Goal: Communication & Community: Ask a question

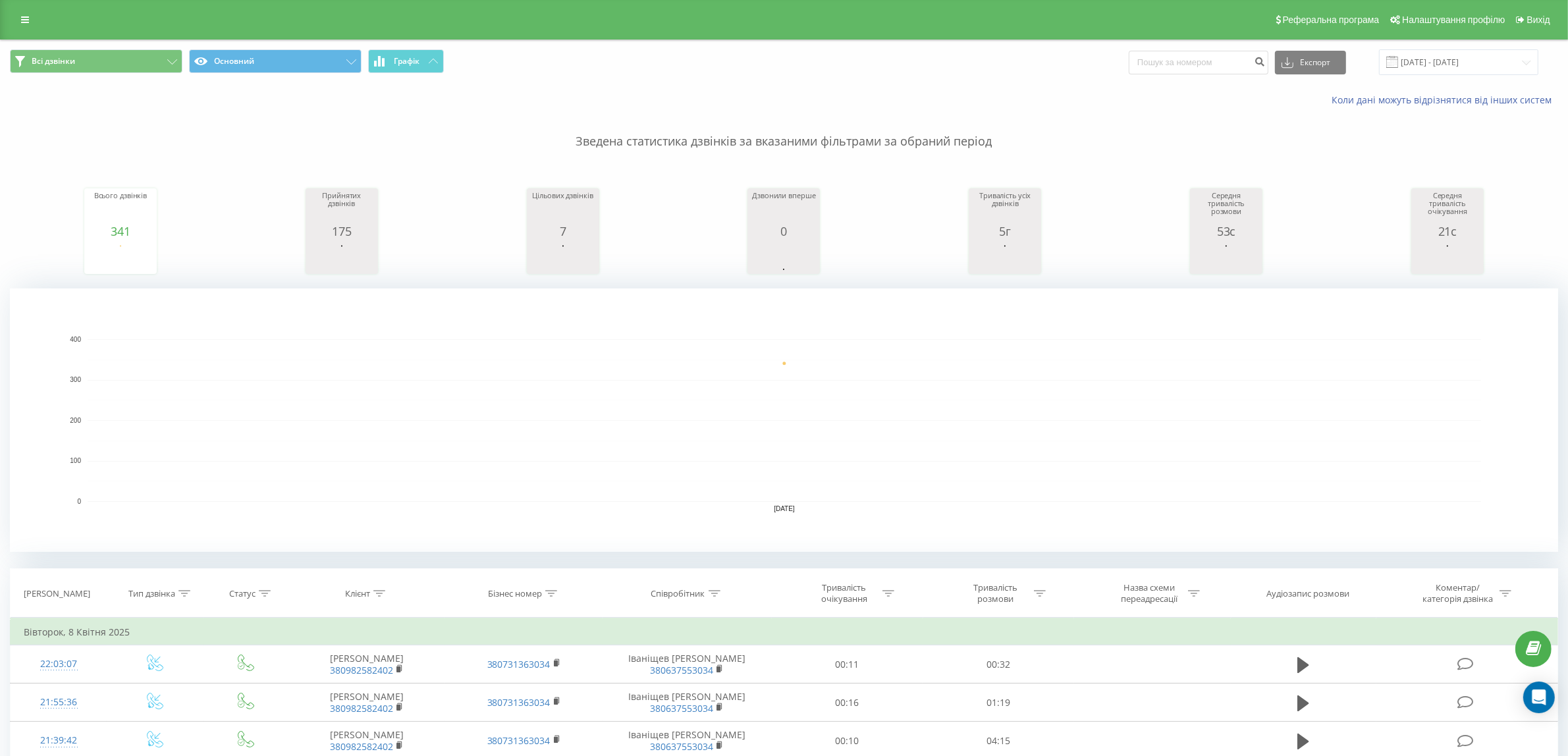
click at [11, 11] on div "Реферальна програма Налаштування профілю Вихід" at bounding box center [784, 19] width 1568 height 39
click at [17, 14] on link at bounding box center [24, 19] width 23 height 18
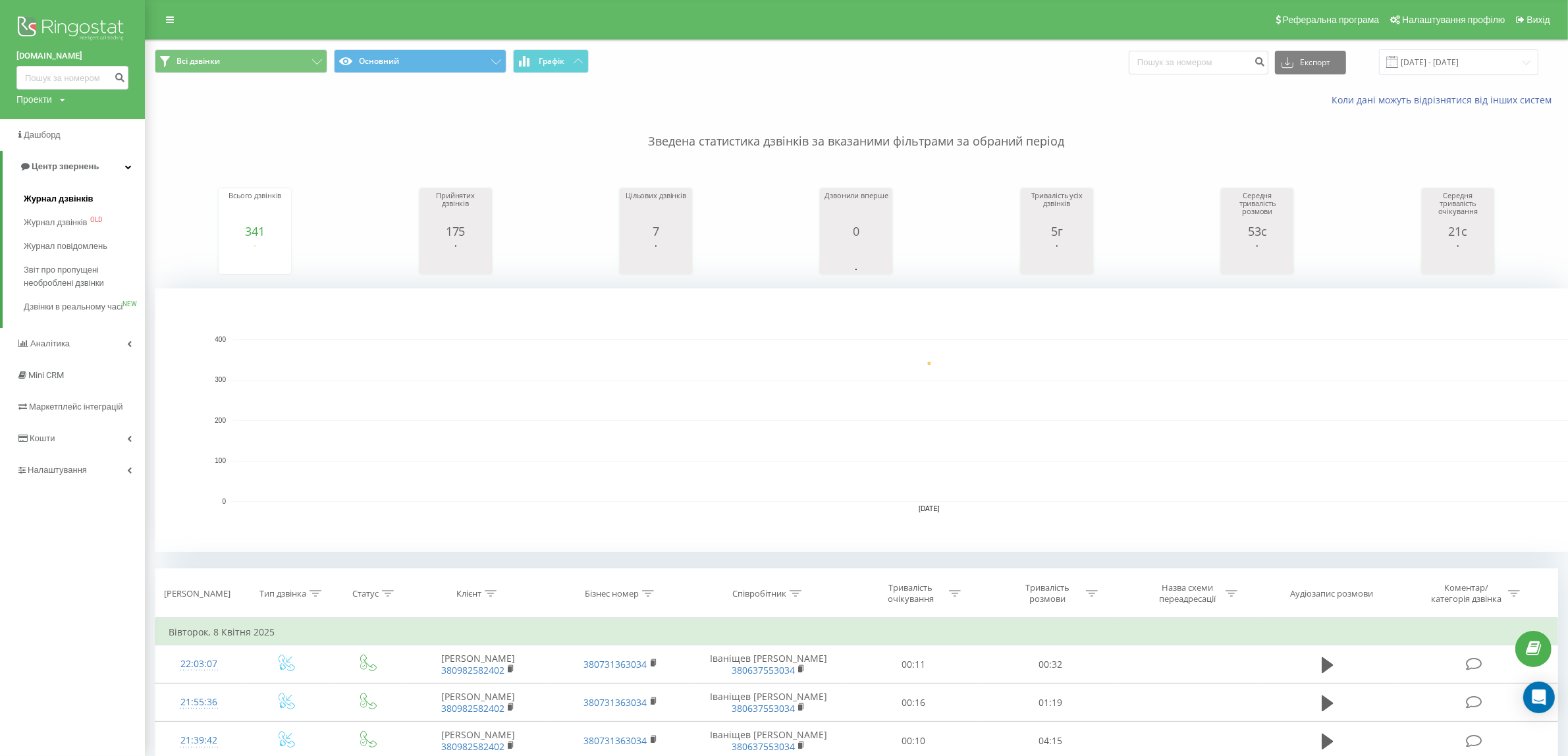
click at [76, 195] on span "Журнал дзвінків" at bounding box center [58, 199] width 70 height 13
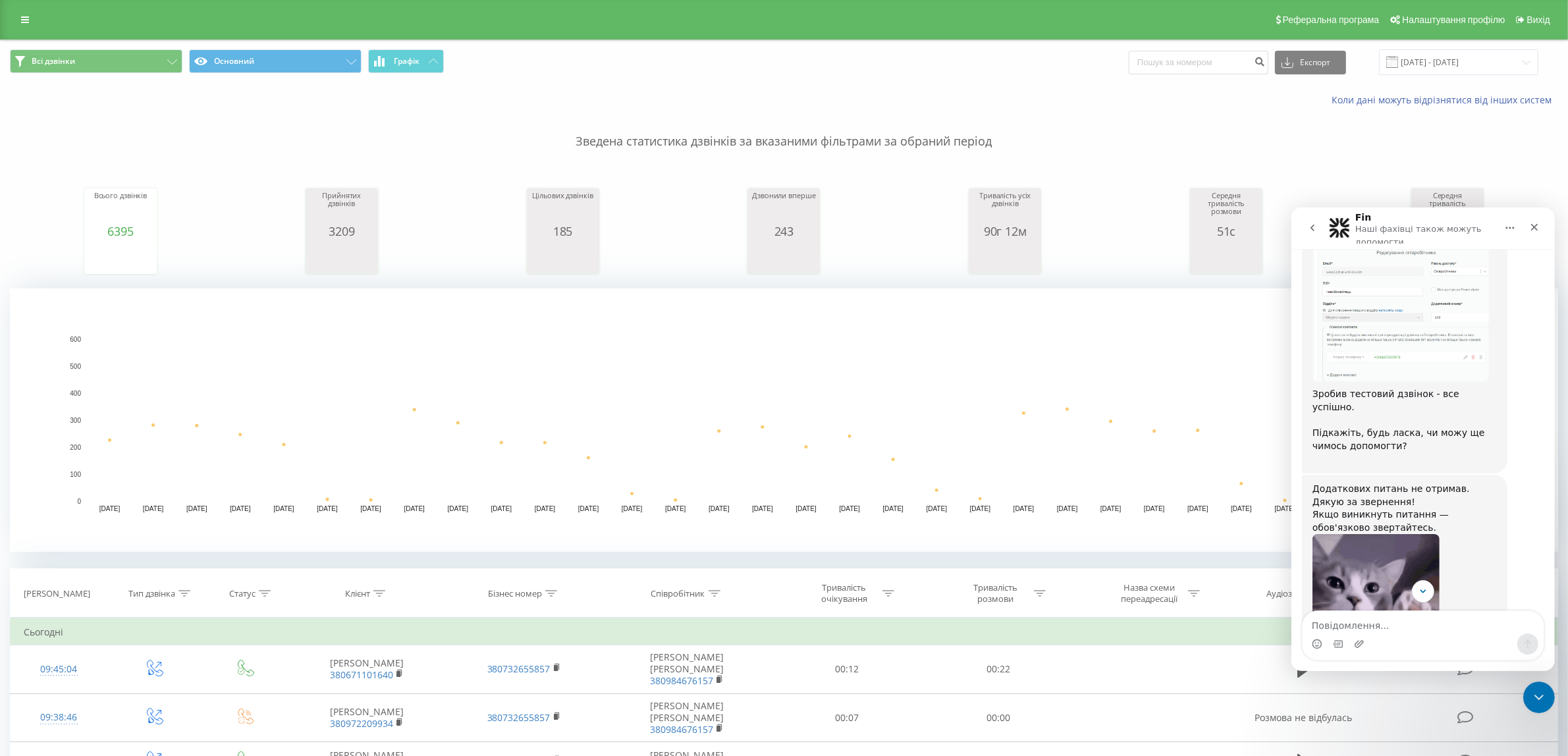
scroll to position [1185, 0]
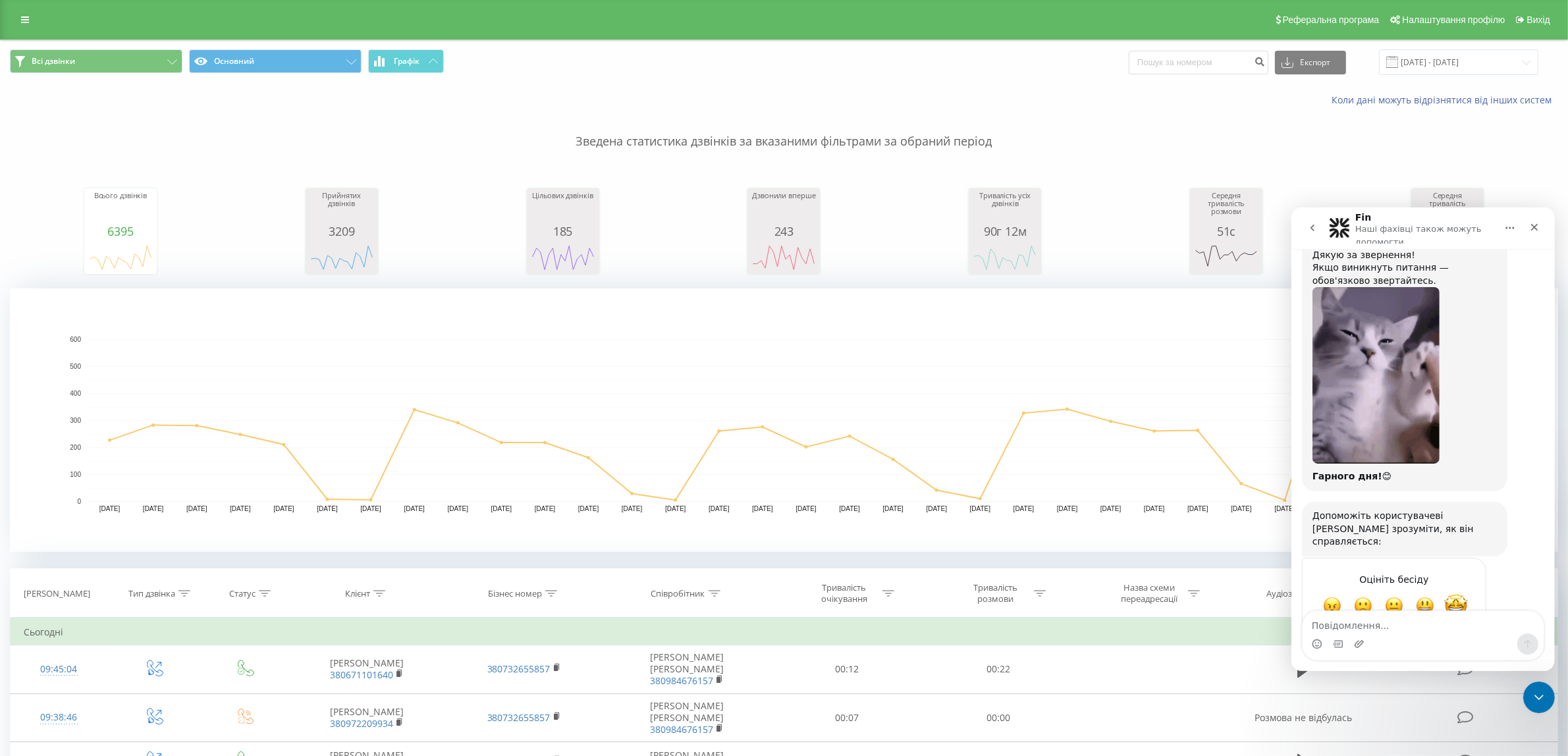
click at [1458, 594] on span "Чудово" at bounding box center [1455, 605] width 23 height 23
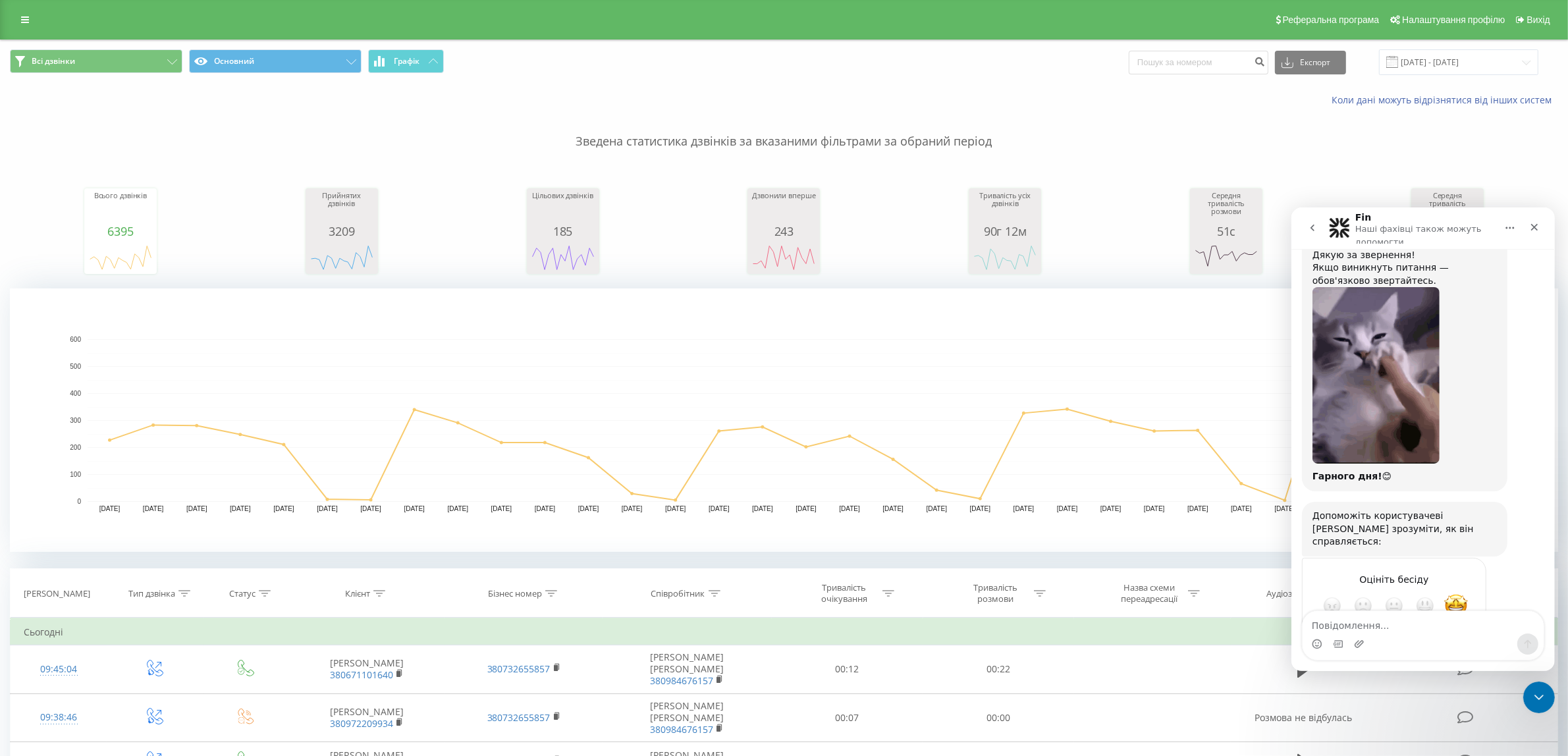
scroll to position [1220, 0]
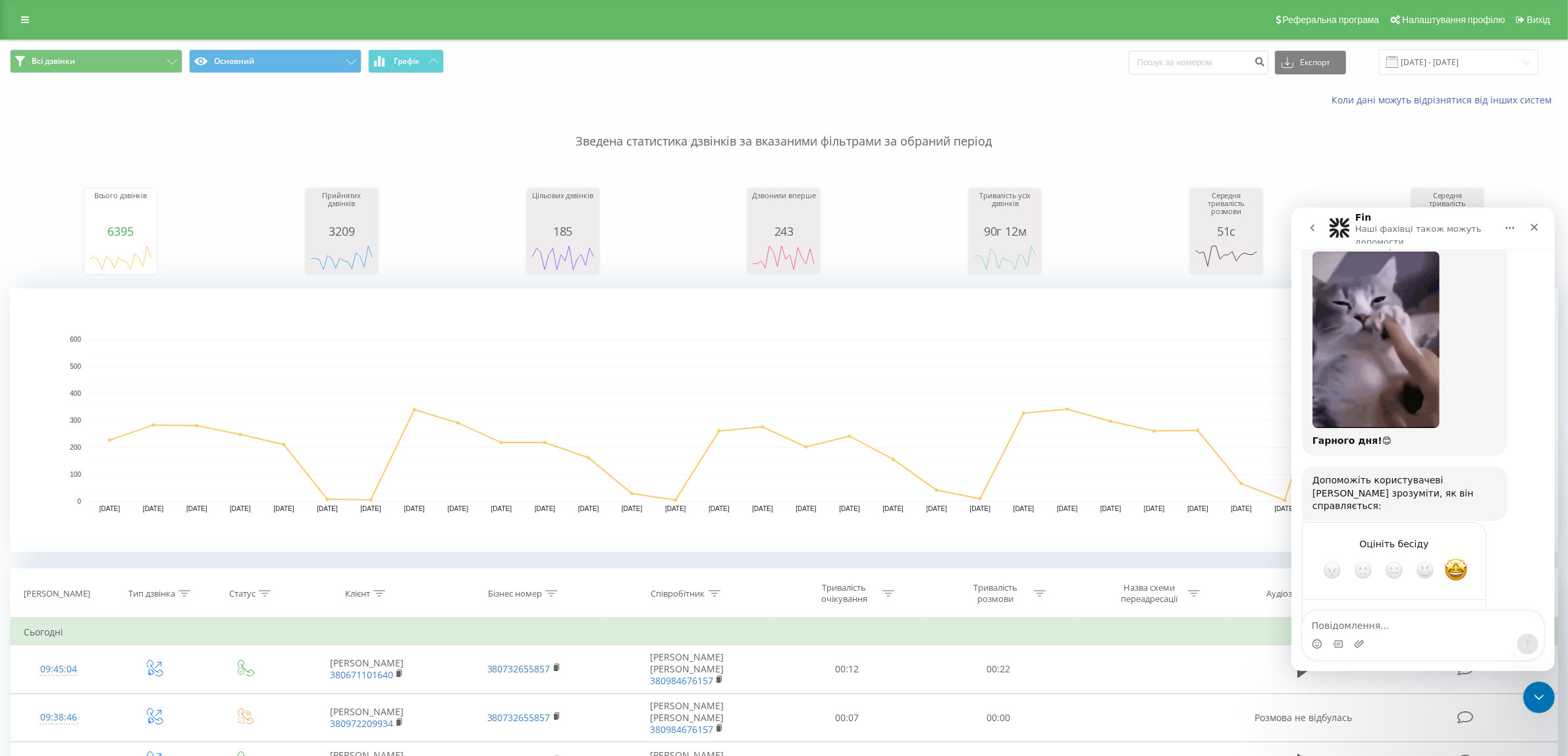
click at [1443, 602] on textarea "Розкажіть нам більше…" at bounding box center [1381, 616] width 137 height 28
type textarea "X"
type textarea "Чудово"
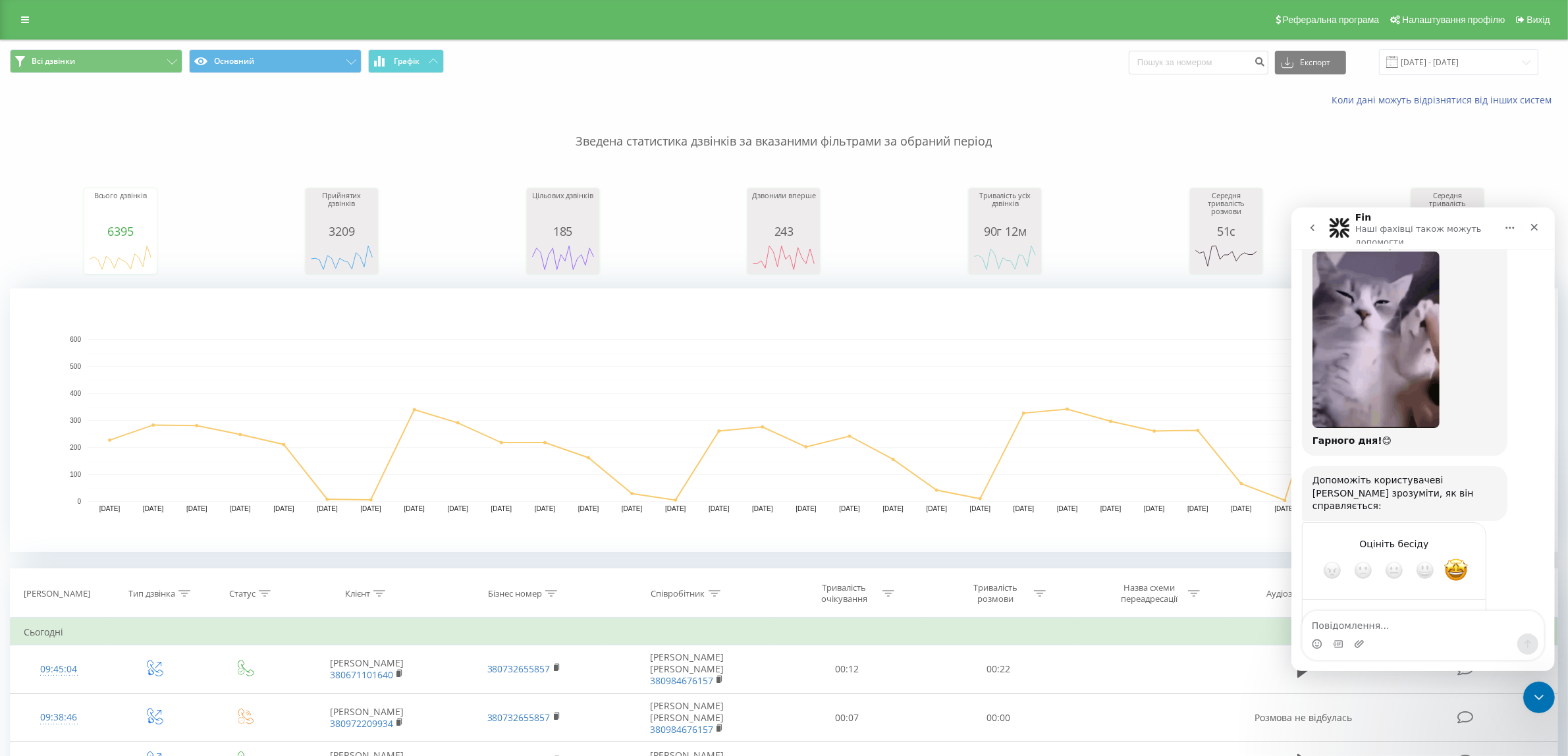
click at [1472, 604] on div "Надіслати" at bounding box center [1462, 617] width 27 height 27
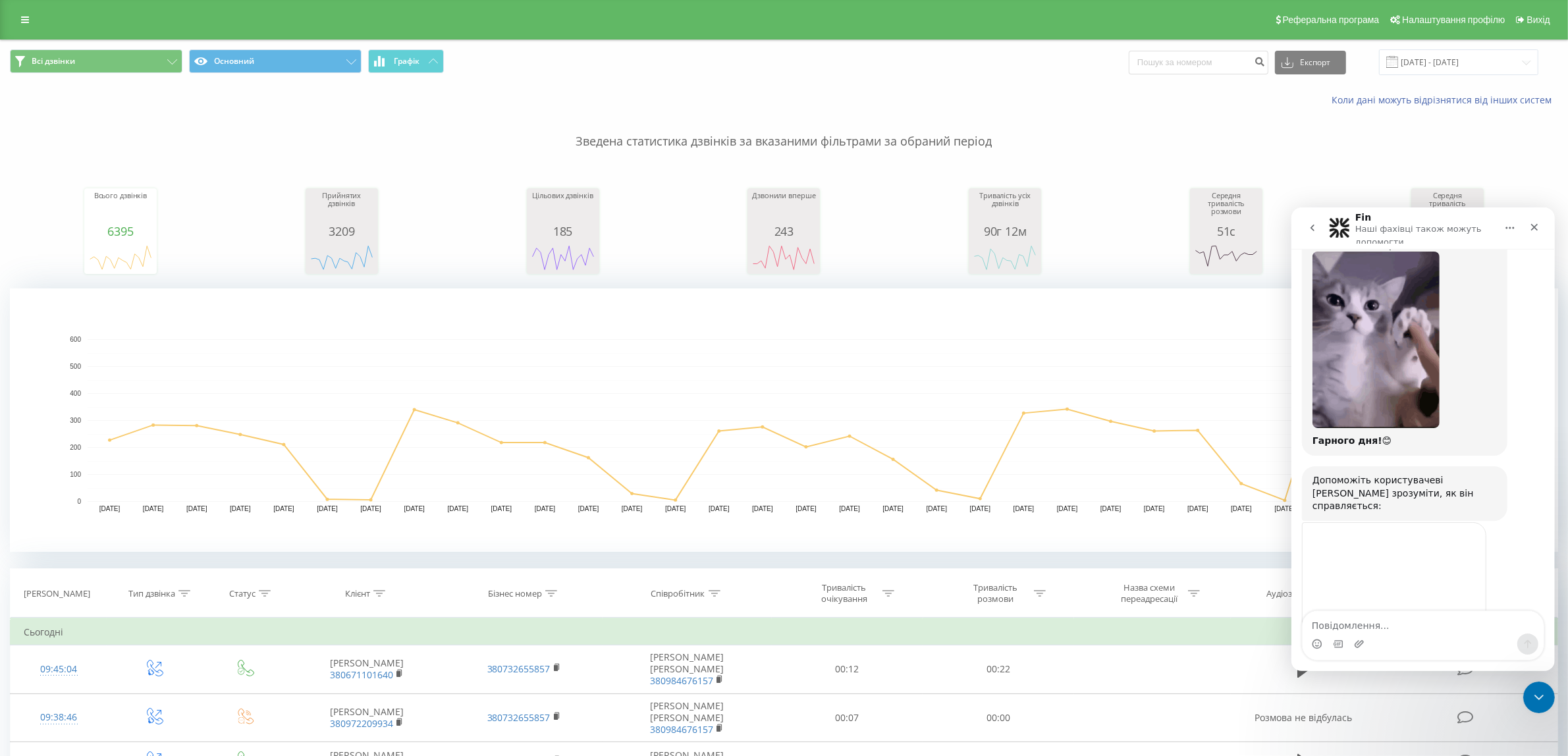
scroll to position [1203, 0]
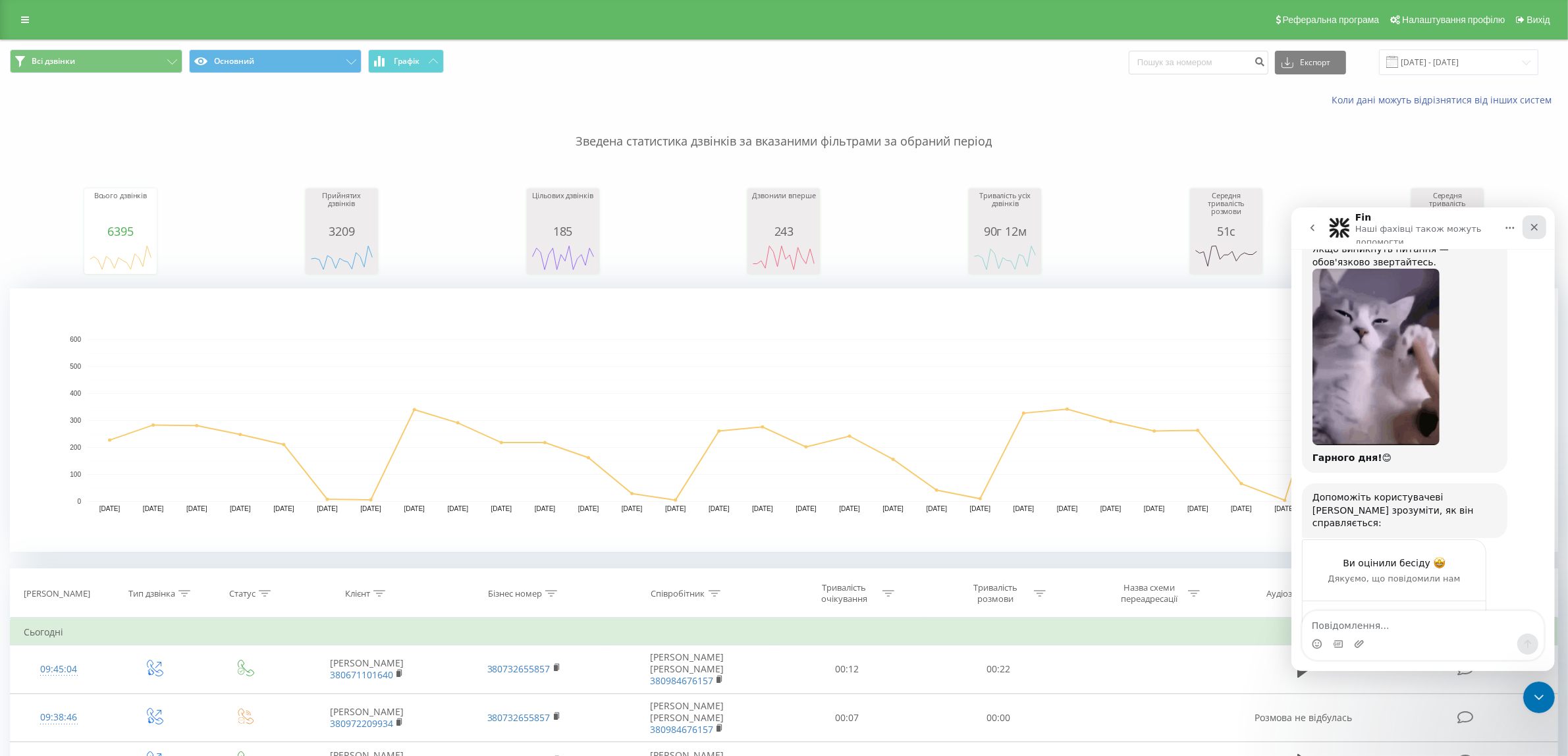
click at [1533, 230] on icon "Закрити" at bounding box center [1533, 226] width 10 height 10
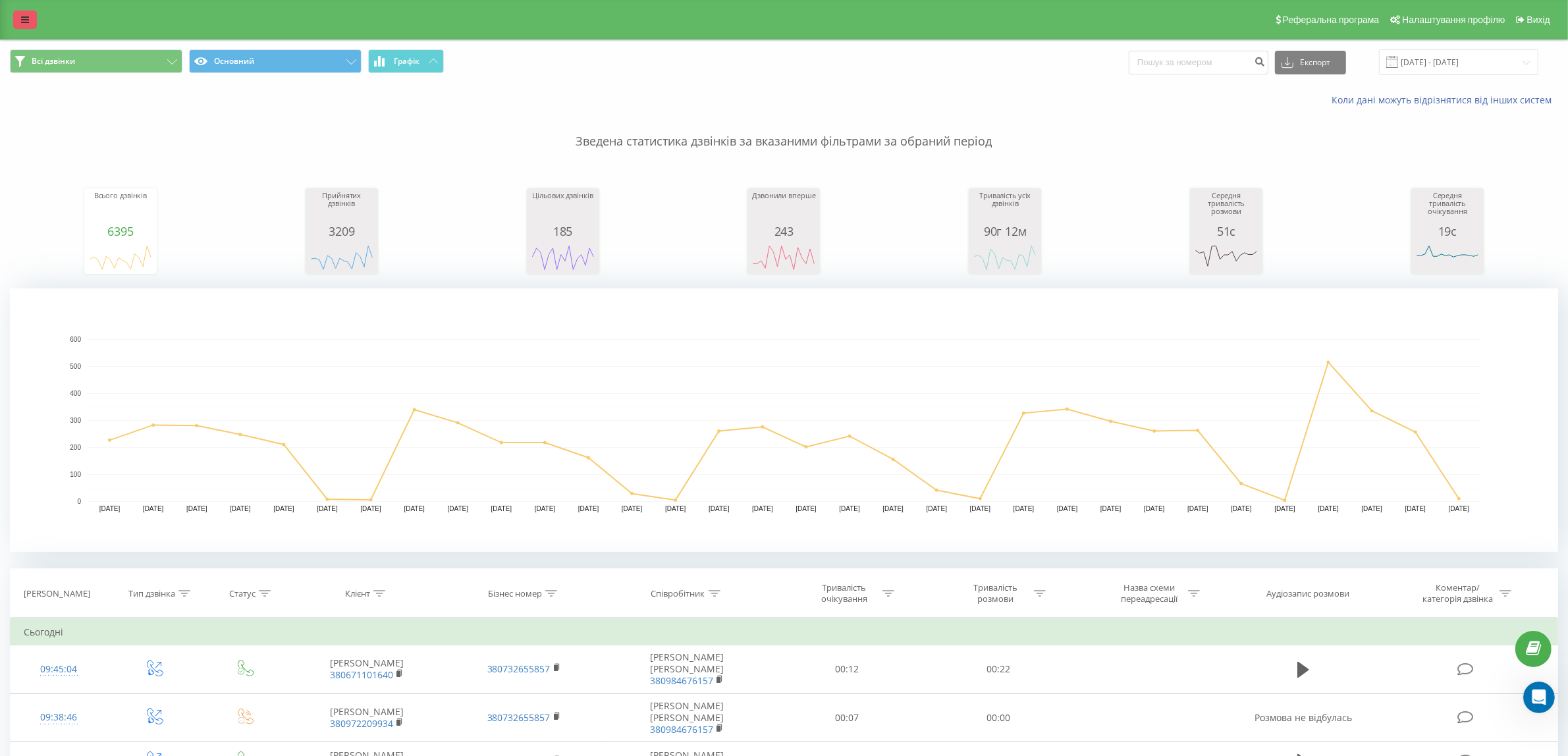
click at [18, 14] on link at bounding box center [24, 19] width 23 height 18
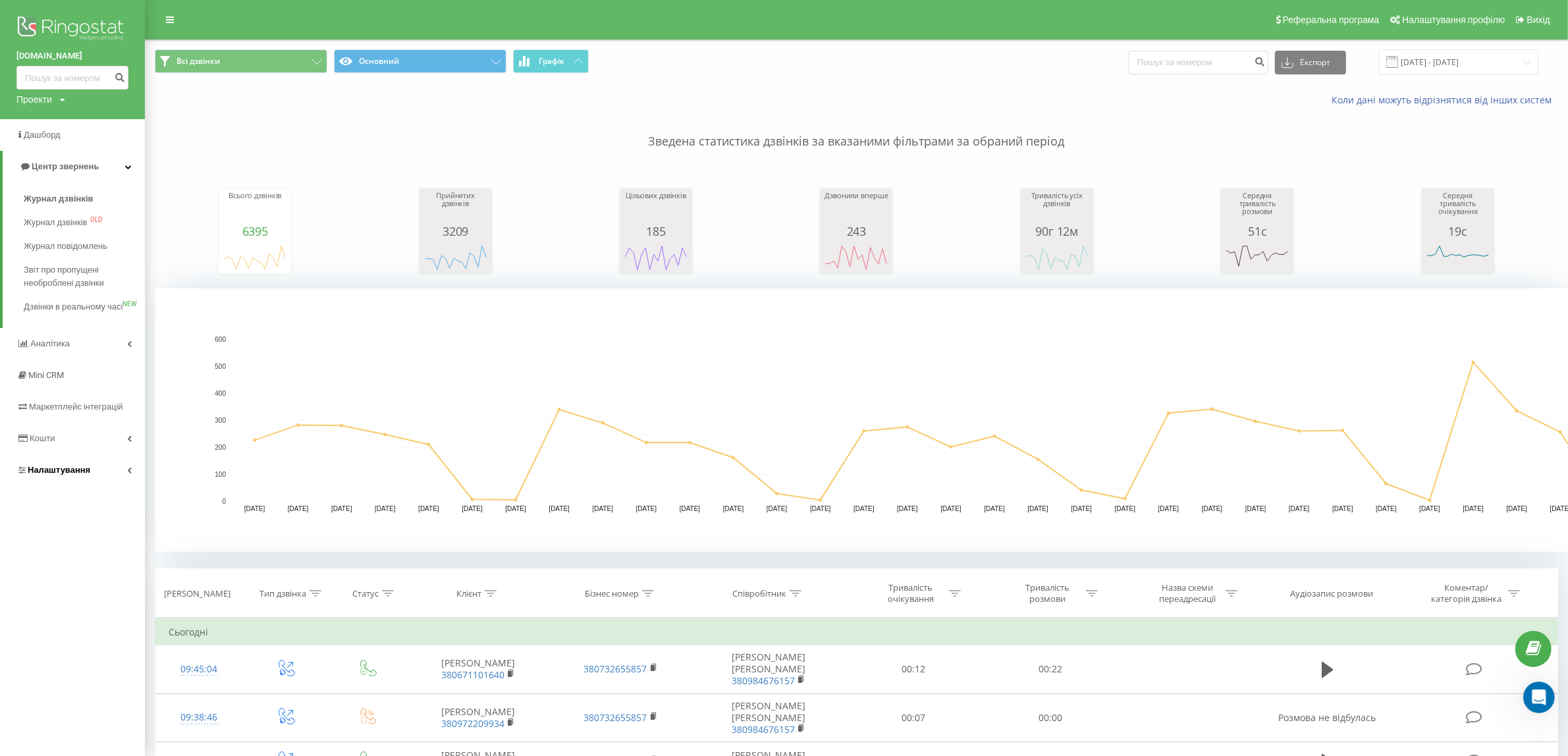
click at [86, 475] on span "Налаштування" at bounding box center [59, 470] width 63 height 10
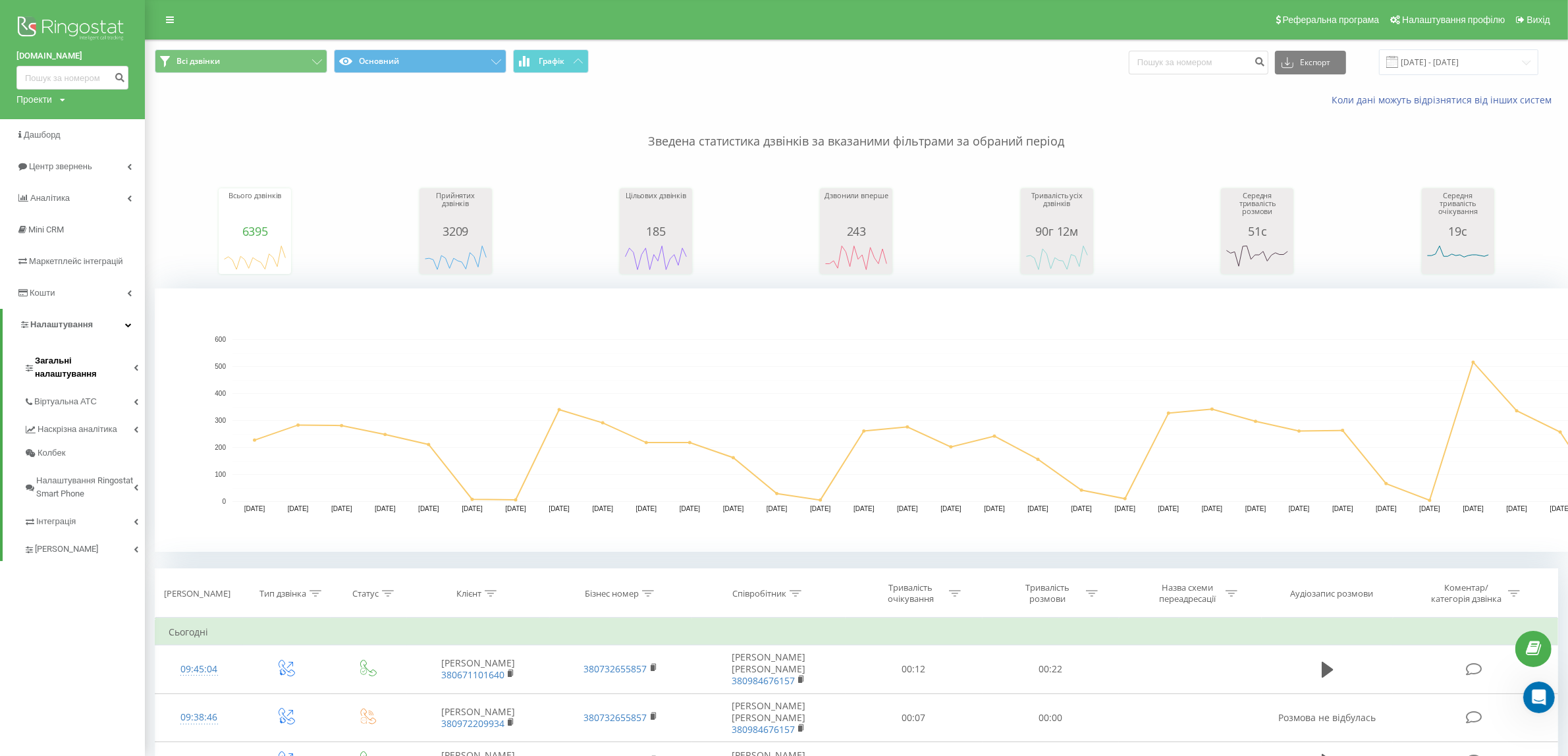
click at [84, 359] on span "Загальні налаштування" at bounding box center [84, 368] width 99 height 27
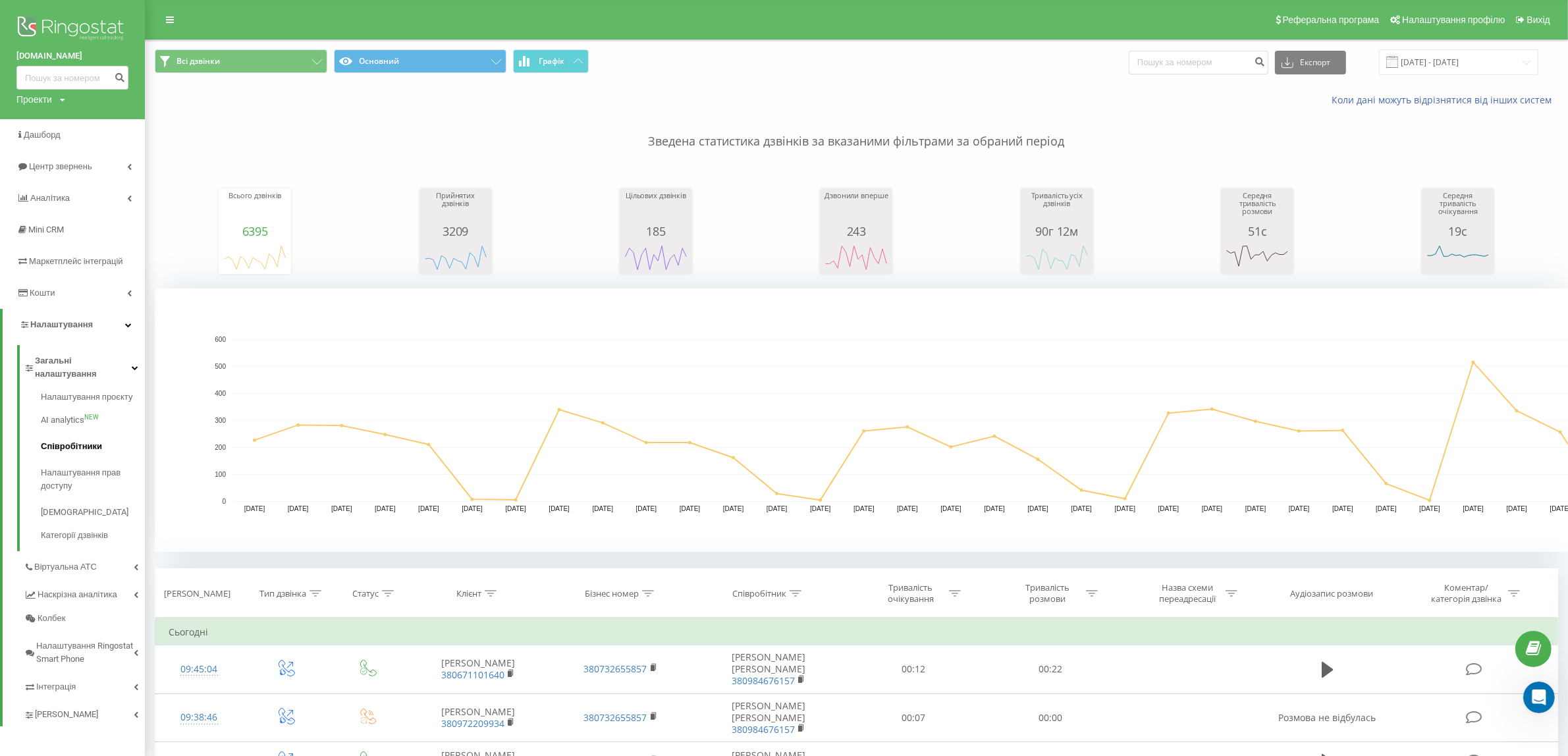
click at [64, 440] on span "Співробітники" at bounding box center [72, 446] width 61 height 13
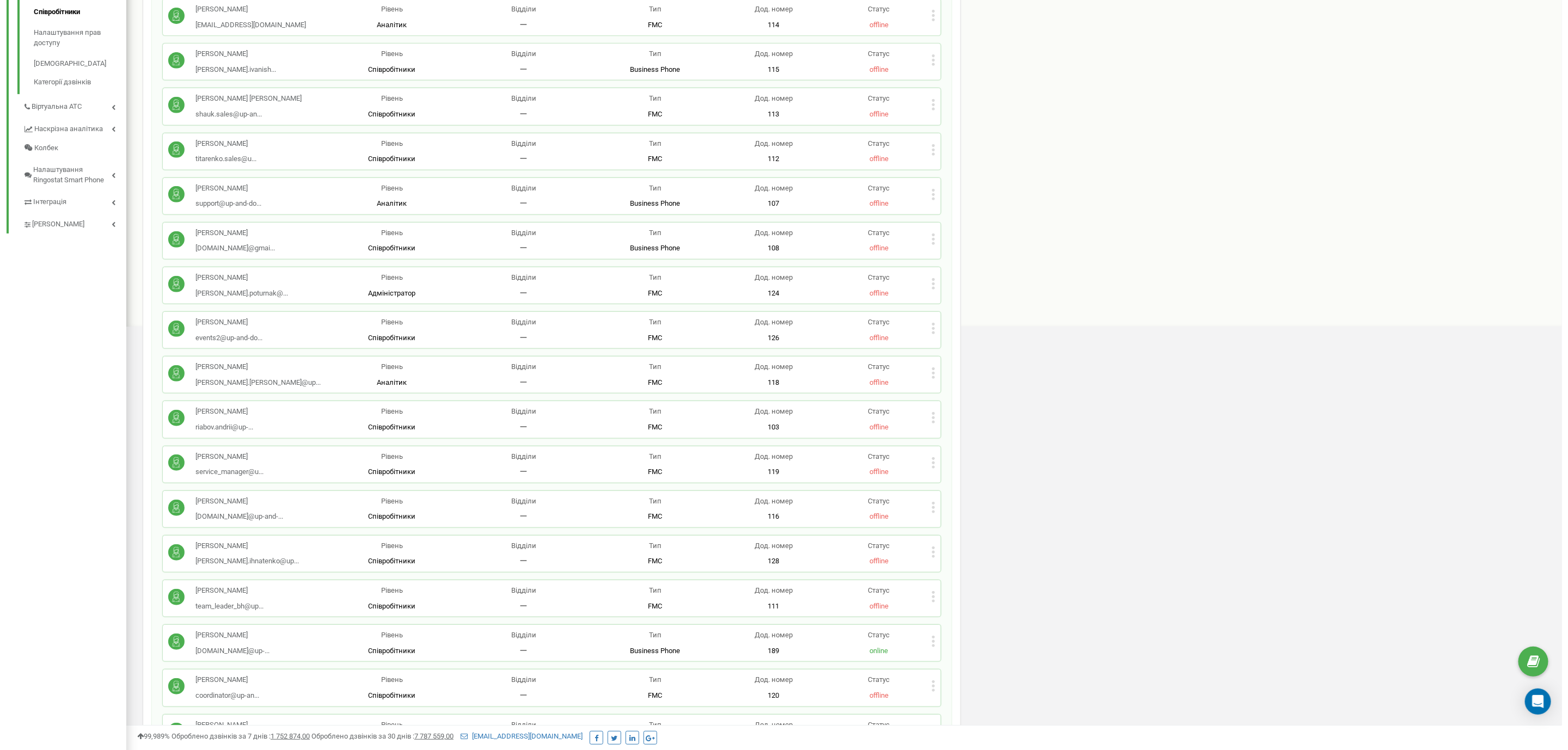
scroll to position [408, 0]
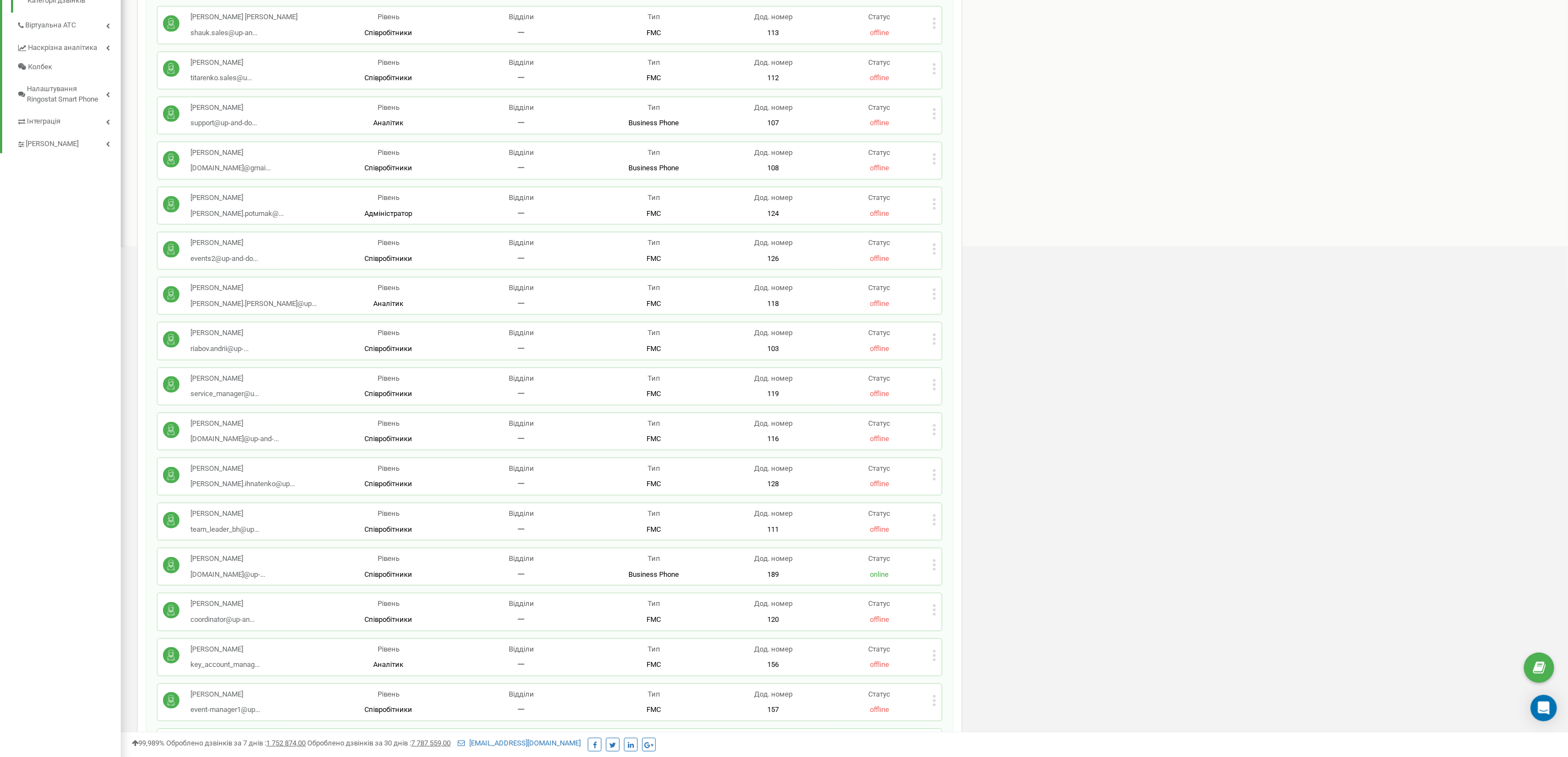
click at [933, 430] on icon at bounding box center [934, 430] width 3 height 3
click at [960, 465] on span "Видалити співробітника" at bounding box center [992, 464] width 87 height 7
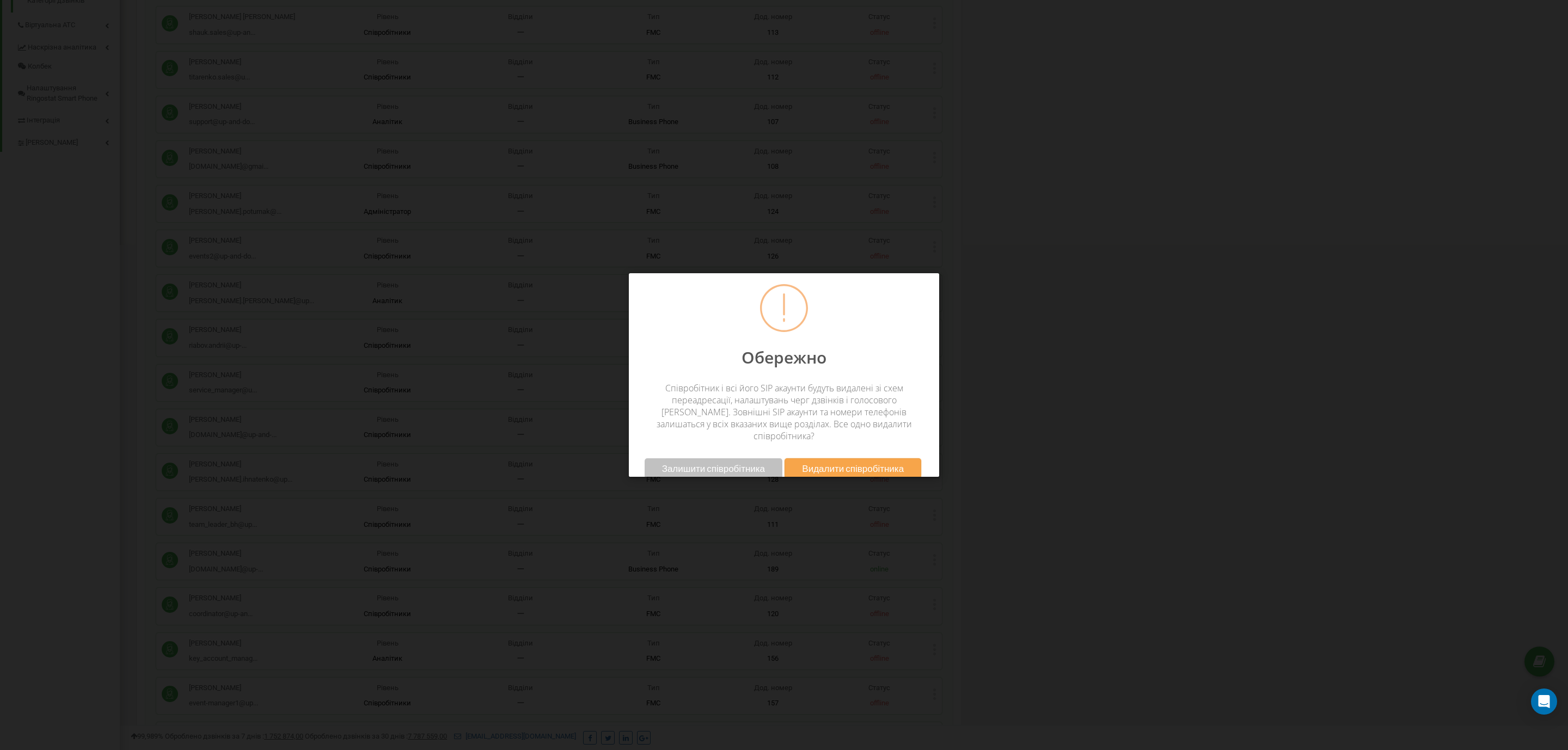
click at [851, 462] on span "Видалити співробітника" at bounding box center [852, 468] width 102 height 11
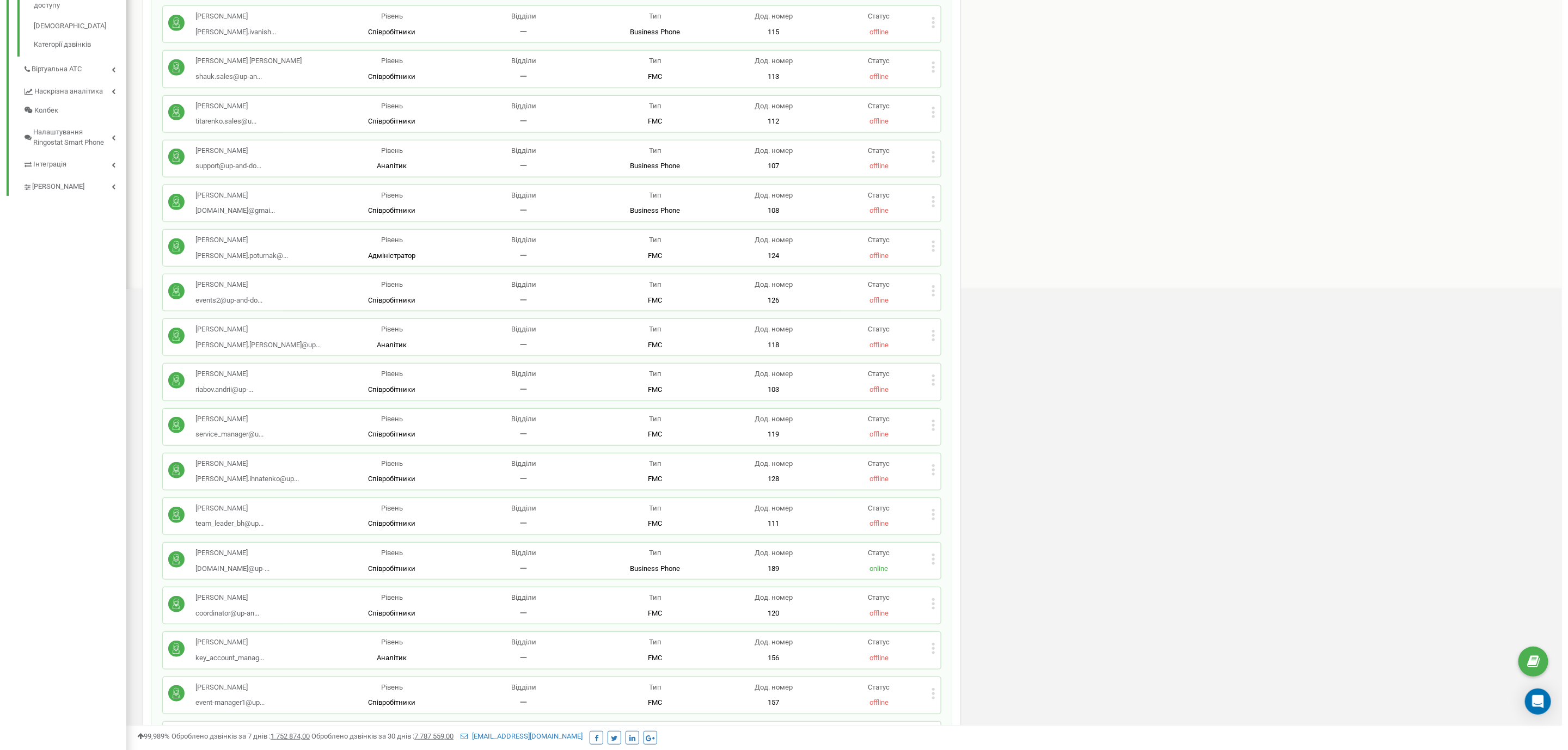
scroll to position [335, 0]
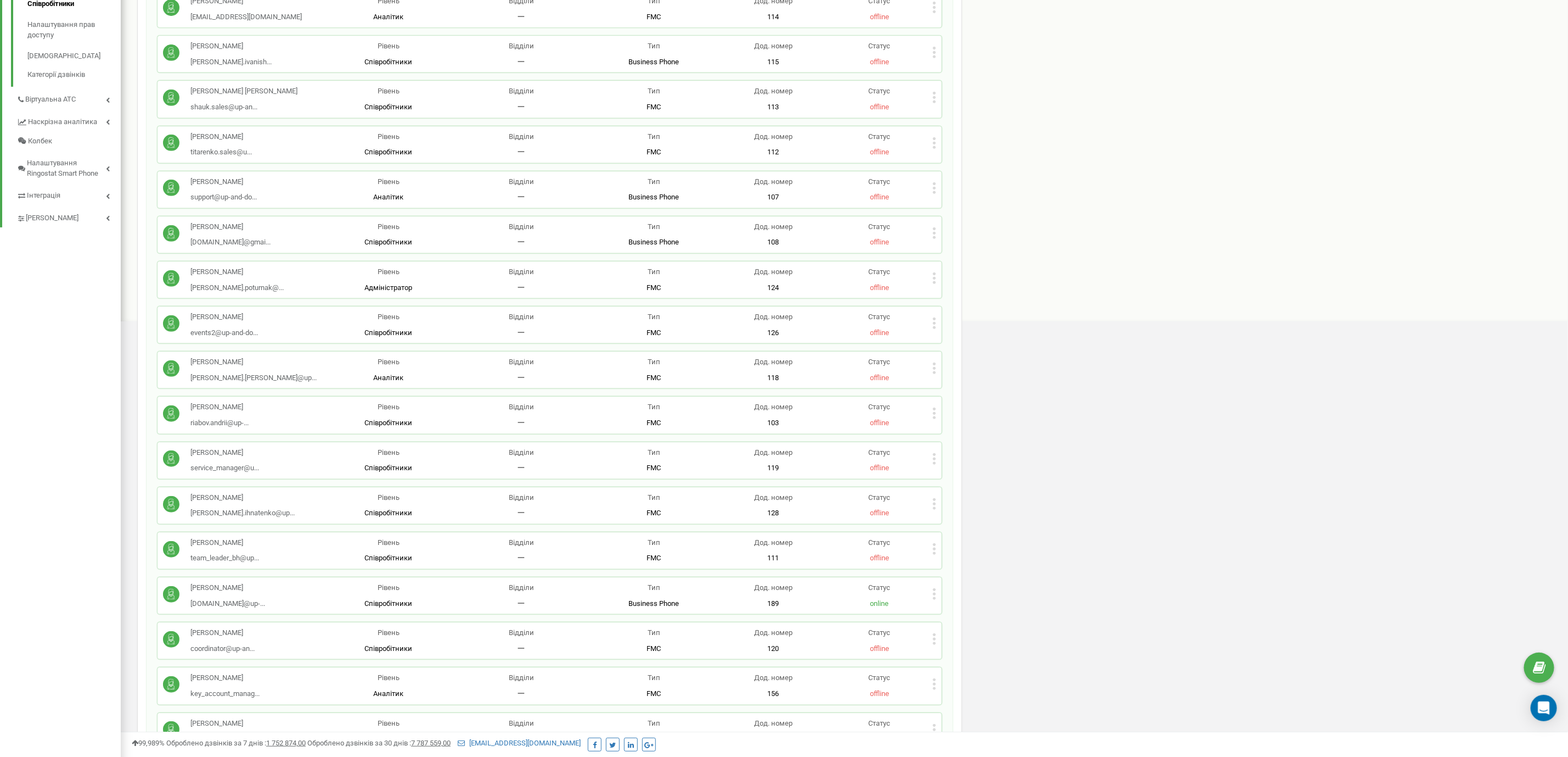
click at [934, 323] on icon at bounding box center [934, 323] width 3 height 3
click at [945, 357] on icon at bounding box center [945, 359] width 1 height 5
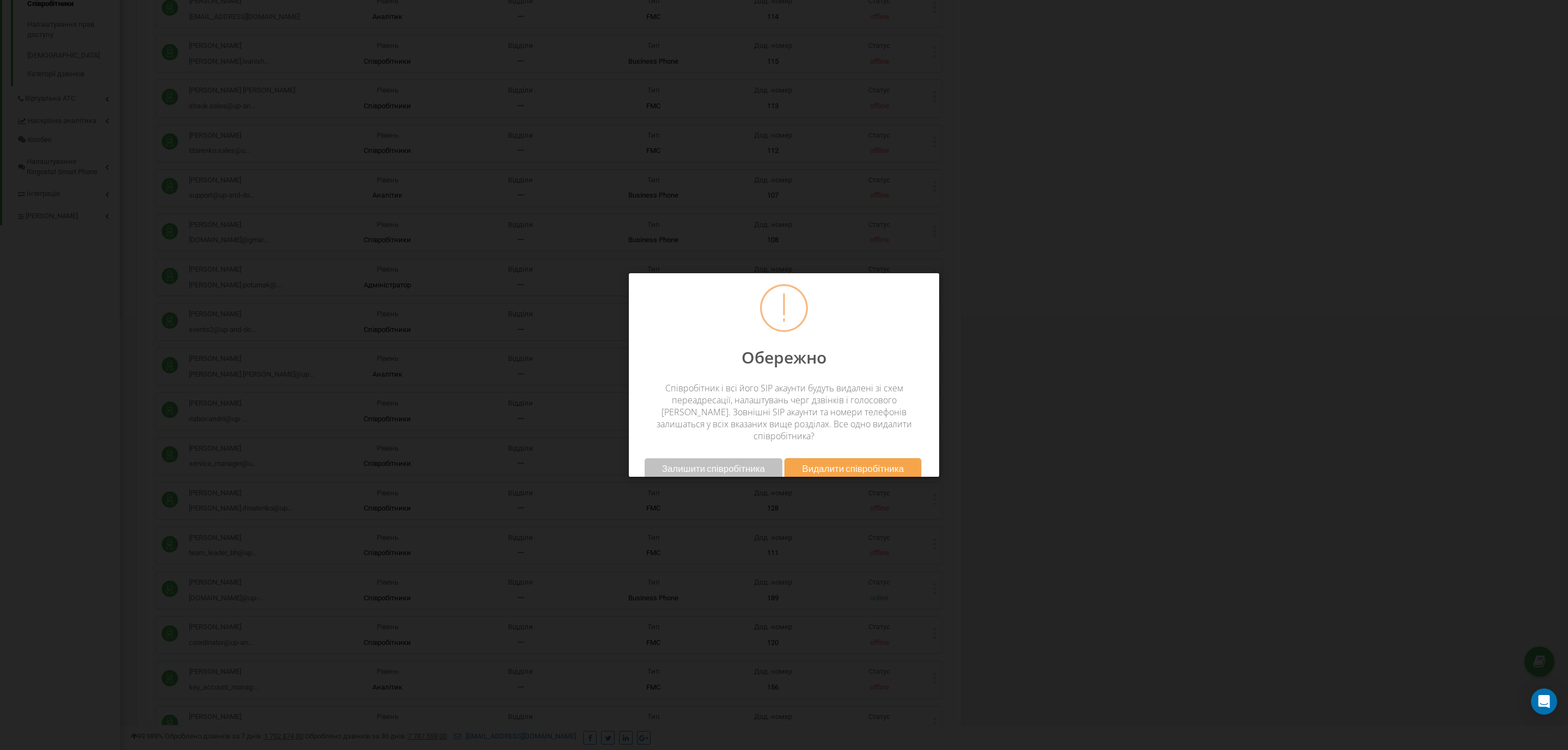
click at [826, 462] on span "Видалити співробітника" at bounding box center [852, 468] width 102 height 11
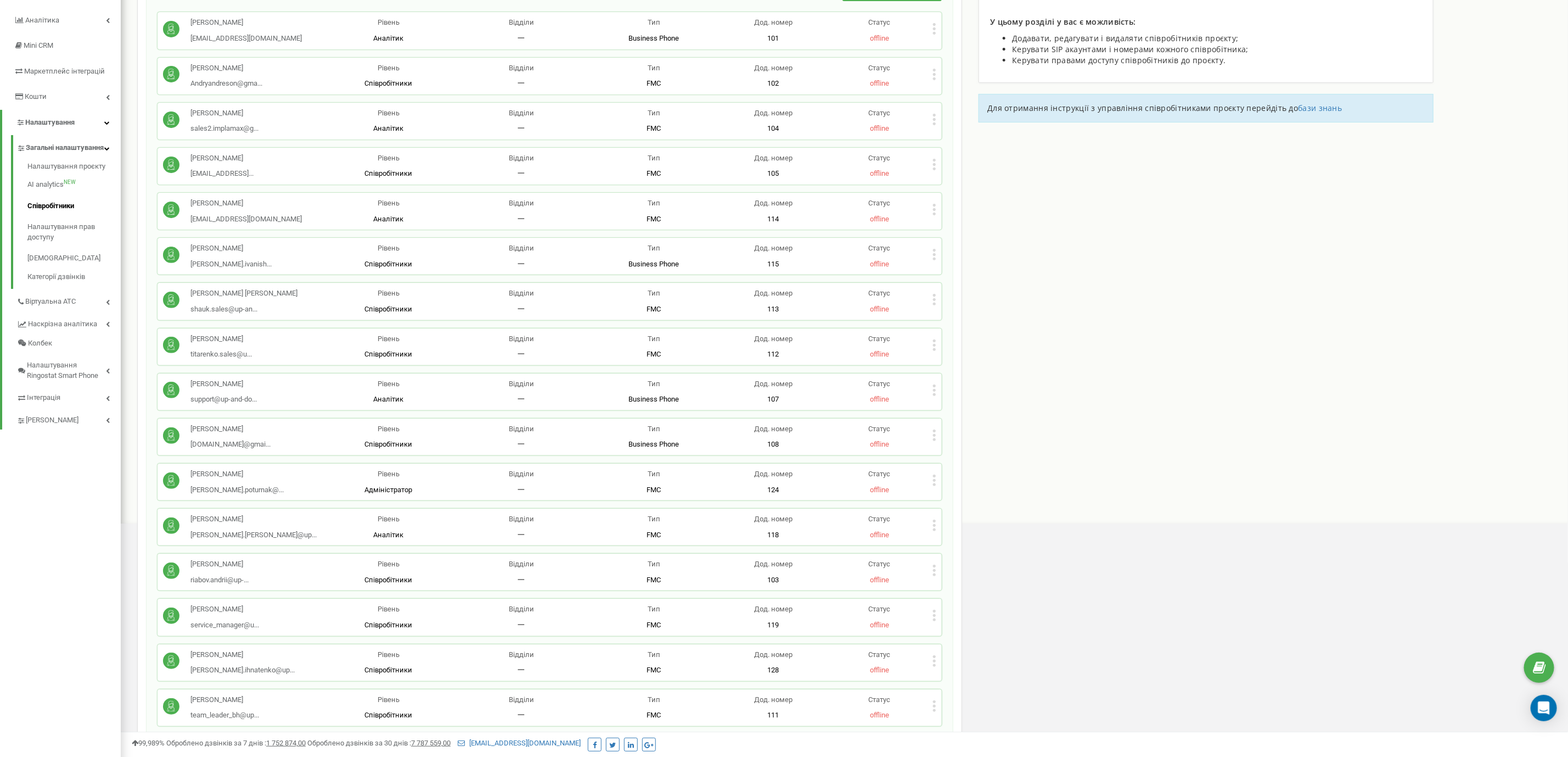
scroll to position [165, 0]
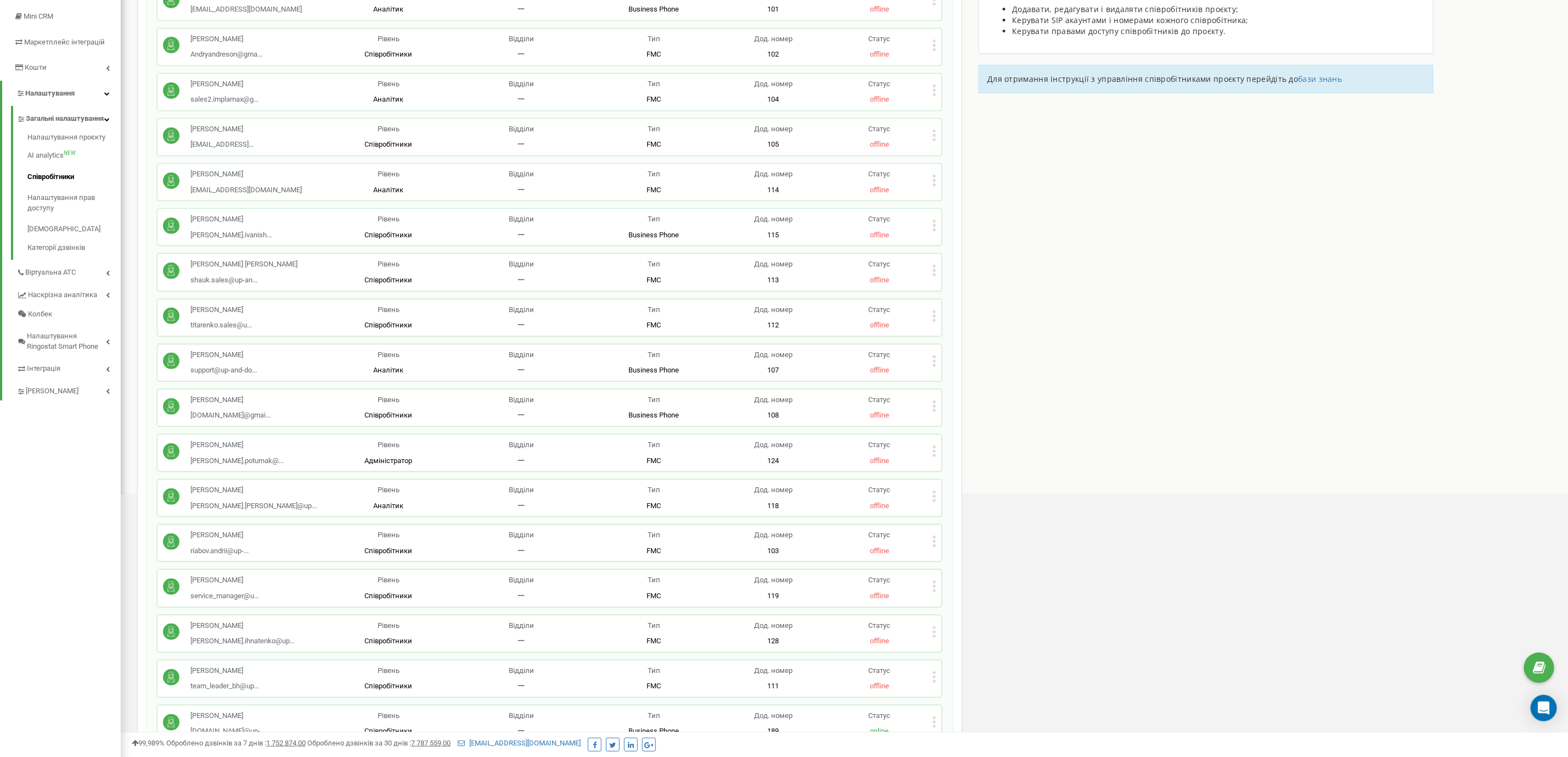
click at [931, 409] on div "Статус offline" at bounding box center [880, 408] width 106 height 25
click at [935, 408] on icon at bounding box center [935, 406] width 4 height 11
click at [941, 418] on div "Редагувати" at bounding box center [986, 423] width 108 height 17
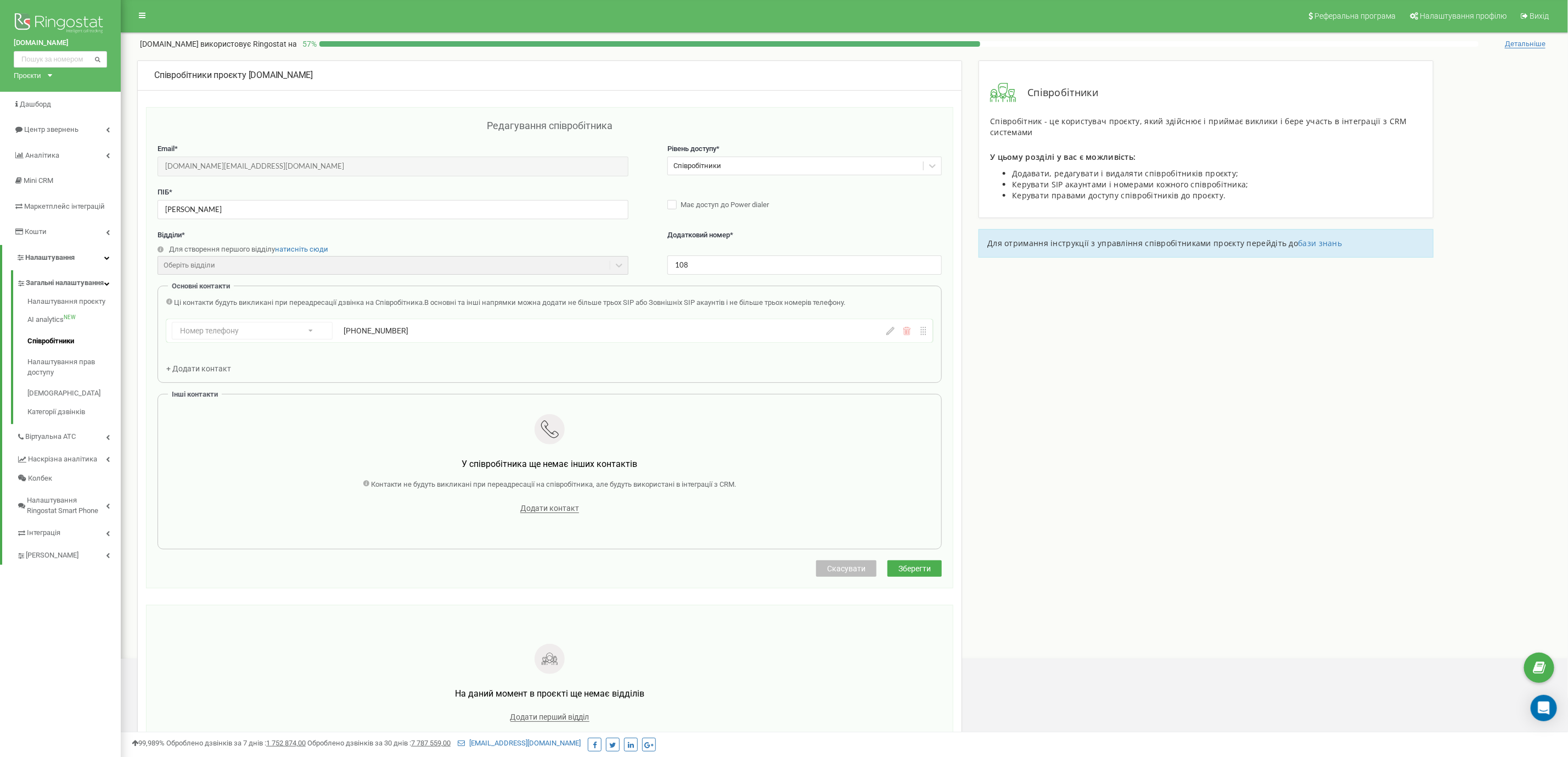
scroll to position [0, 0]
drag, startPoint x: 252, startPoint y: 205, endPoint x: 83, endPoint y: 209, distance: 169.0
click at [84, 209] on div "up-and-do.com Проєкти up-and-do.com Дашборд Центр звернень Аналiтика Mini CRM М…" at bounding box center [784, 426] width 1568 height 852
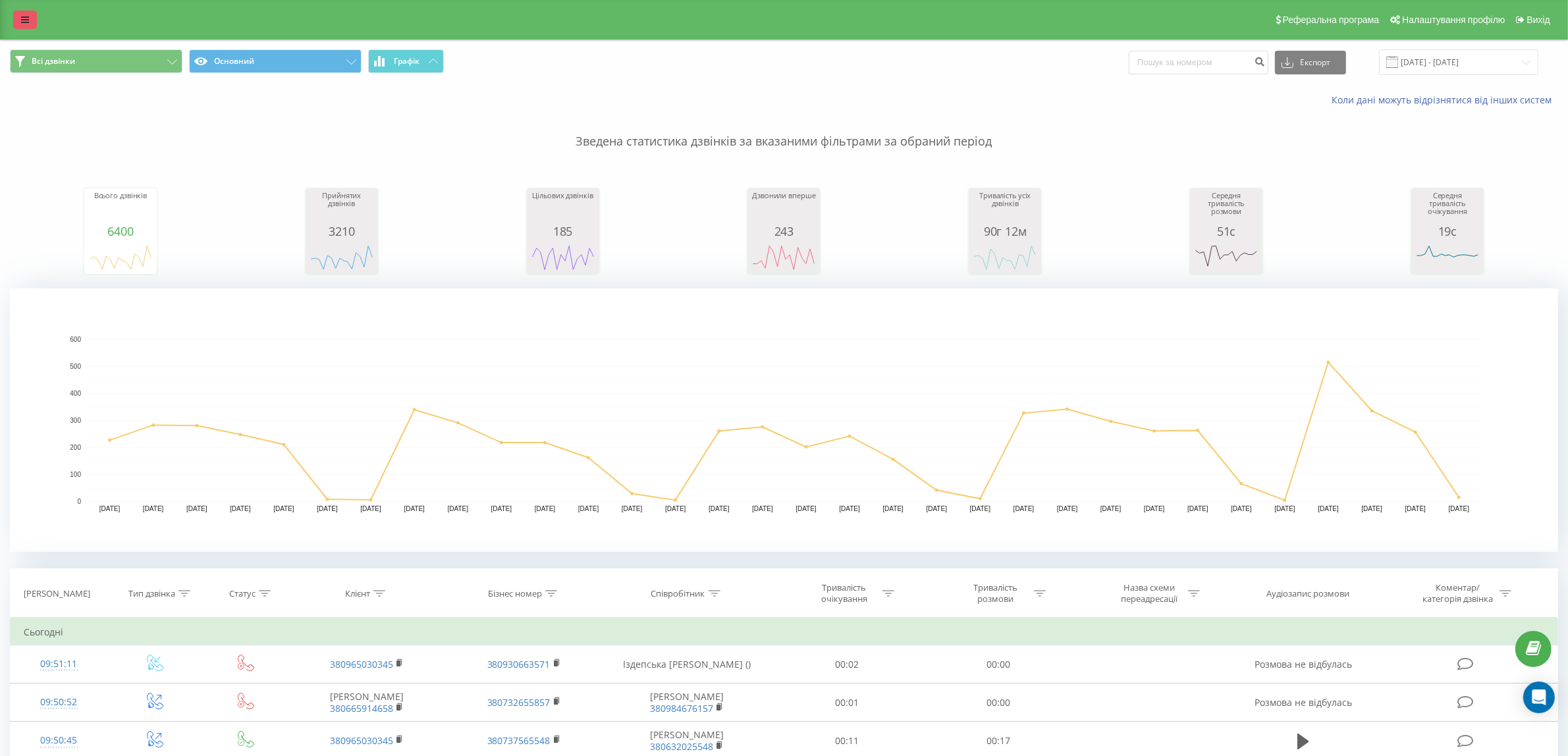
click at [25, 20] on icon at bounding box center [25, 19] width 8 height 9
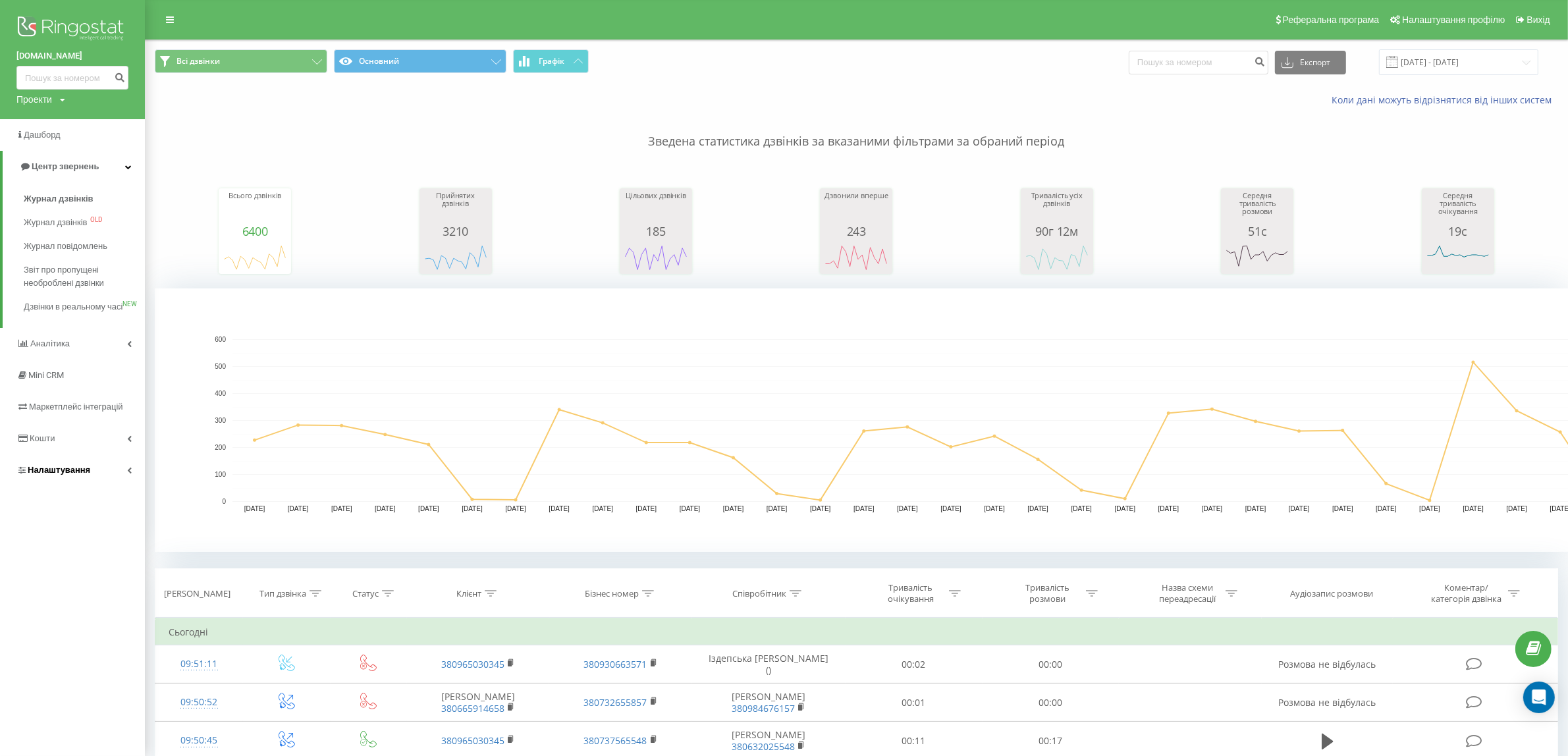
click at [51, 475] on span "Налаштування" at bounding box center [59, 470] width 63 height 10
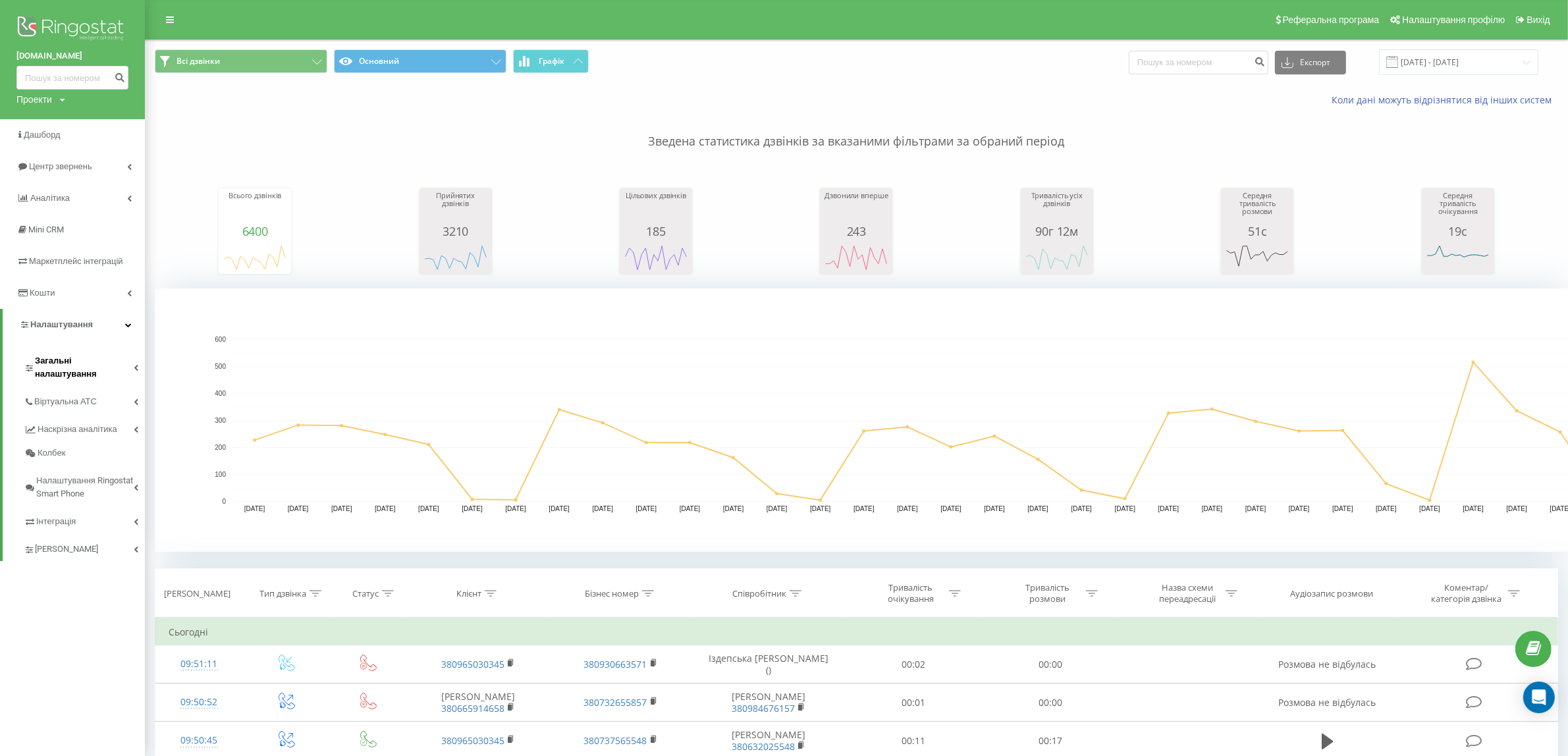
click at [51, 360] on span "Загальні налаштування" at bounding box center [84, 368] width 99 height 27
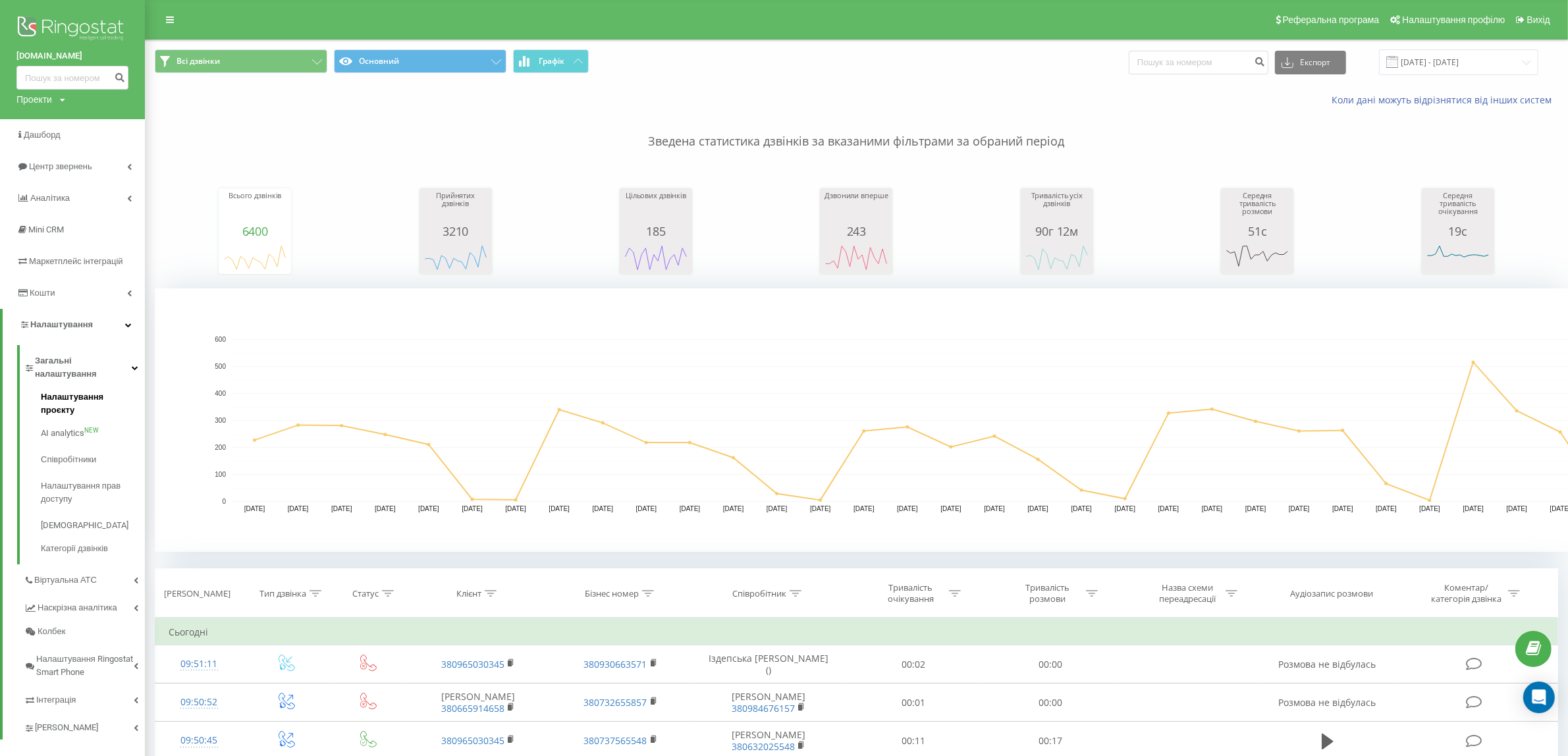
click at [57, 391] on span "Налаштування проєкту" at bounding box center [89, 404] width 97 height 27
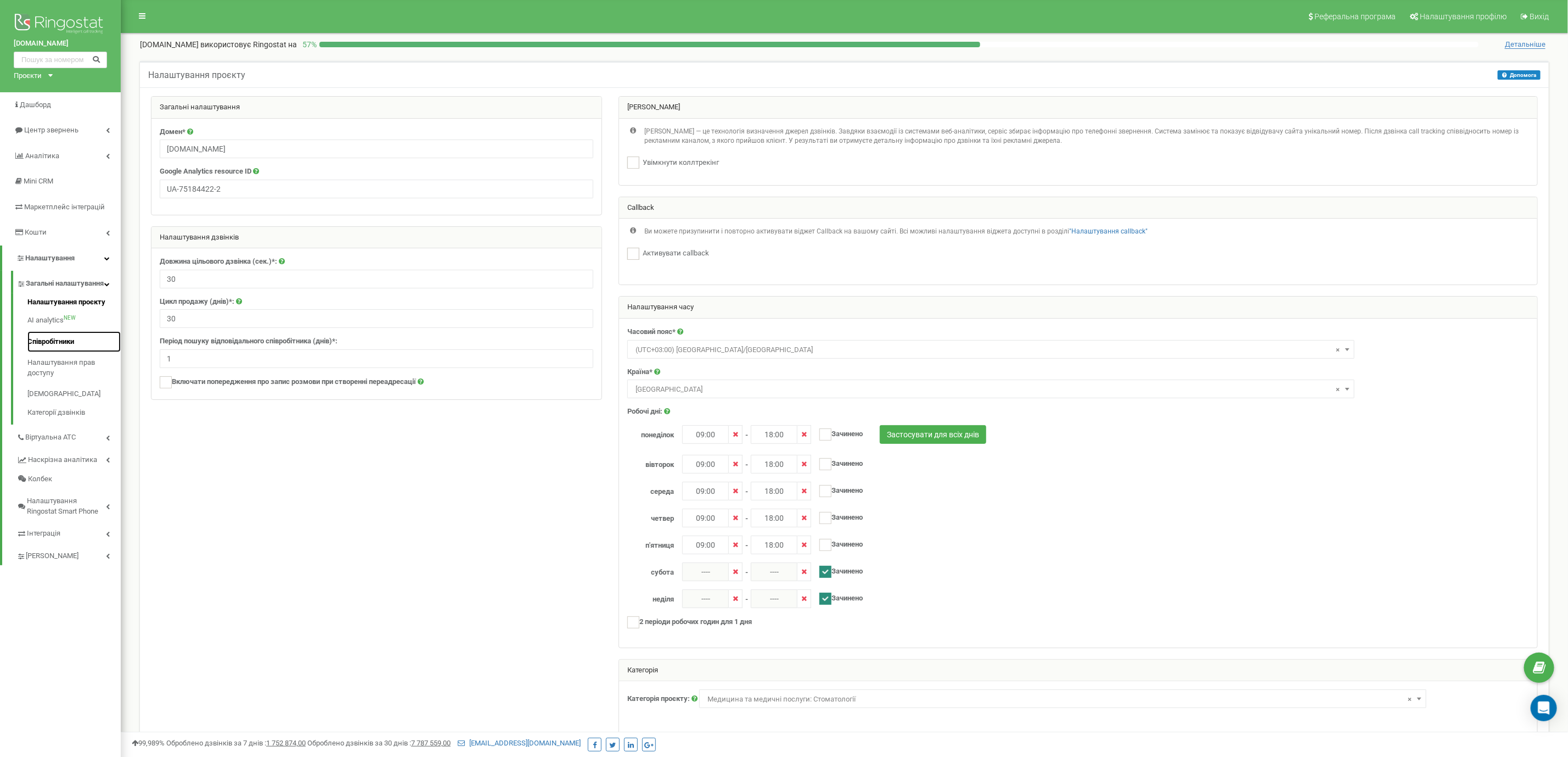
click at [66, 351] on link "Співробітники" at bounding box center [74, 342] width 93 height 21
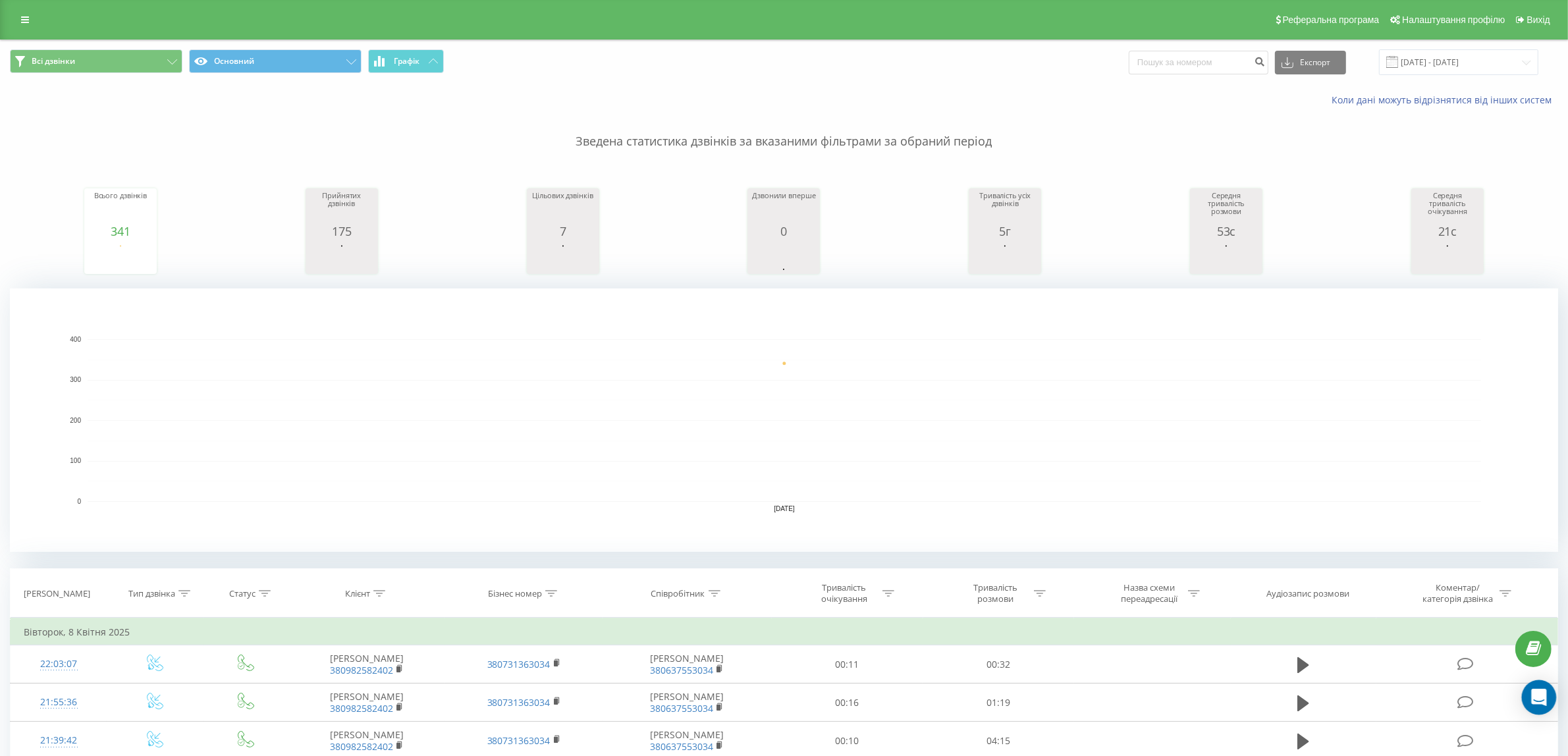
click at [1538, 696] on icon "Open Intercom Messenger" at bounding box center [1538, 697] width 15 height 17
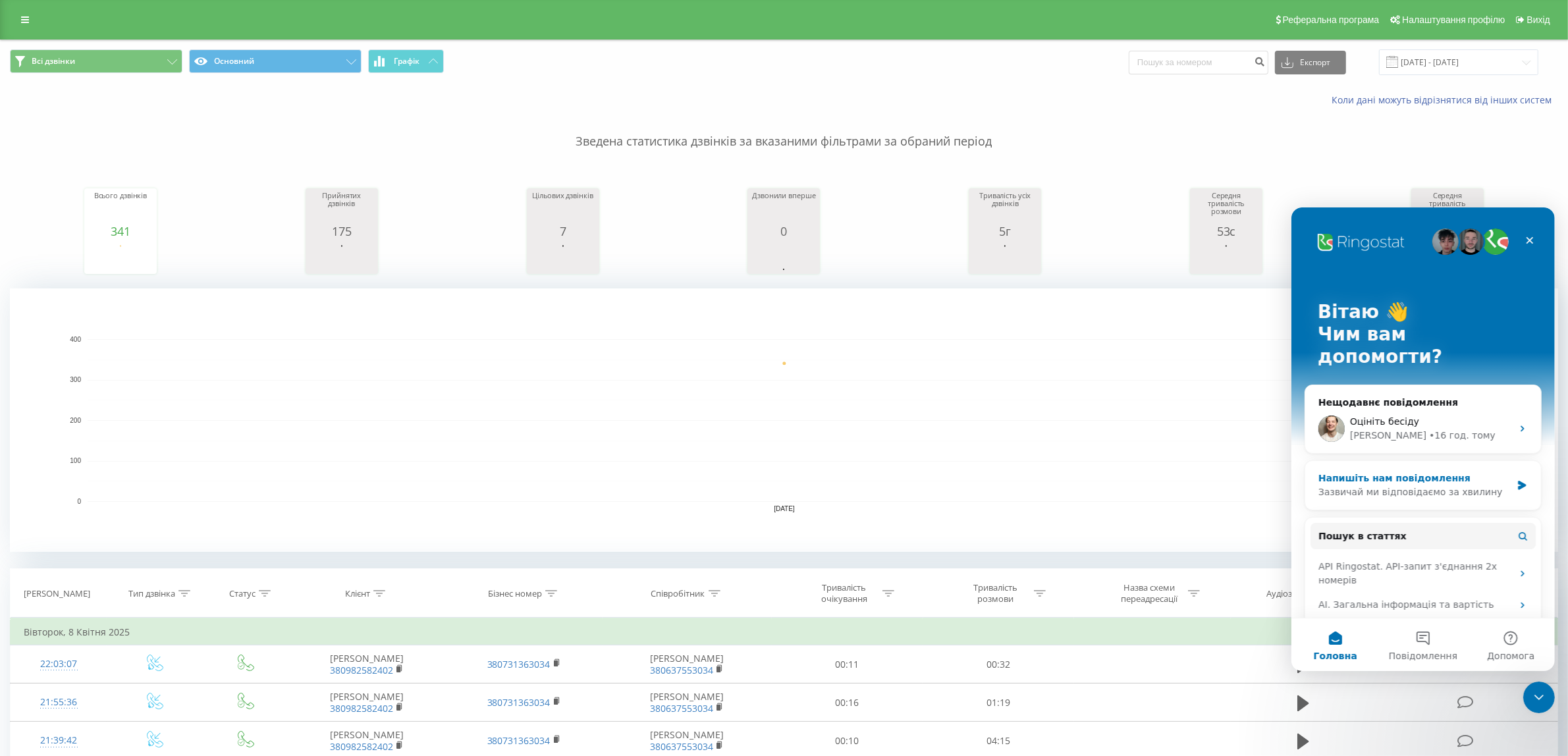
click at [1348, 485] on div "Зазвичай ми відповідаємо за хвилину" at bounding box center [1414, 491] width 193 height 14
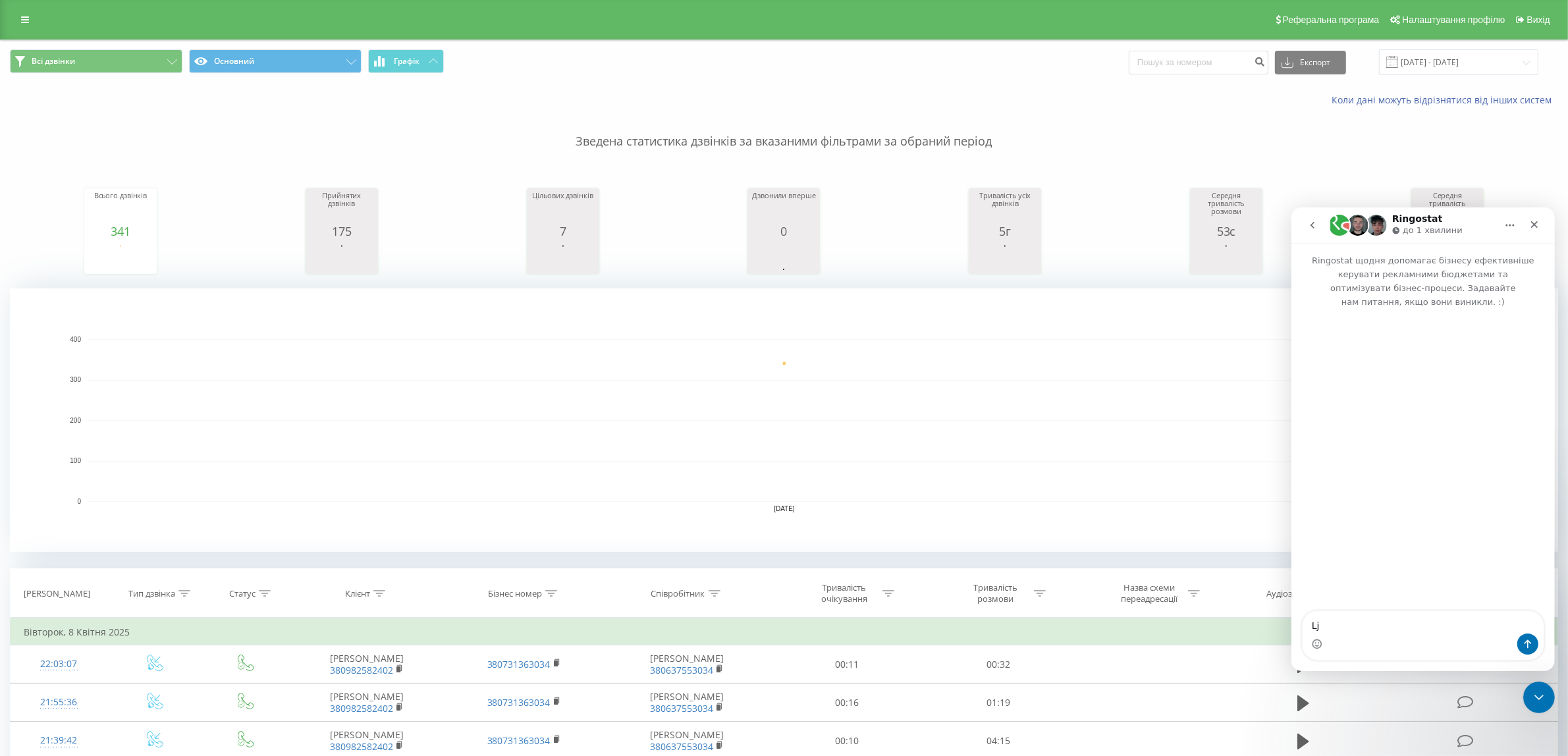
type textarea "L"
type textarea "Доброго ранку"
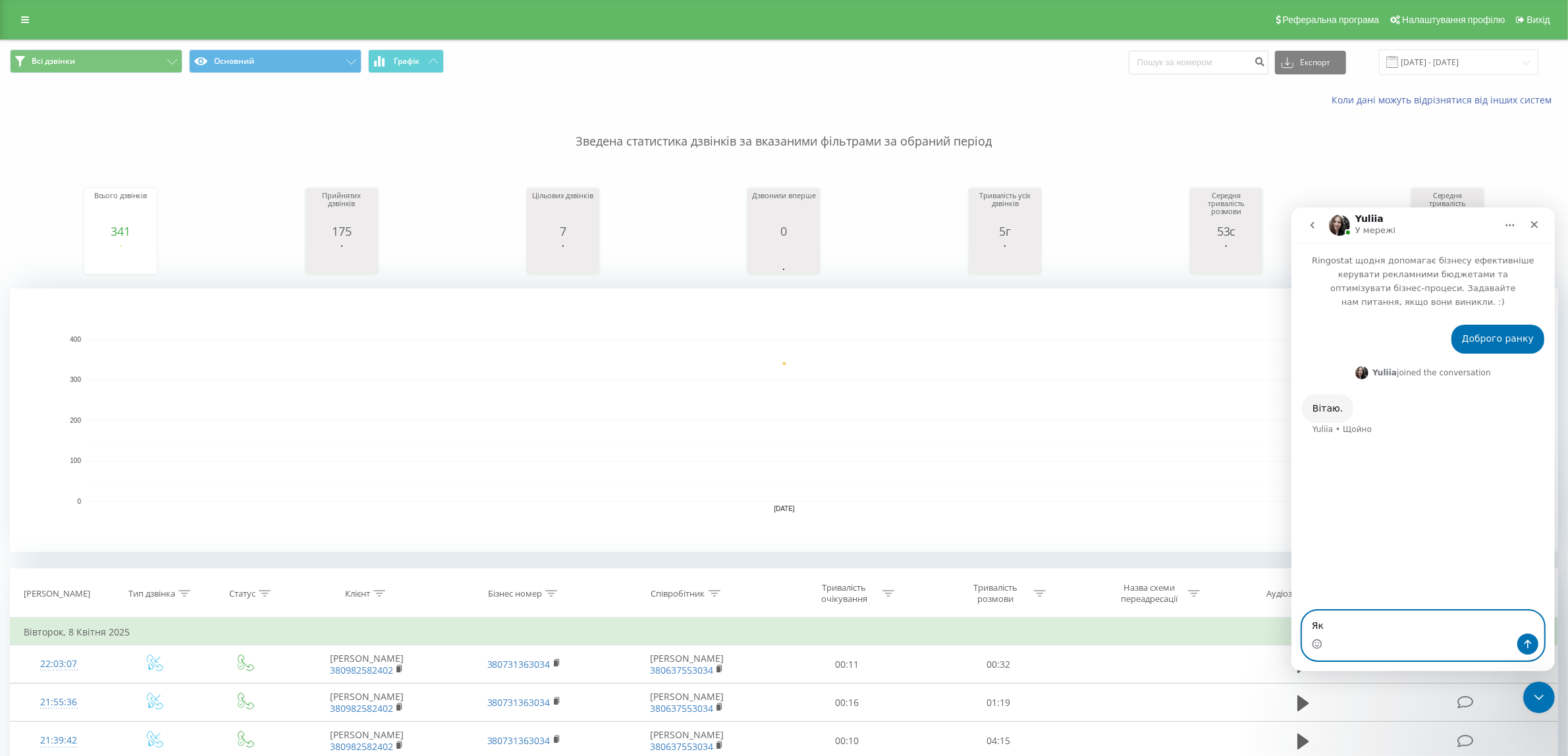
type textarea "Я"
paste textarea "Н"
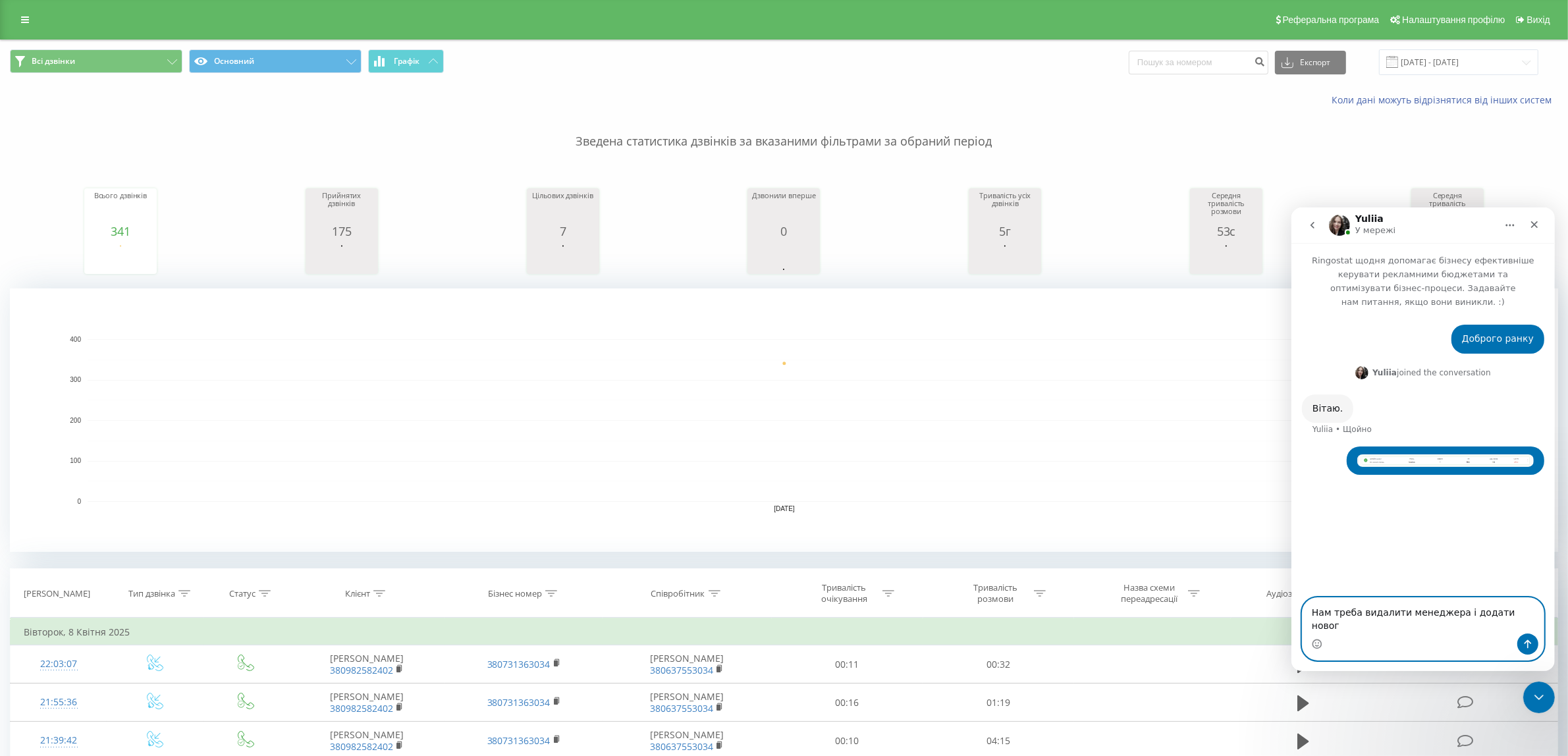
type textarea "Нам треба видалити менеджера і додати нового"
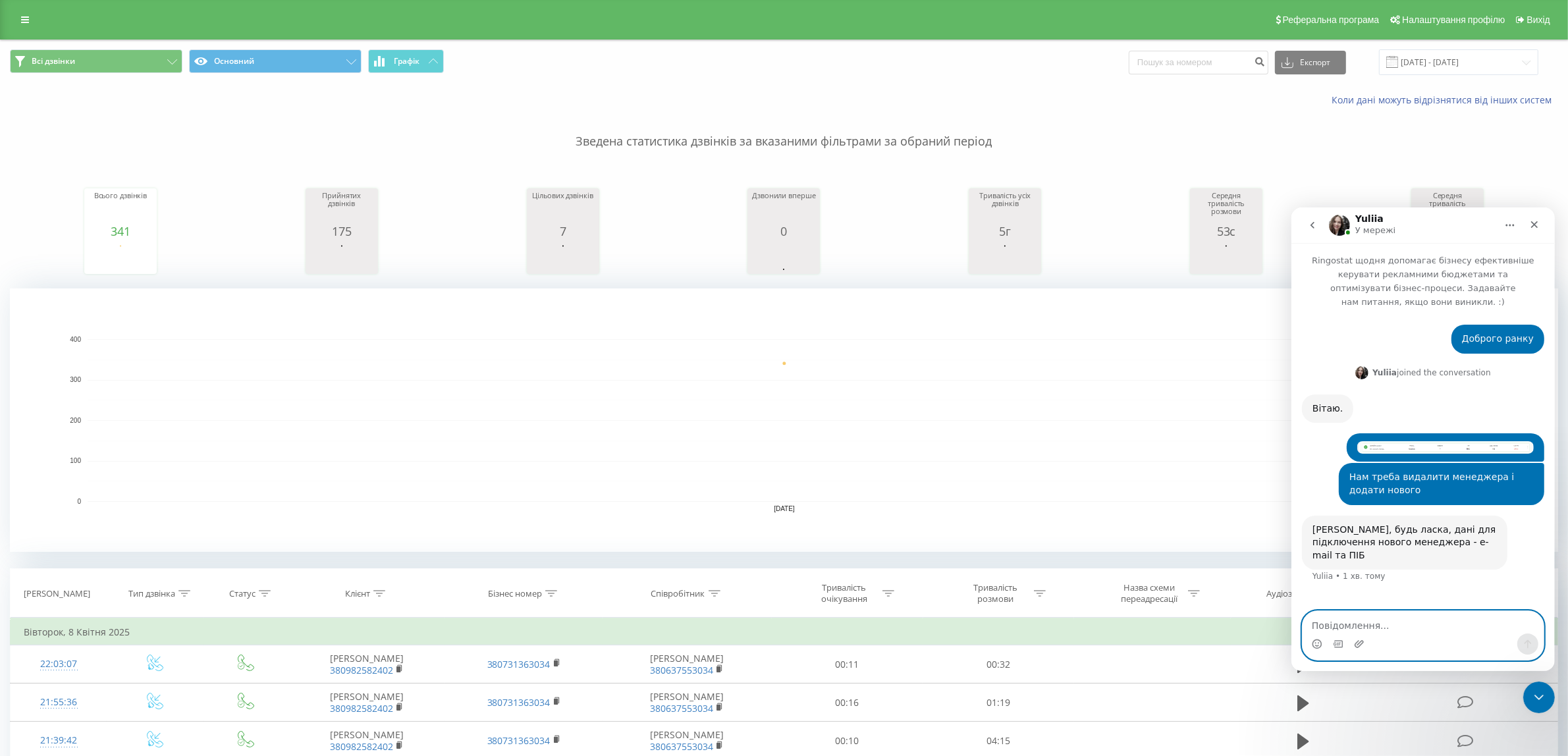
click at [1431, 627] on textarea "Повідомлення..." at bounding box center [1422, 622] width 241 height 23
type textarea "Ю"
type textarea "Бракова [PERSON_NAME]"
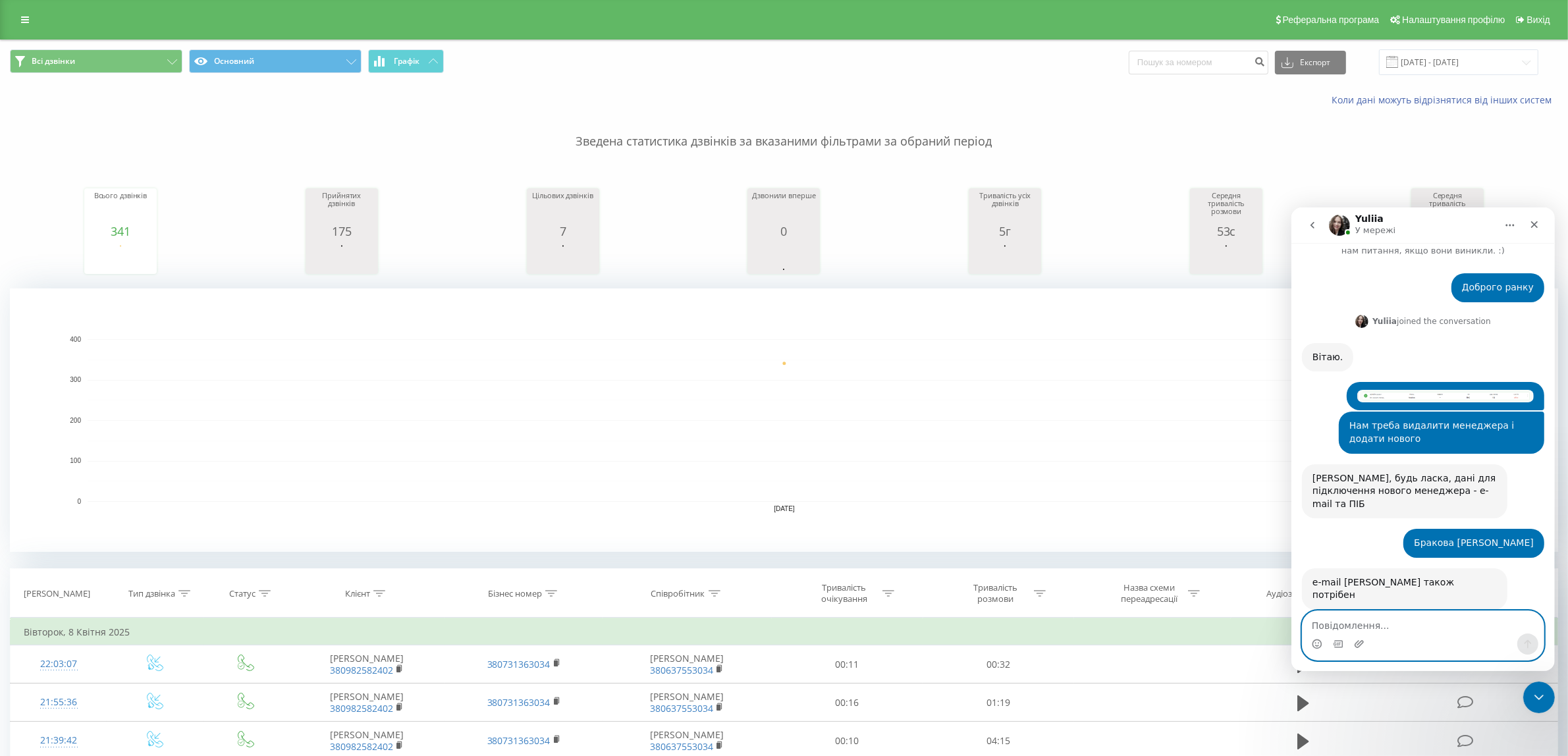
paste textarea "[EMAIL_ADDRESS][DOMAIN_NAME]"
type textarea "[EMAIL_ADDRESS][DOMAIN_NAME]"
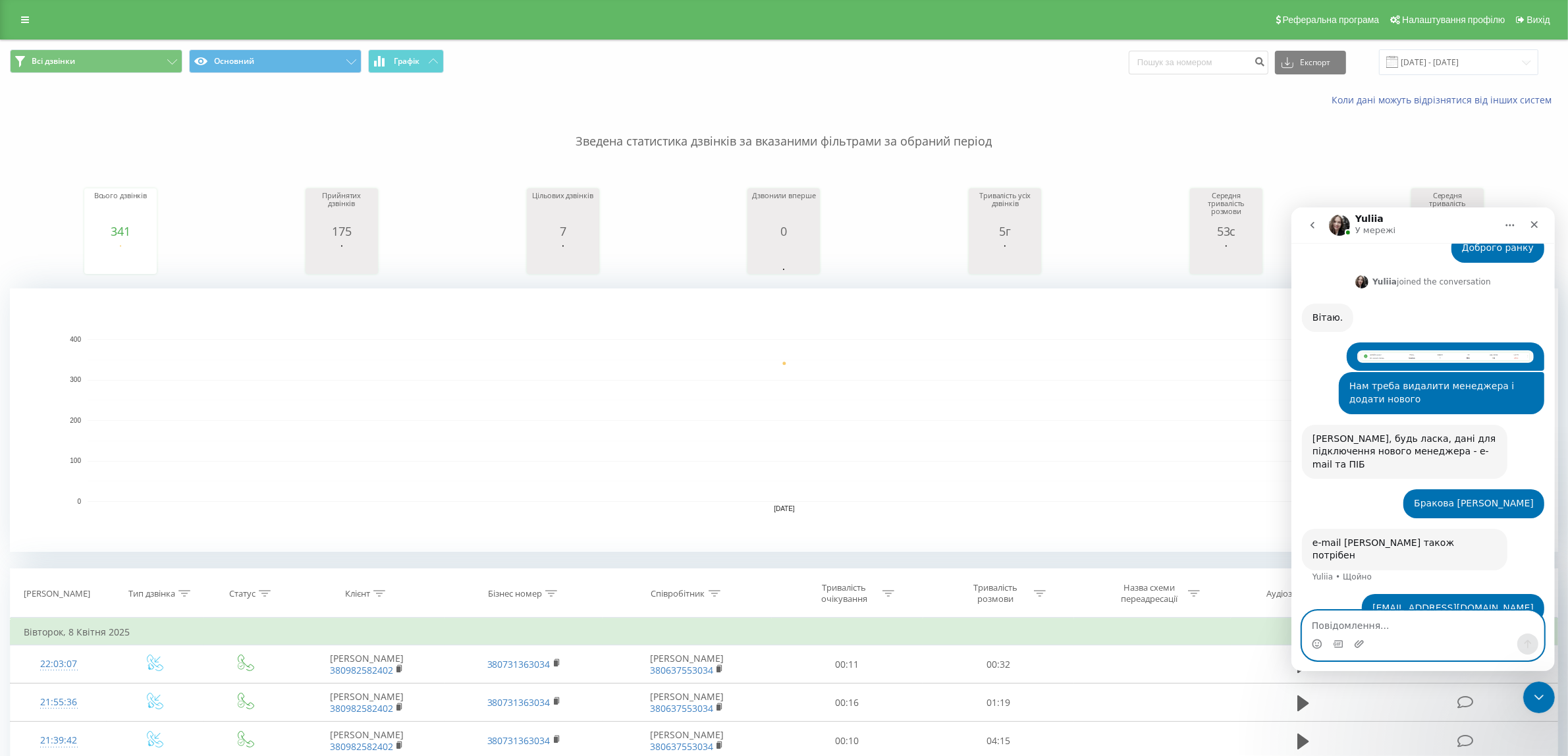
type textarea "S"
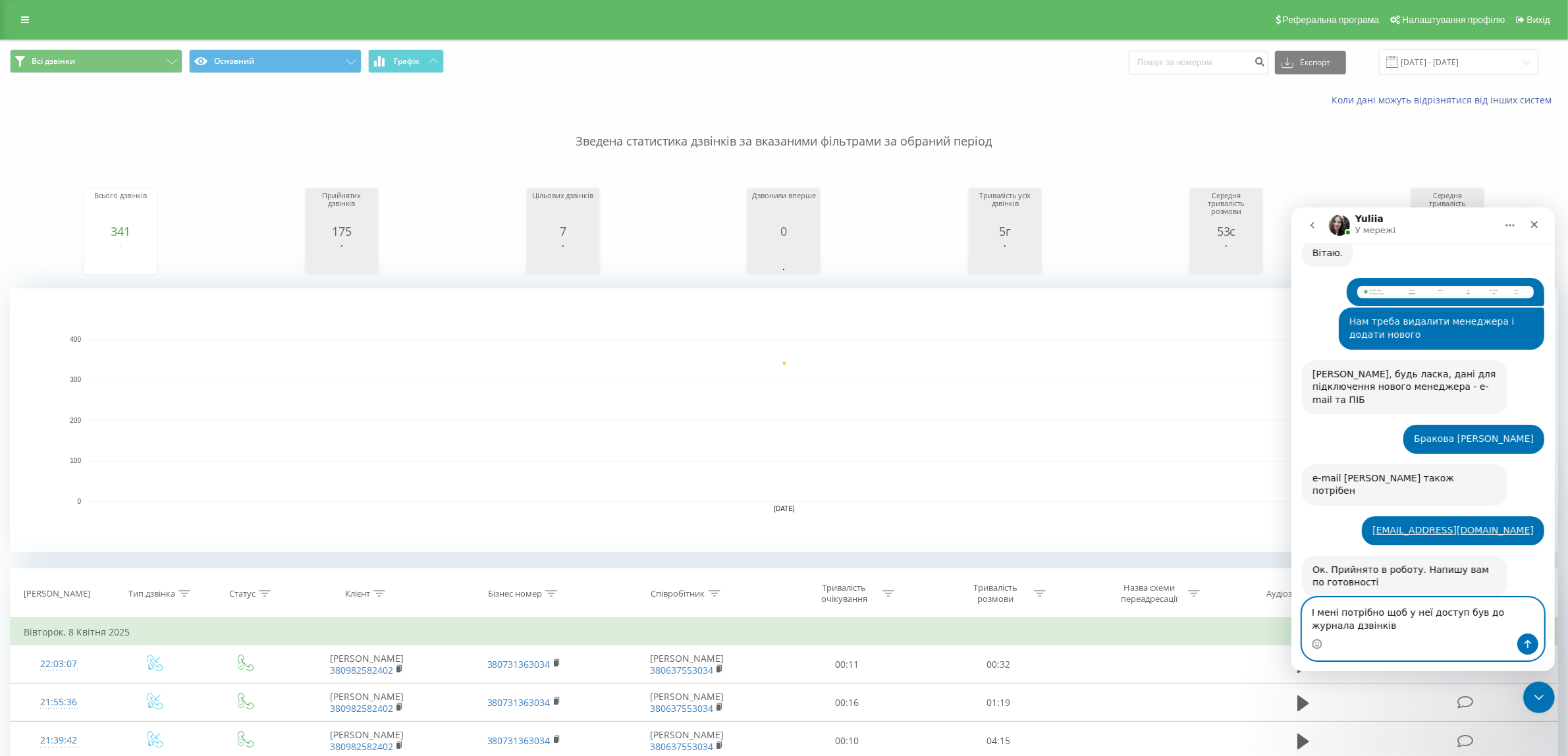
scroll to position [156, 0]
type textarea "І мені потрібно щоб у неї доступ був до журнала дзвінків"
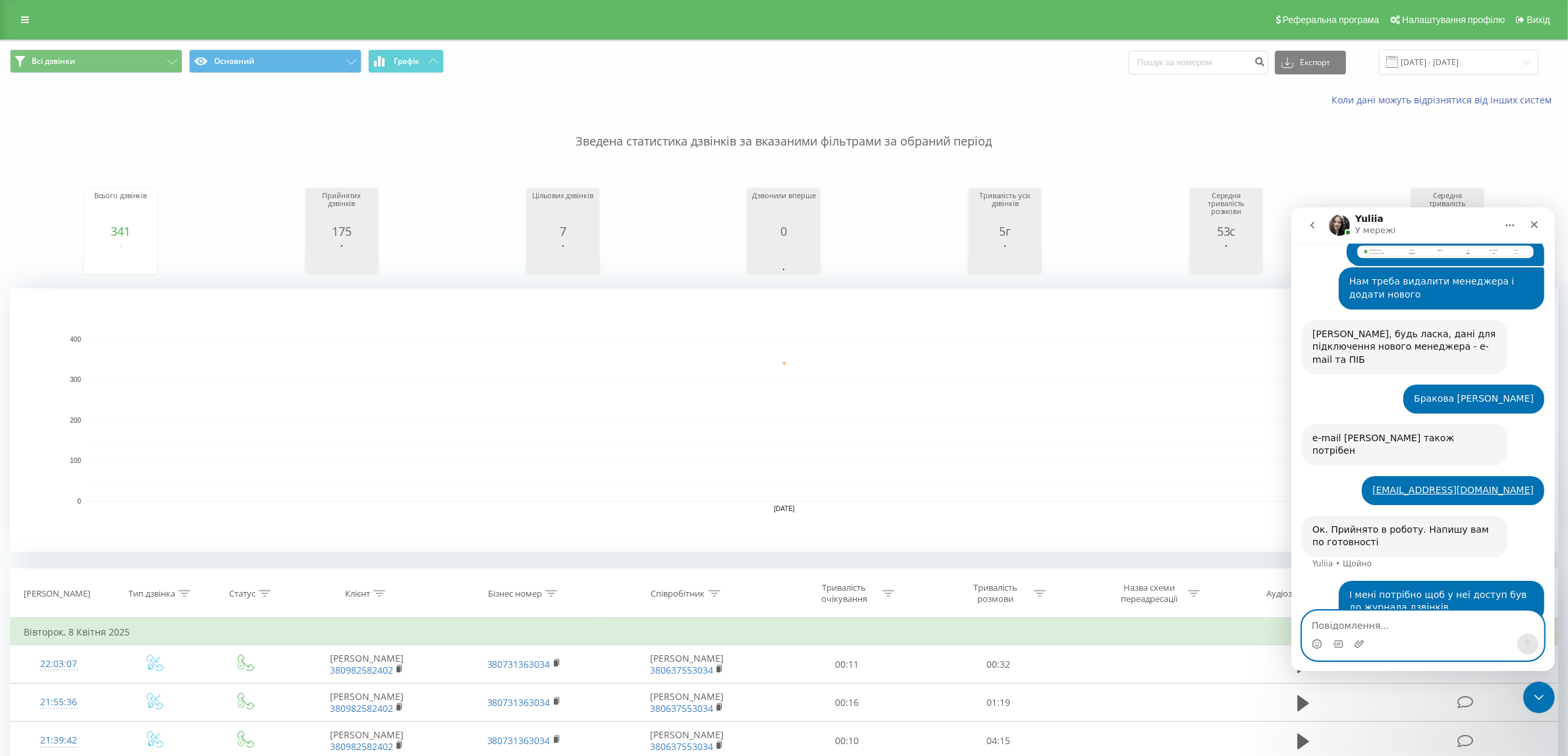
scroll to position [246, 0]
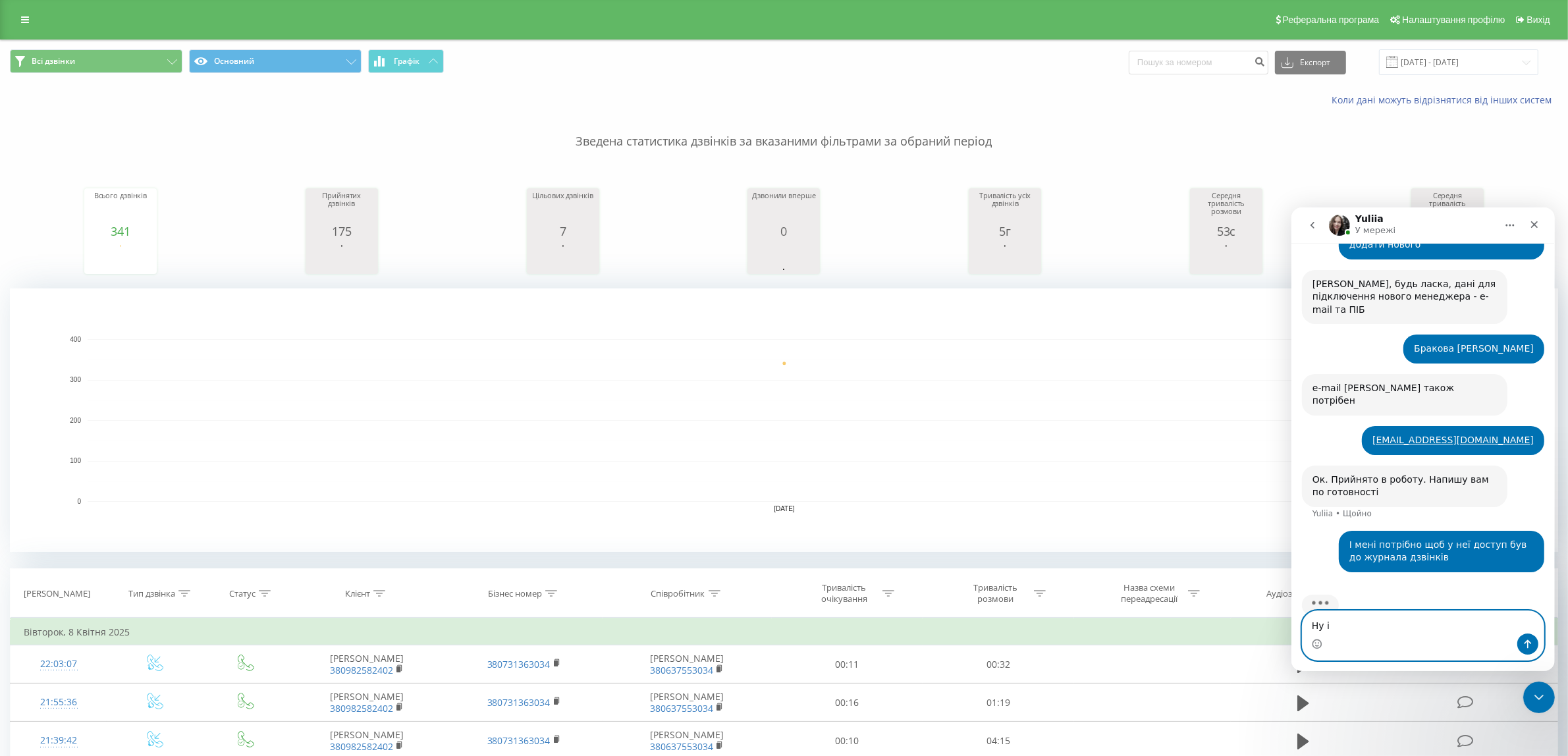
type textarea "Ну і"
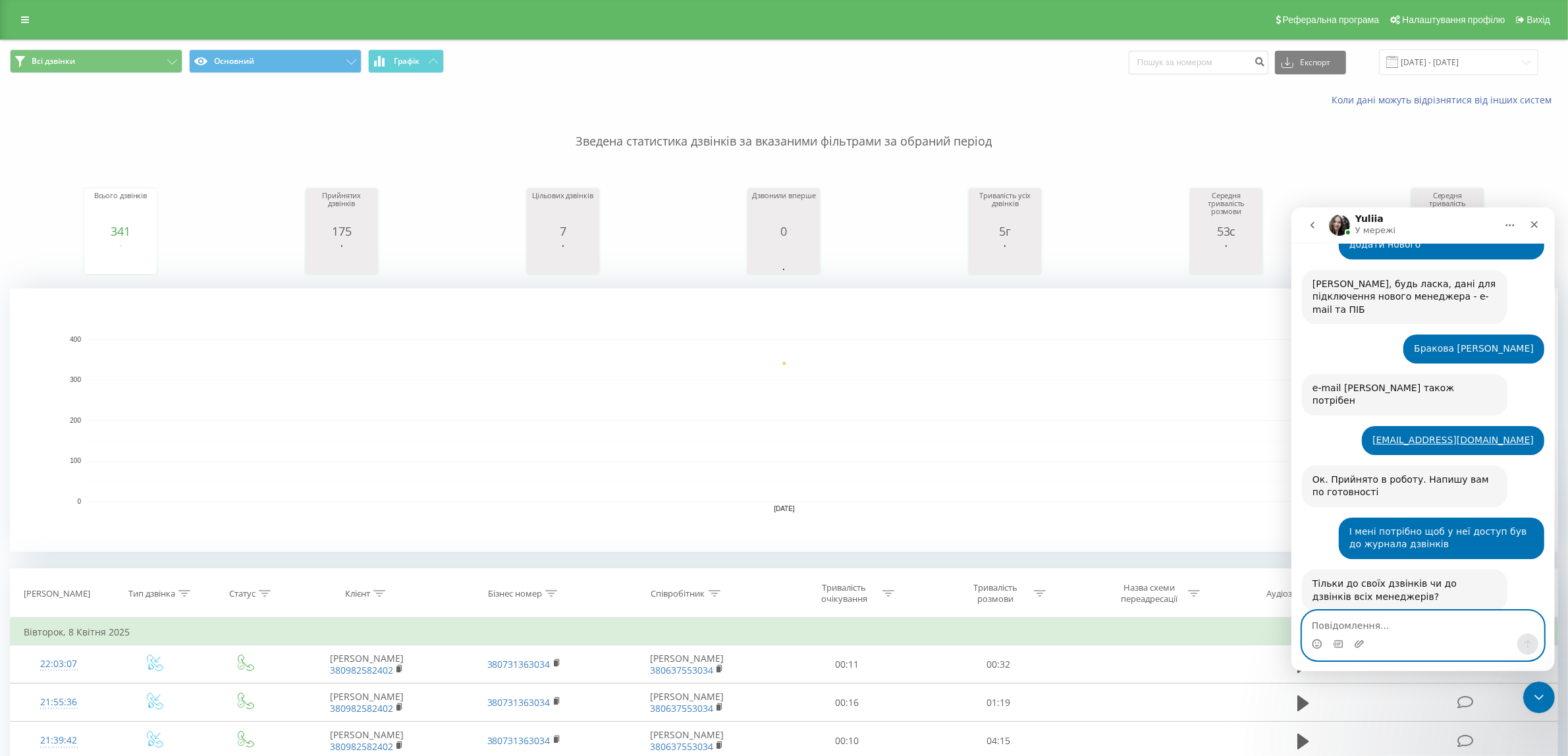
scroll to position [248, 0]
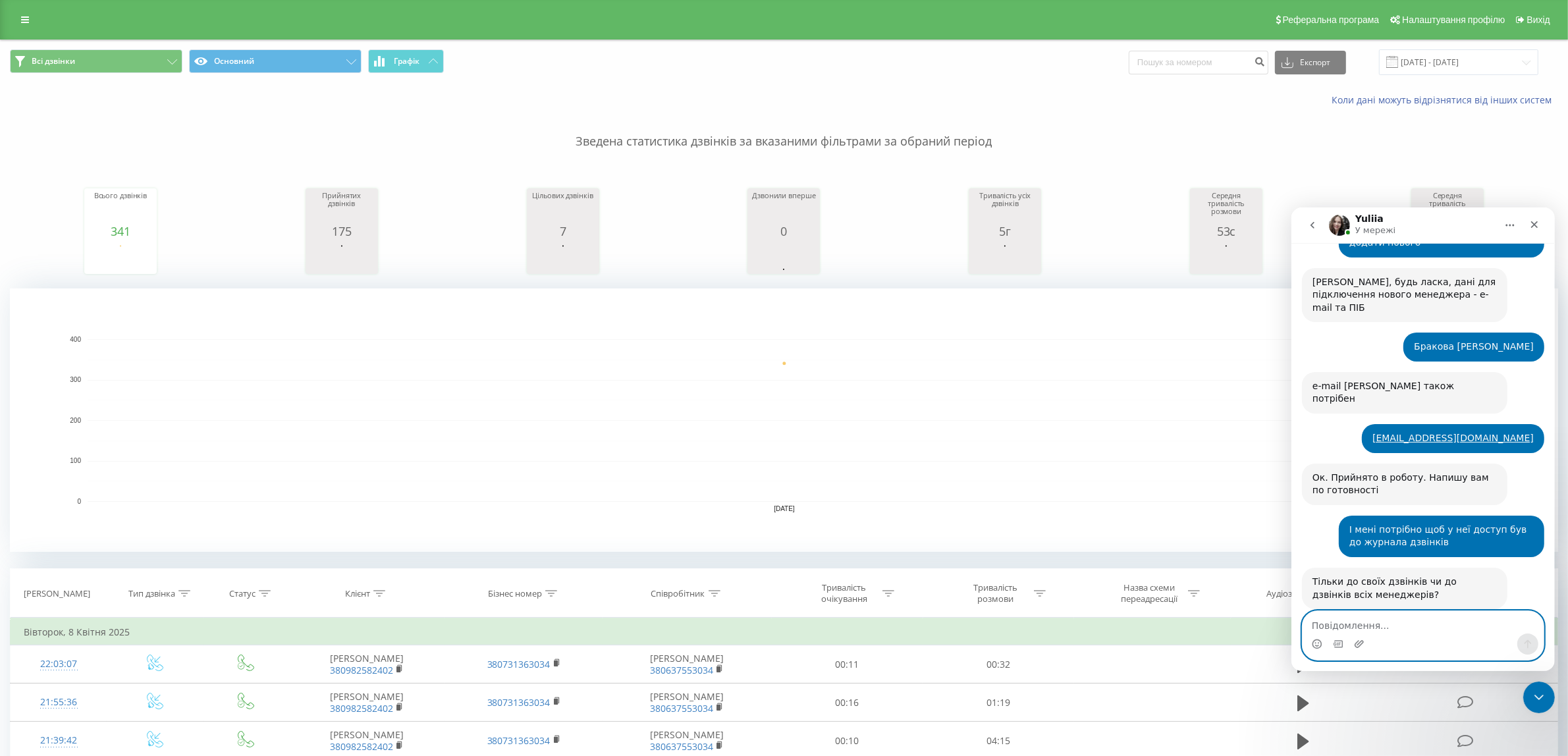
click at [1362, 629] on textarea "Повідомлення..." at bounding box center [1422, 622] width 241 height 23
type textarea "До всіх"
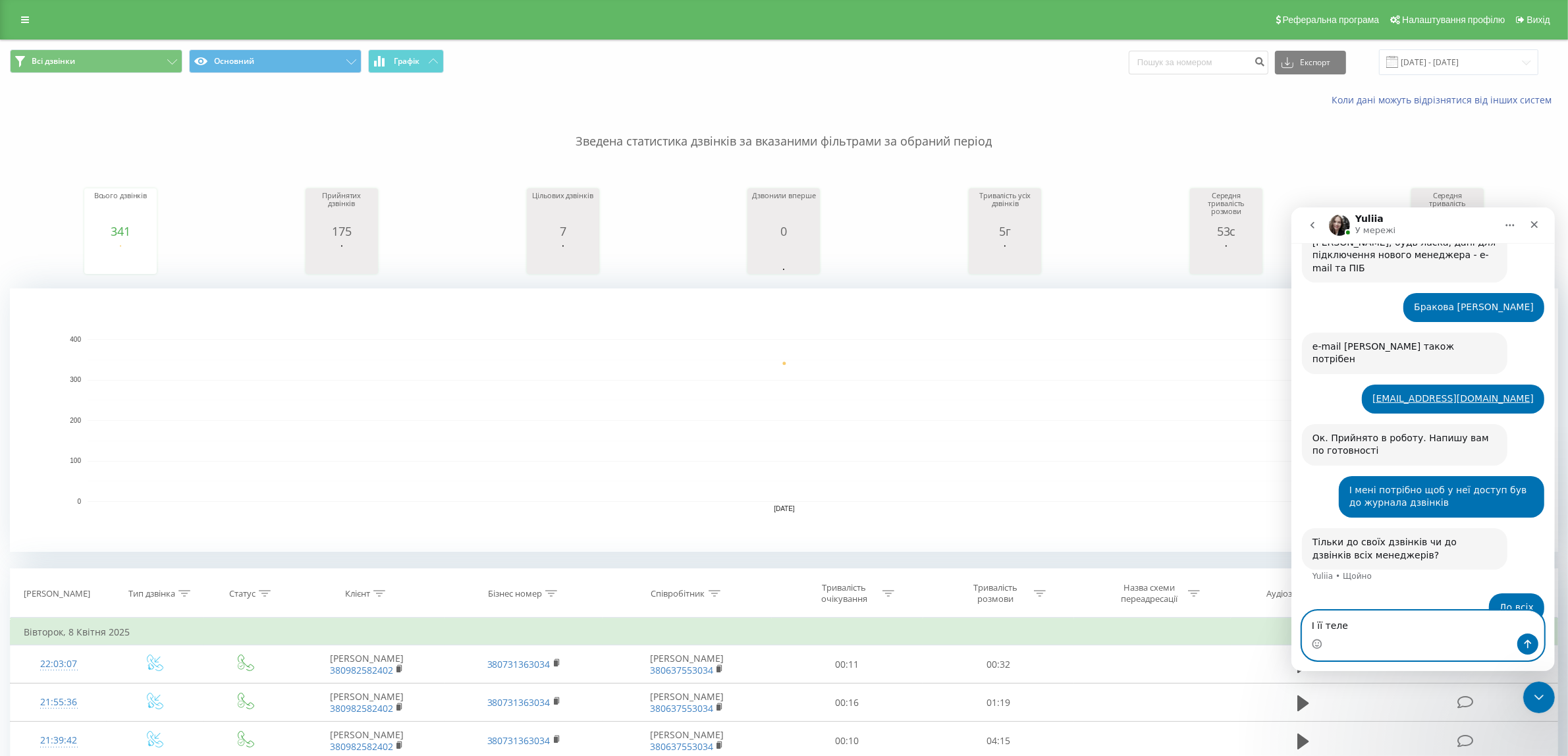
scroll to position [337, 0]
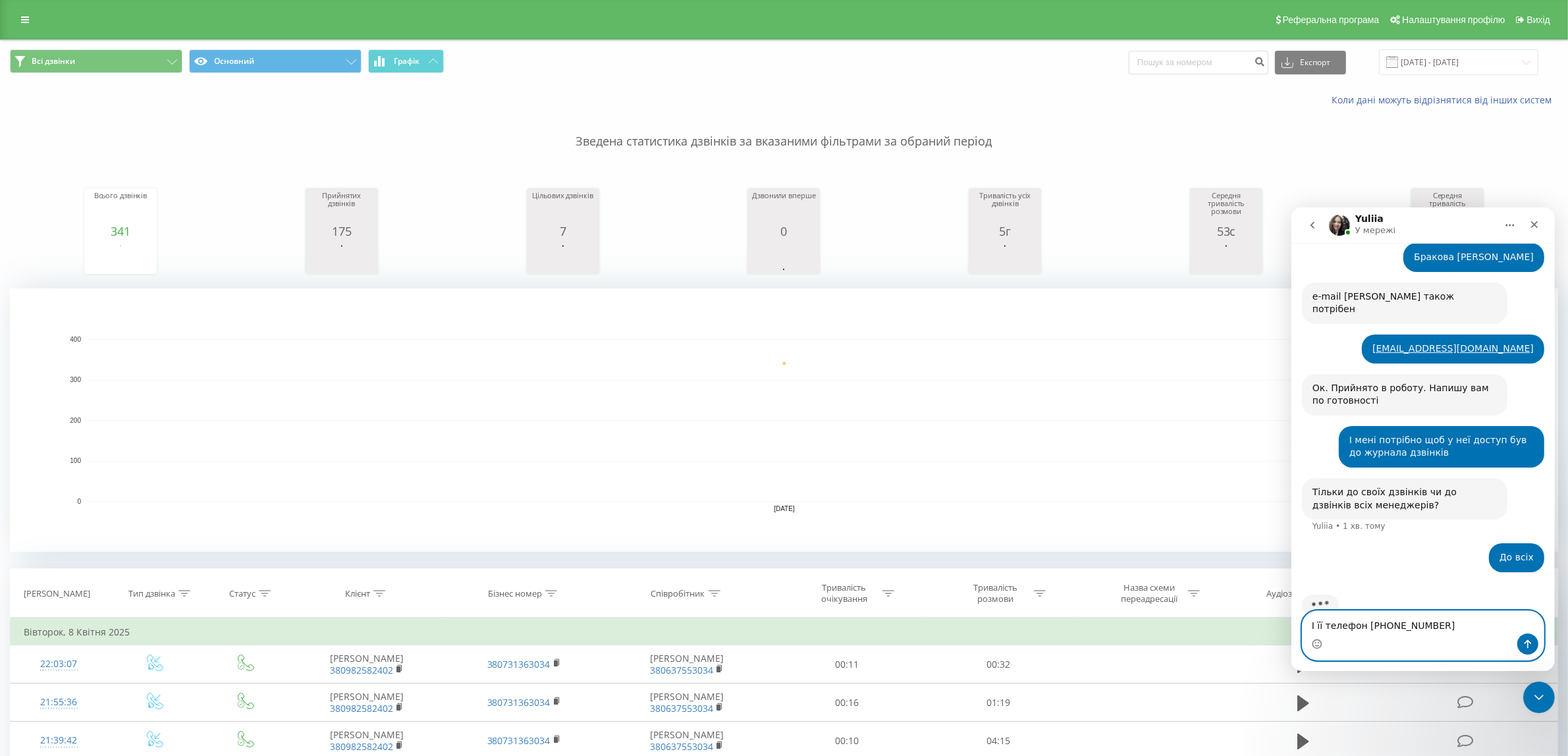
type textarea "І її телефон [PHONE_NUMBER]"
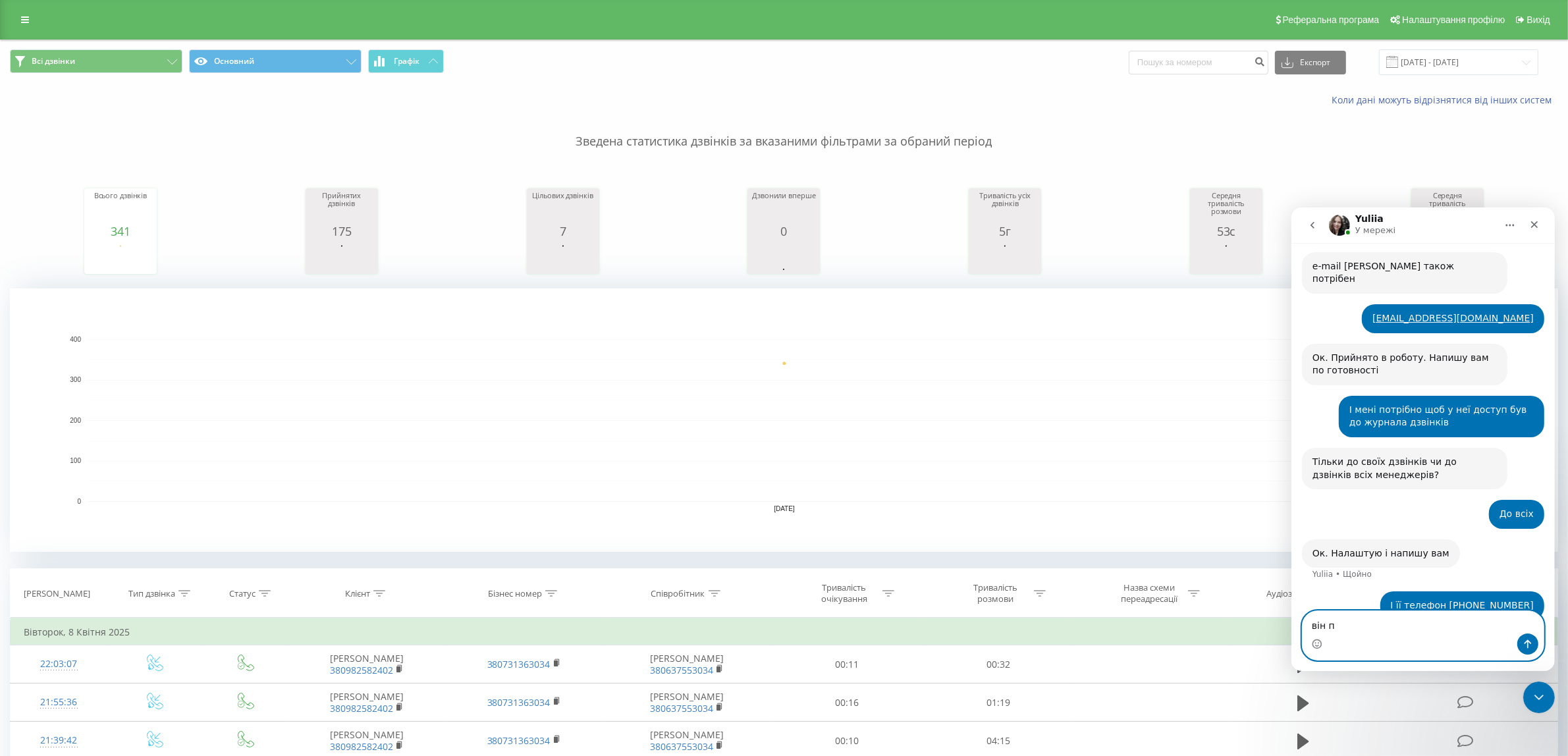
scroll to position [366, 0]
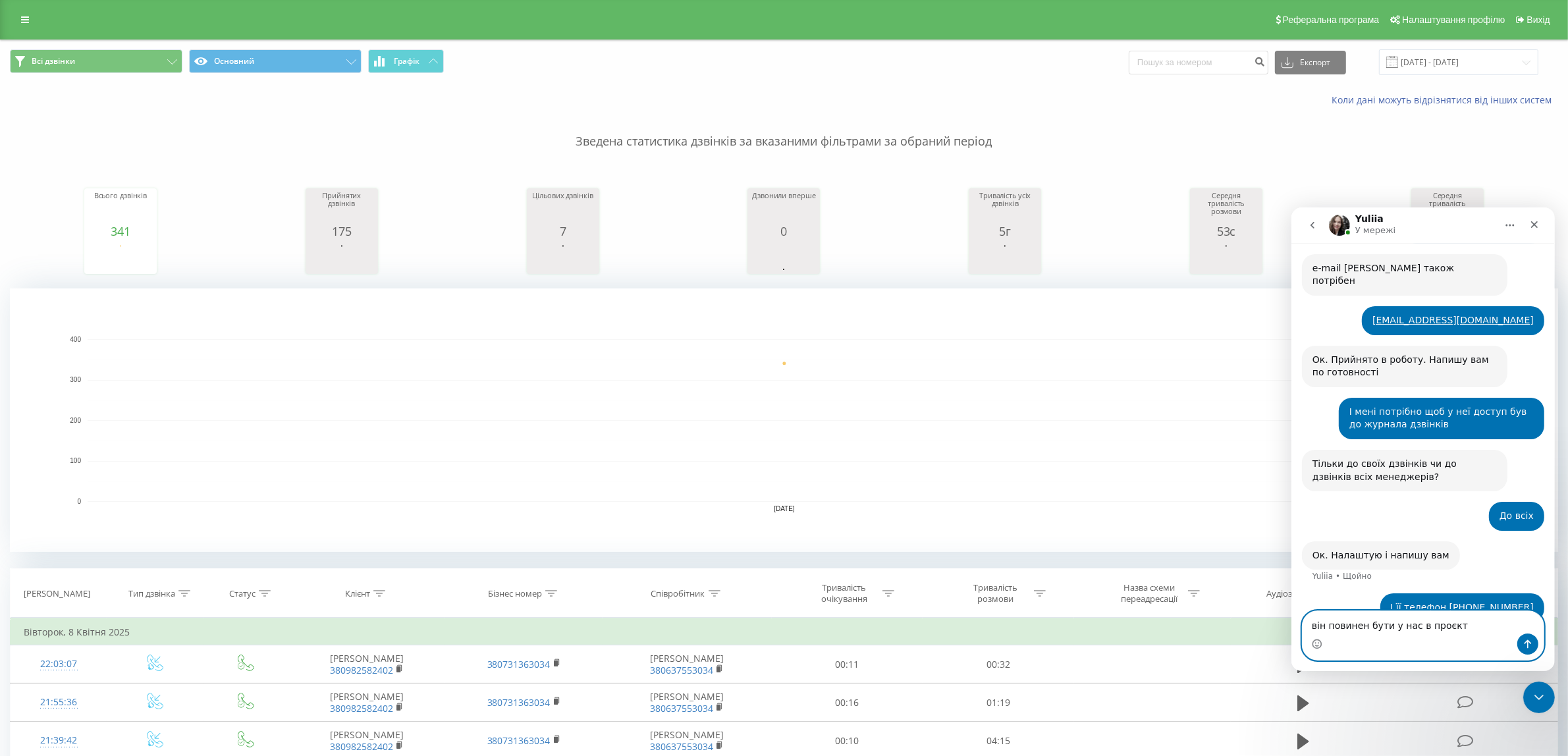
type textarea "він повинен бути у нас в проєкті"
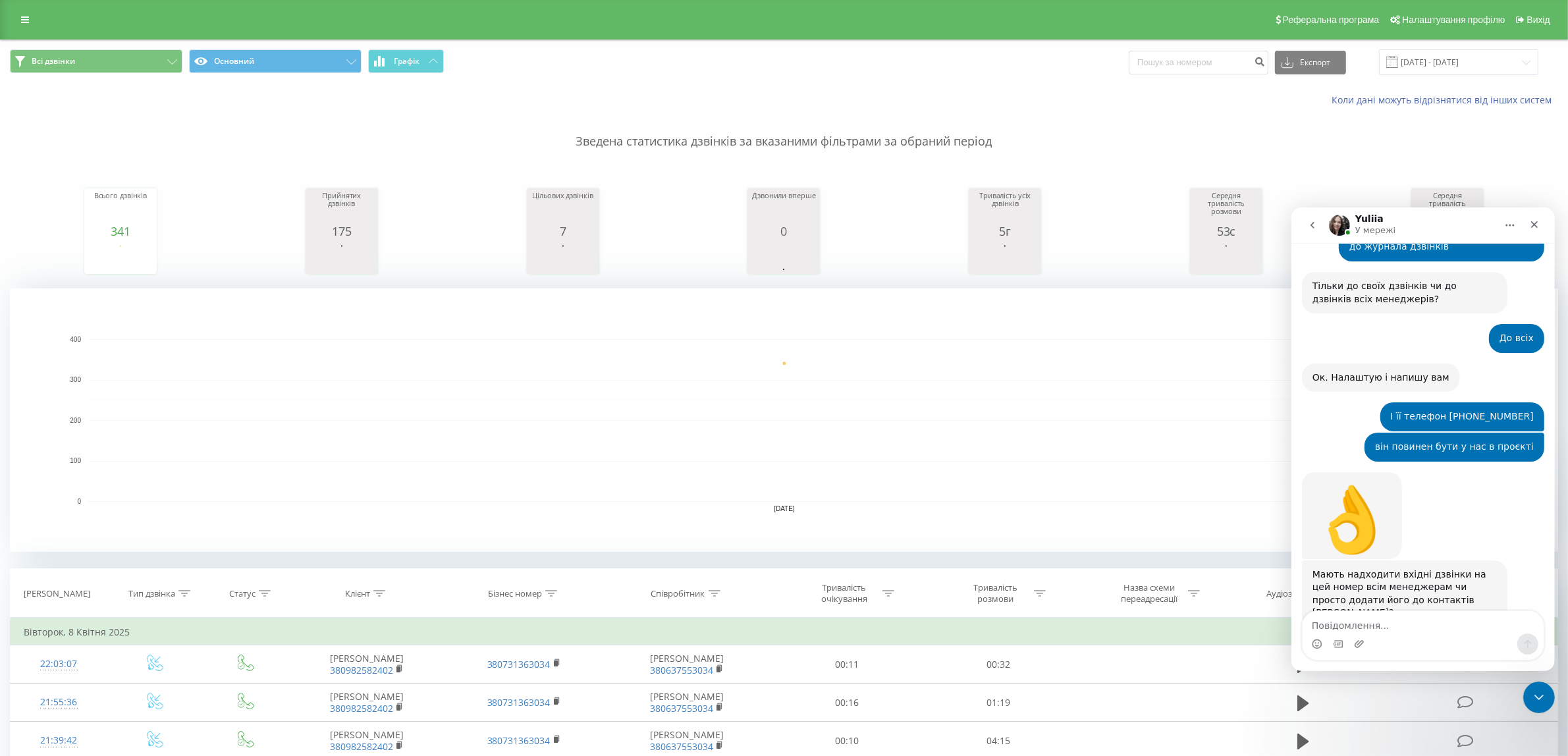
scroll to position [549, 0]
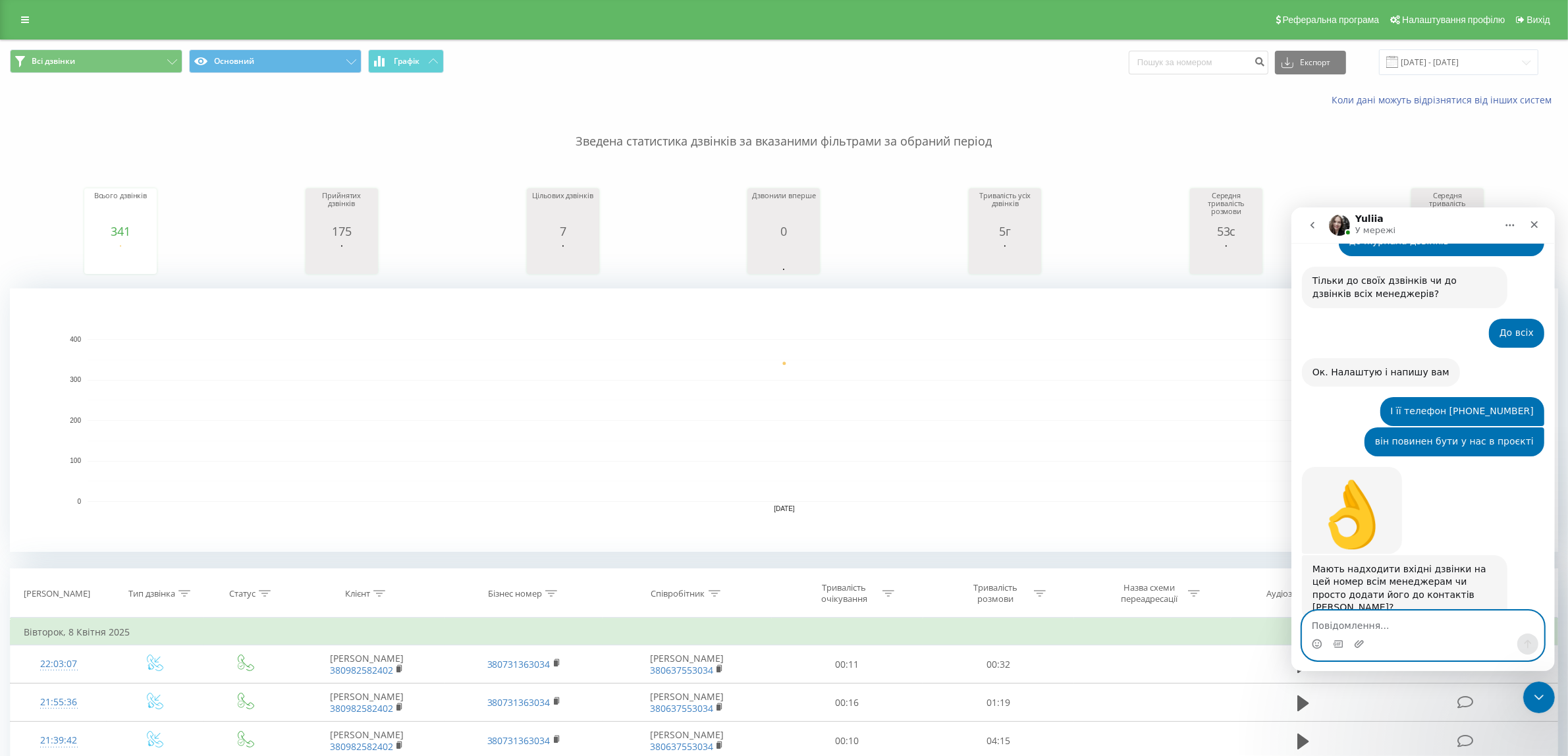
click at [1348, 622] on textarea "Повідомлення..." at bounding box center [1422, 622] width 241 height 23
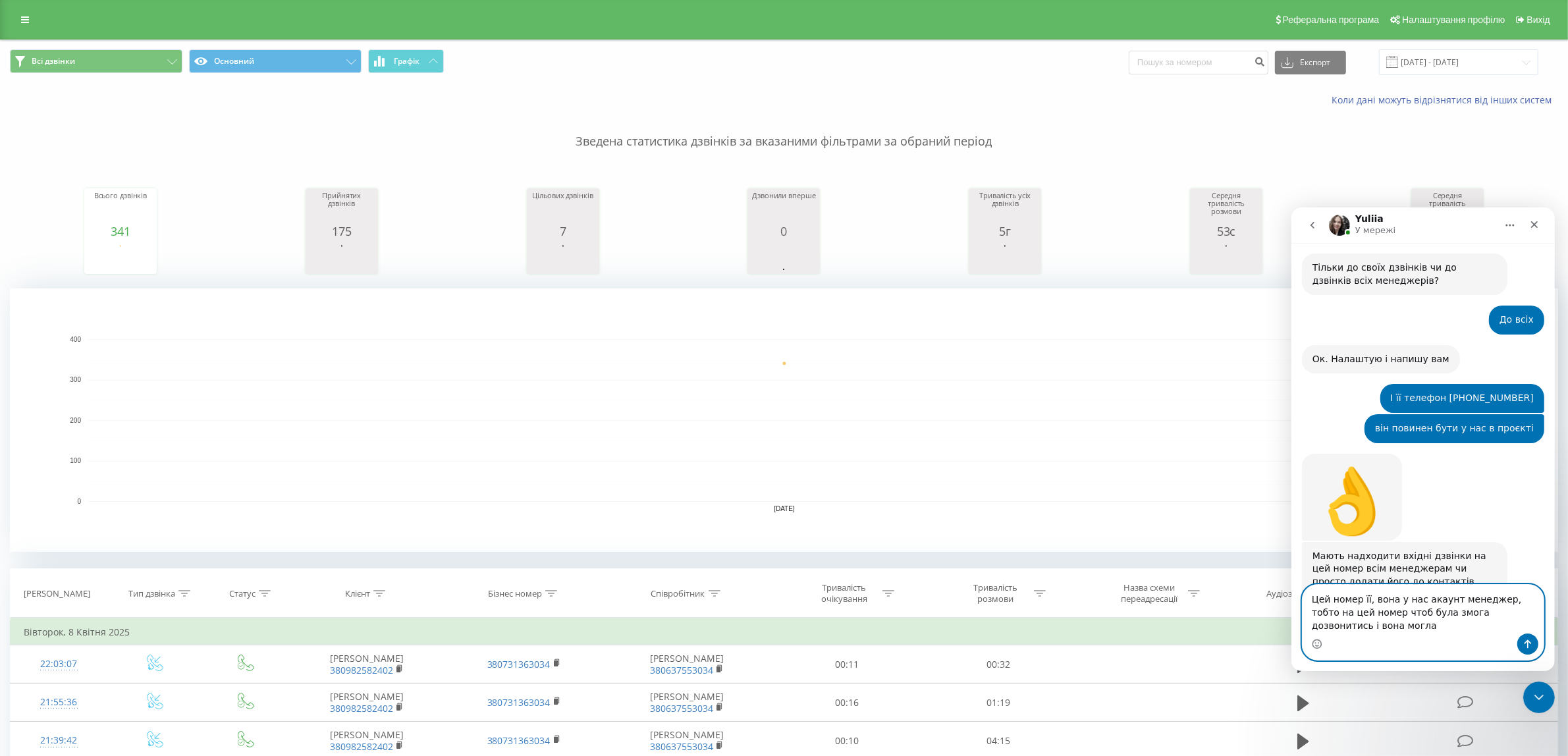
scroll to position [575, 0]
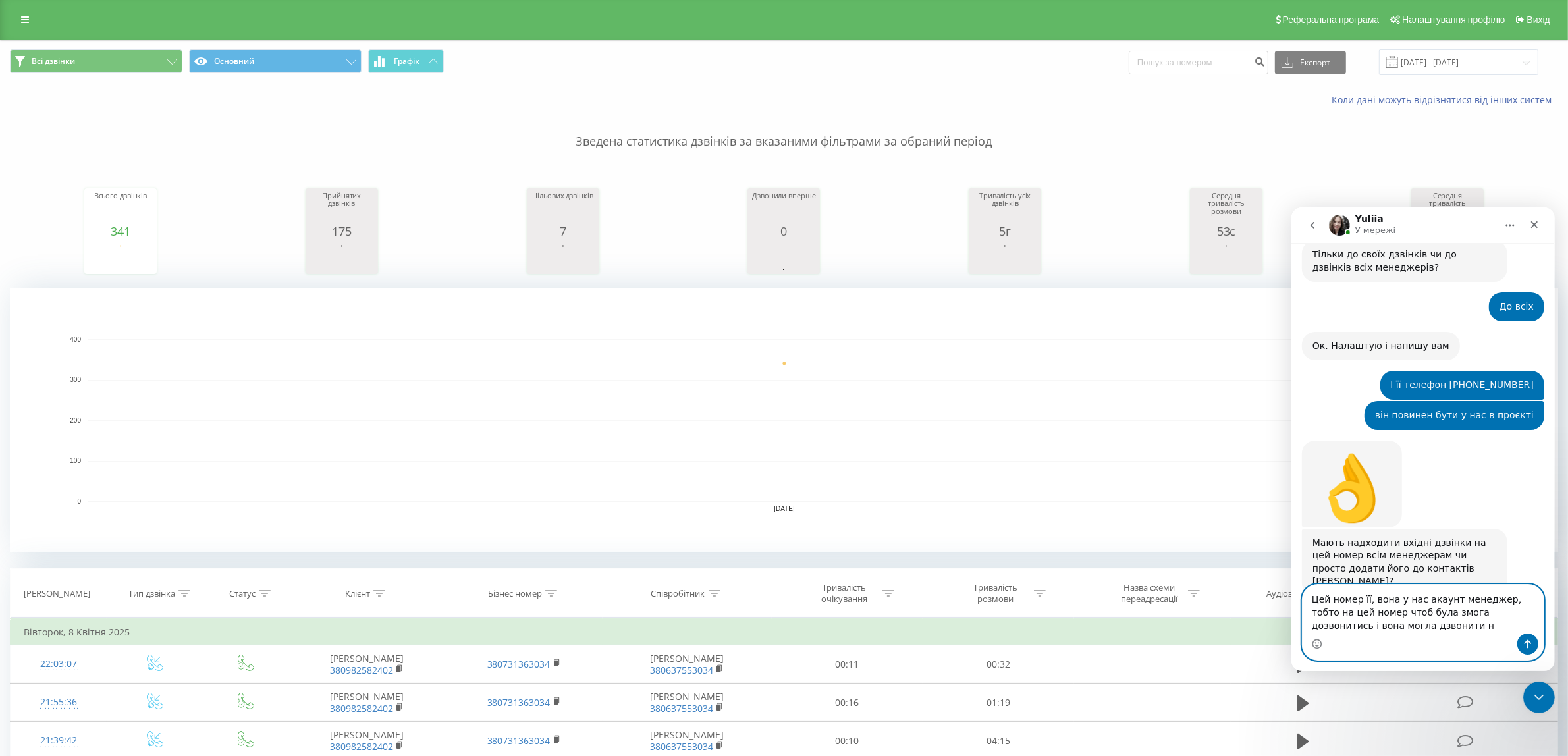
type textarea "Цей номер її, вона у нас акаунт менеджер, тобто на цей номер чтоб була змога до…"
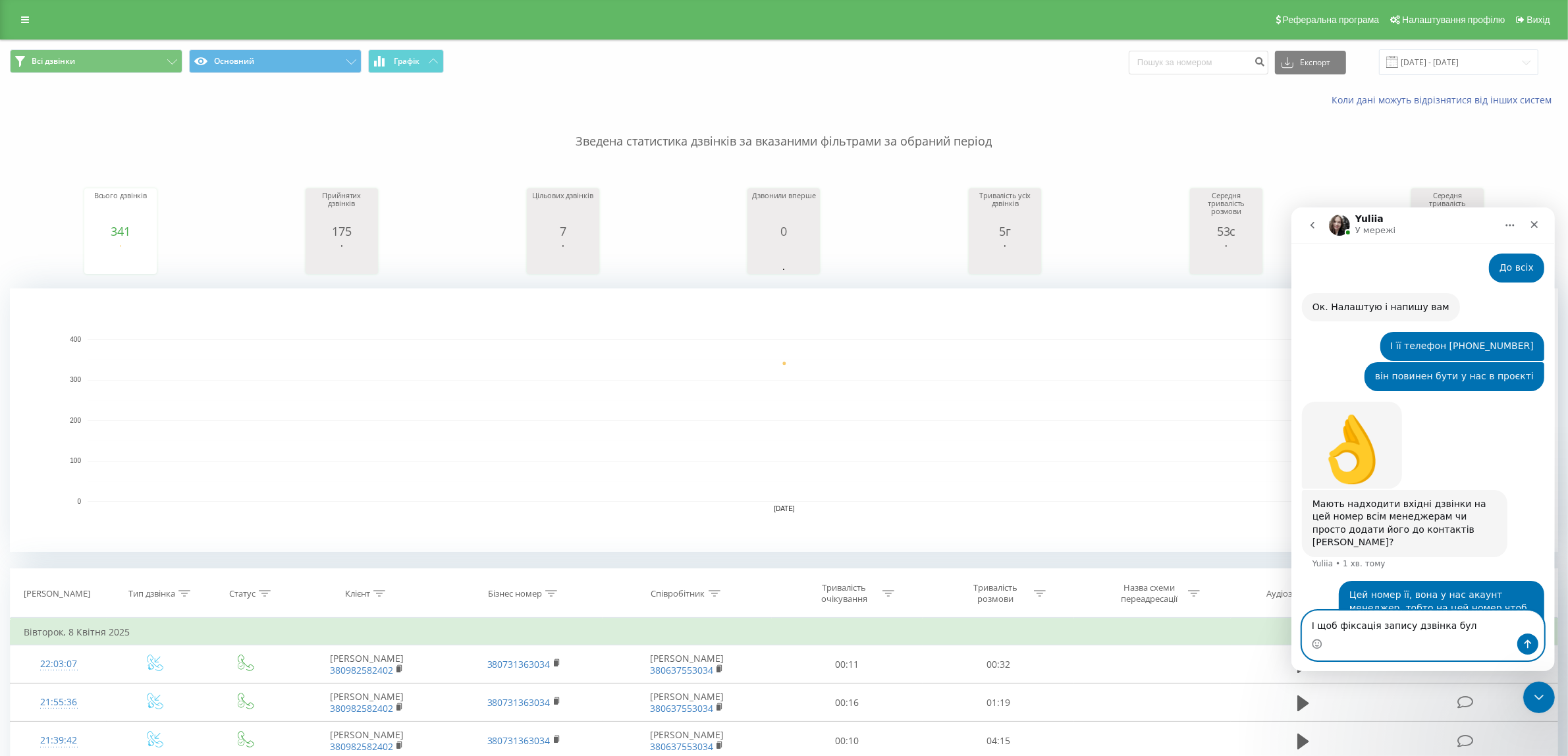
type textarea "І щоб фіксація запису дзвінка була"
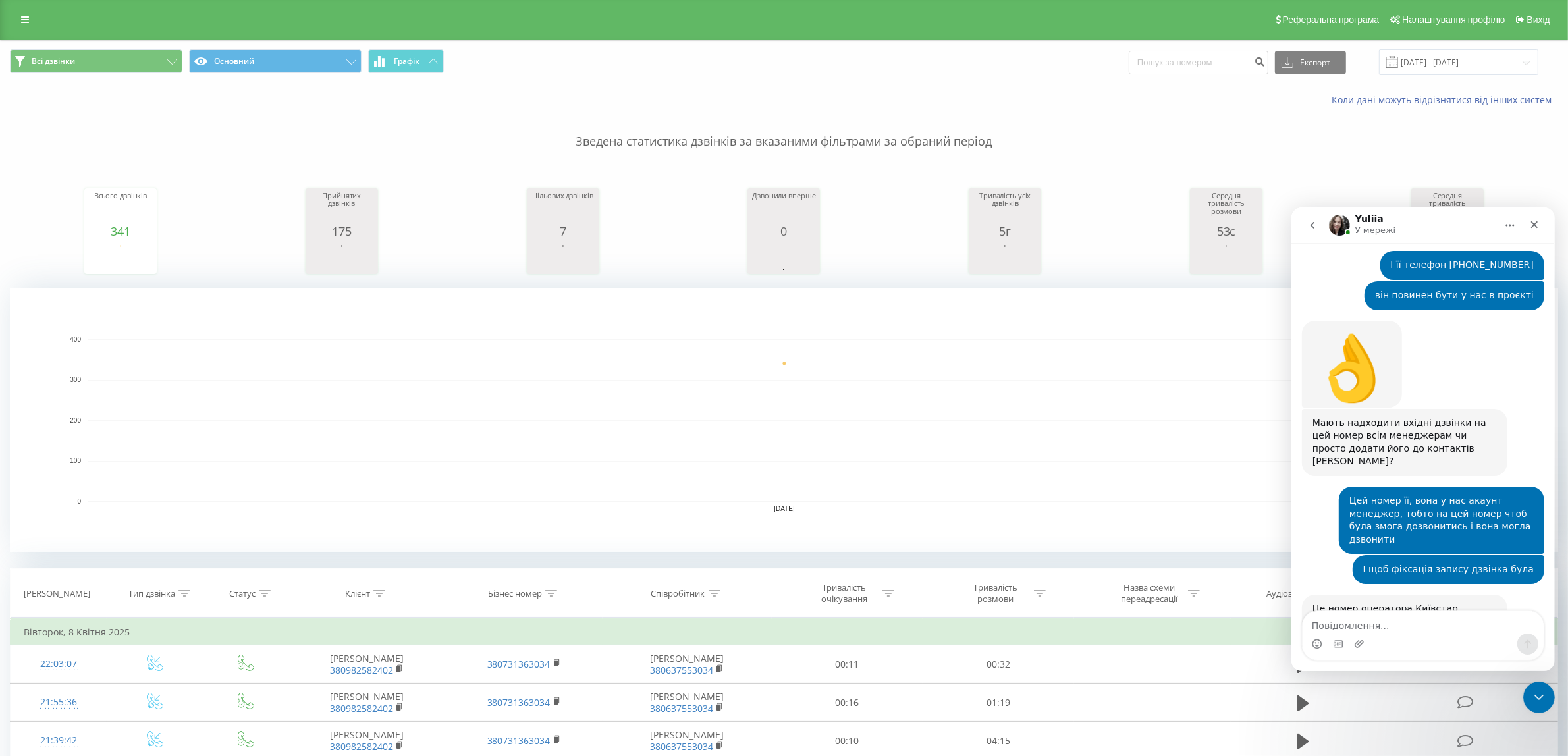
scroll to position [722, 0]
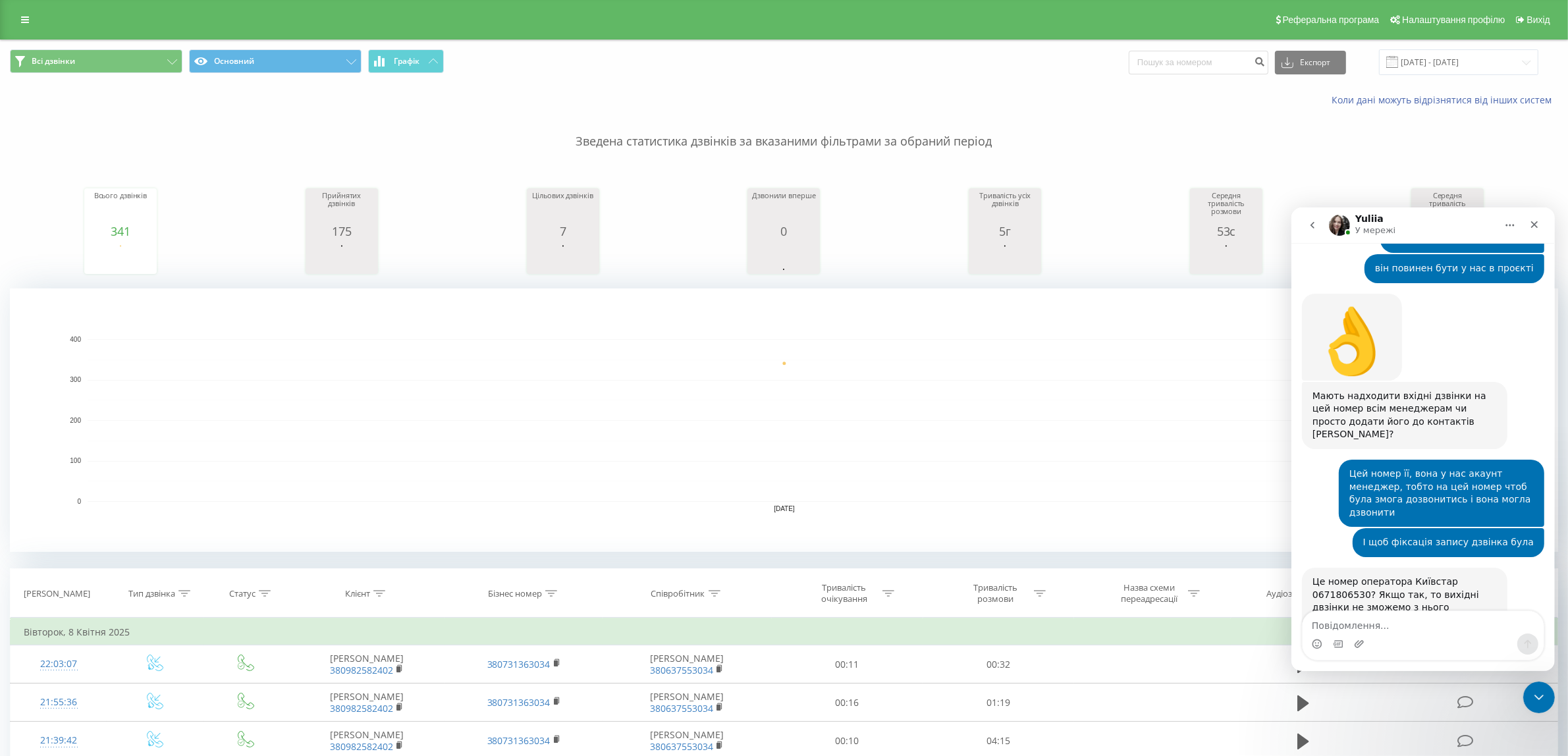
click at [1394, 633] on div "Месенджер Intercom" at bounding box center [1422, 643] width 241 height 21
click at [1353, 625] on textarea "Повідомлення..." at bounding box center [1422, 622] width 241 height 23
type textarea "Ну він"
click at [719, 594] on icon at bounding box center [714, 594] width 12 height 6
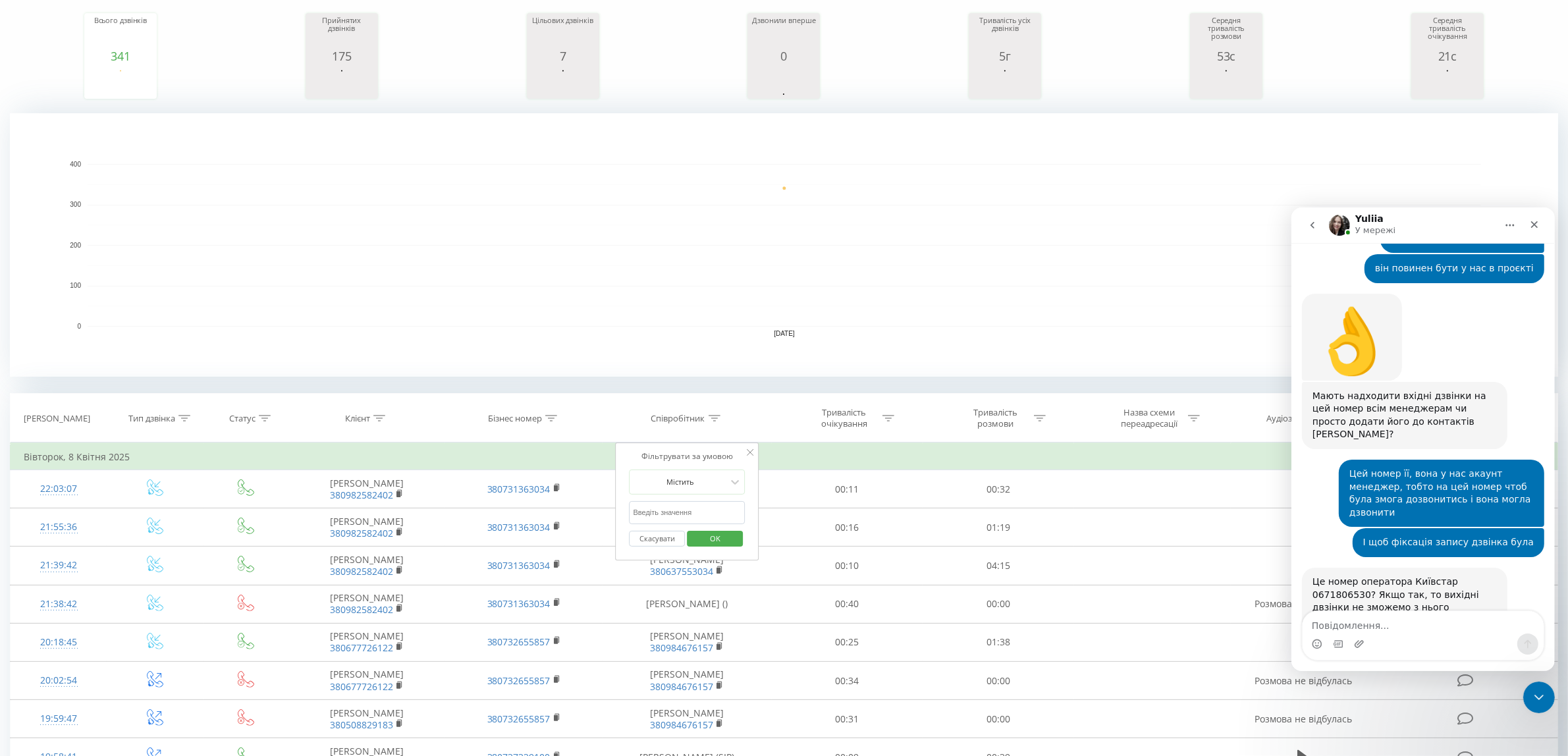
scroll to position [0, 0]
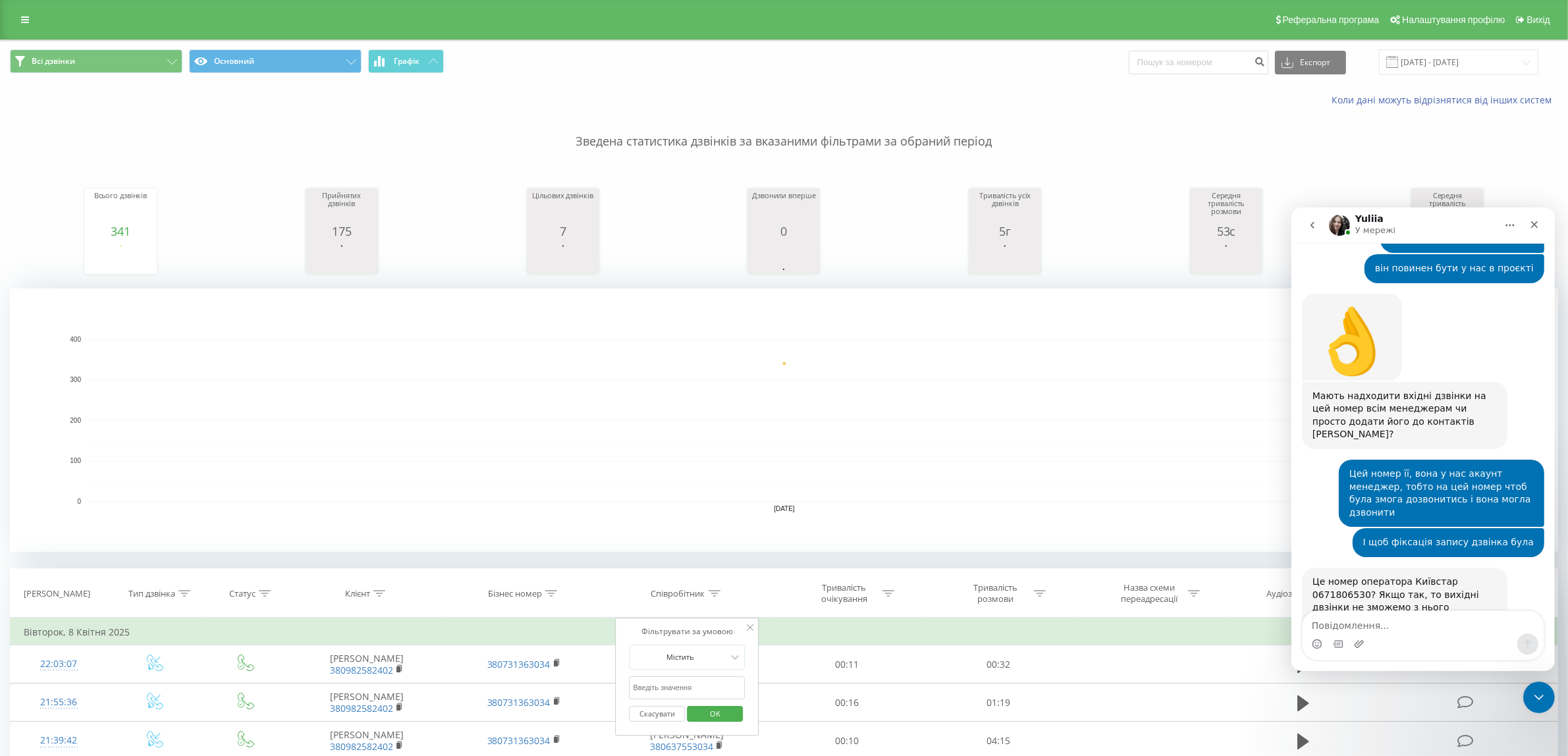
click at [1441, 575] on div "Це номер оператора Київстар 0671806530? Якщо так, то вихідні двзінки не зможемо…" at bounding box center [1404, 607] width 184 height 64
click at [1444, 575] on div "Це номер оператора Київстар 0671806530? Якщо так, то вихідні двзінки не зможемо…" at bounding box center [1404, 607] width 184 height 64
copy div "0671806530"
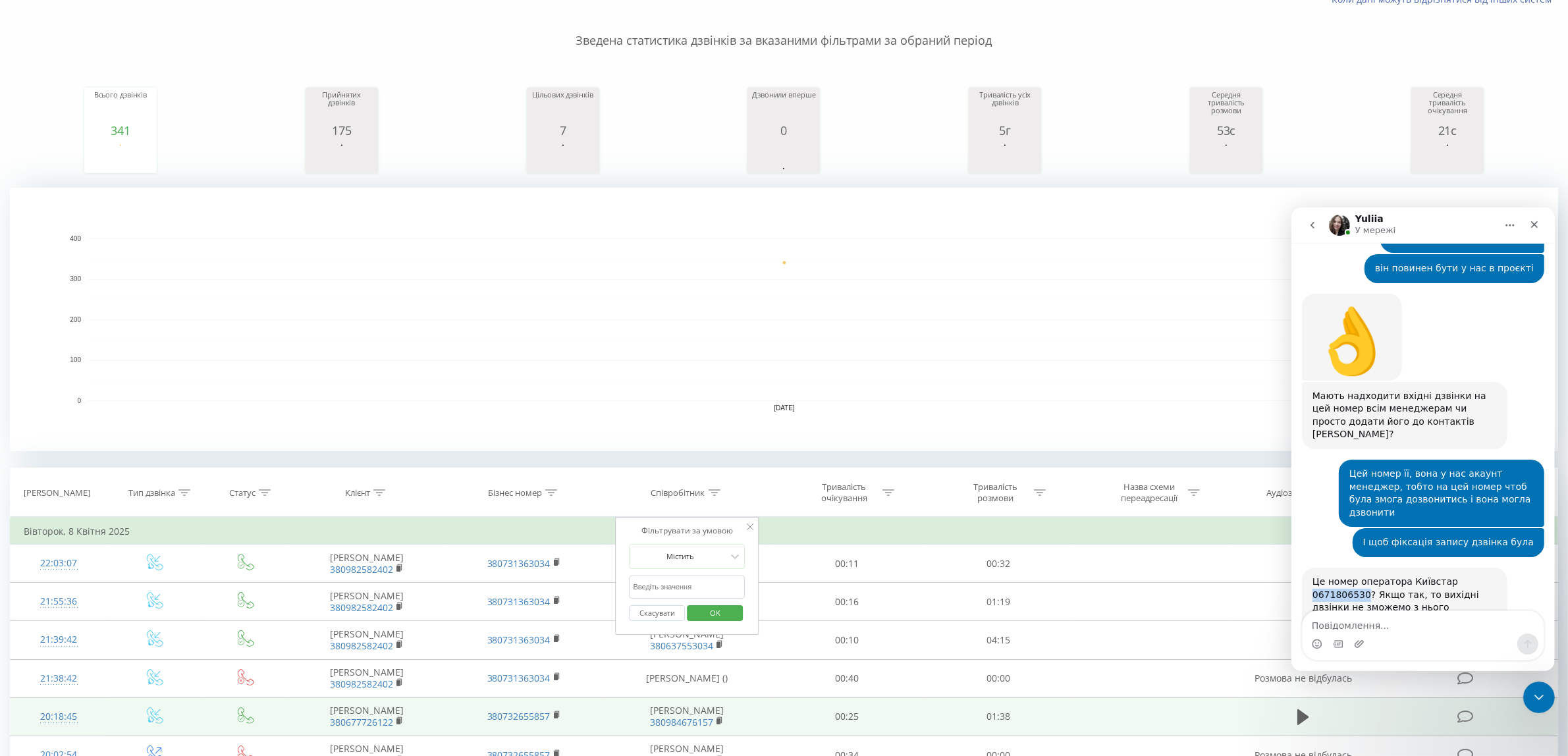
scroll to position [330, 0]
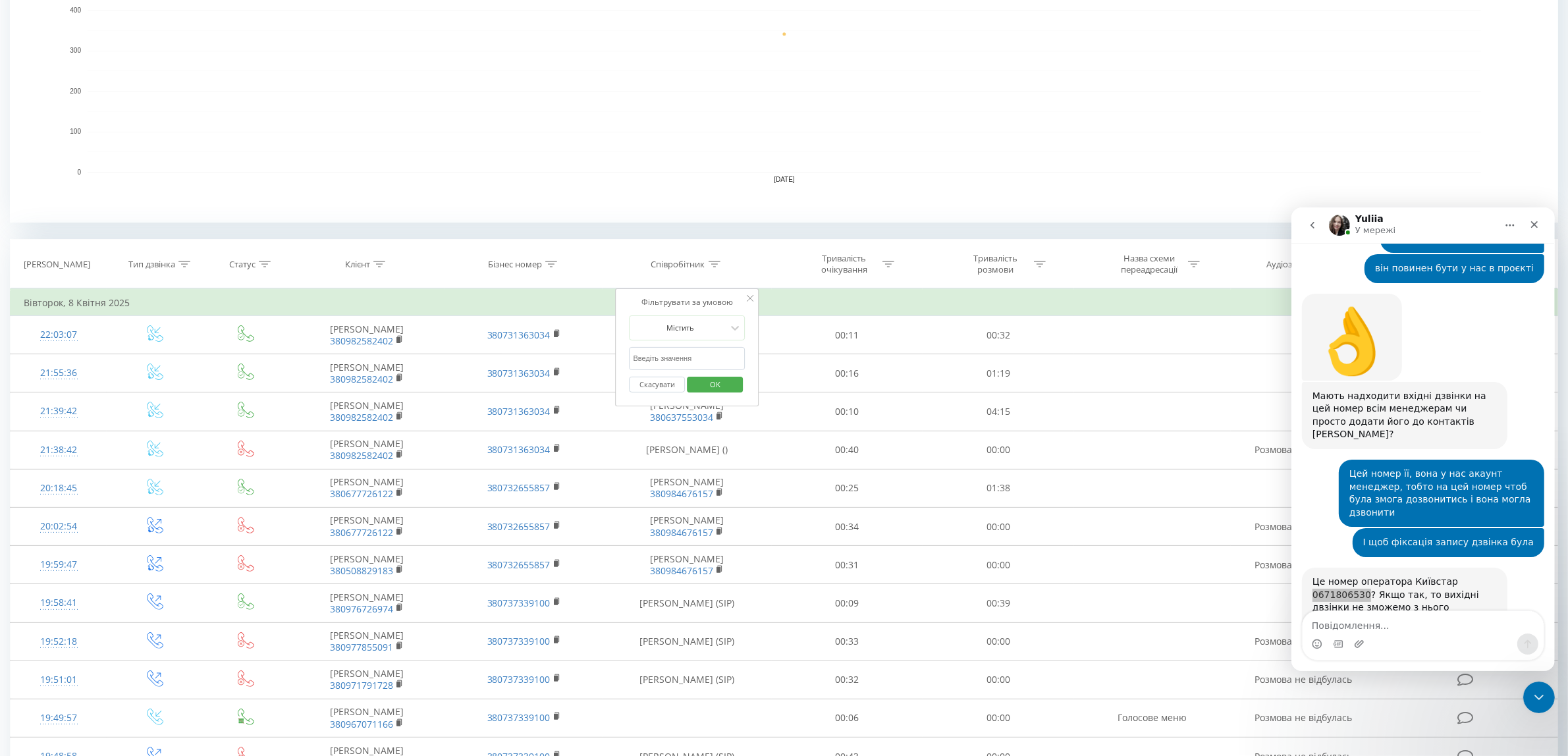
click at [679, 366] on input "text" at bounding box center [688, 359] width 116 height 23
type input "0671806530"
click at [706, 382] on span "OK" at bounding box center [716, 384] width 37 height 20
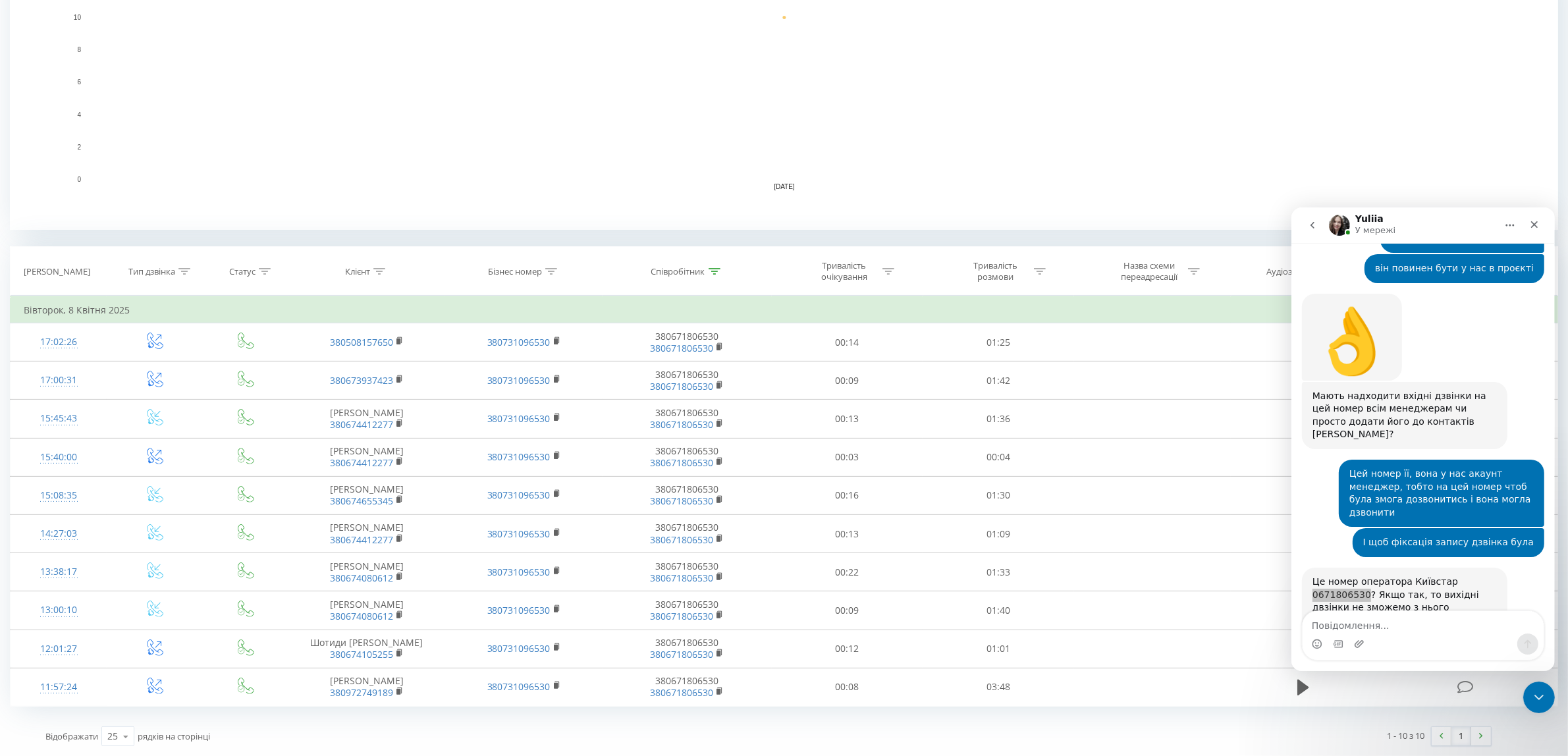
scroll to position [323, 0]
click at [1357, 623] on textarea "Повідомлення..." at bounding box center [1422, 622] width 241 height 23
paste textarea "В"
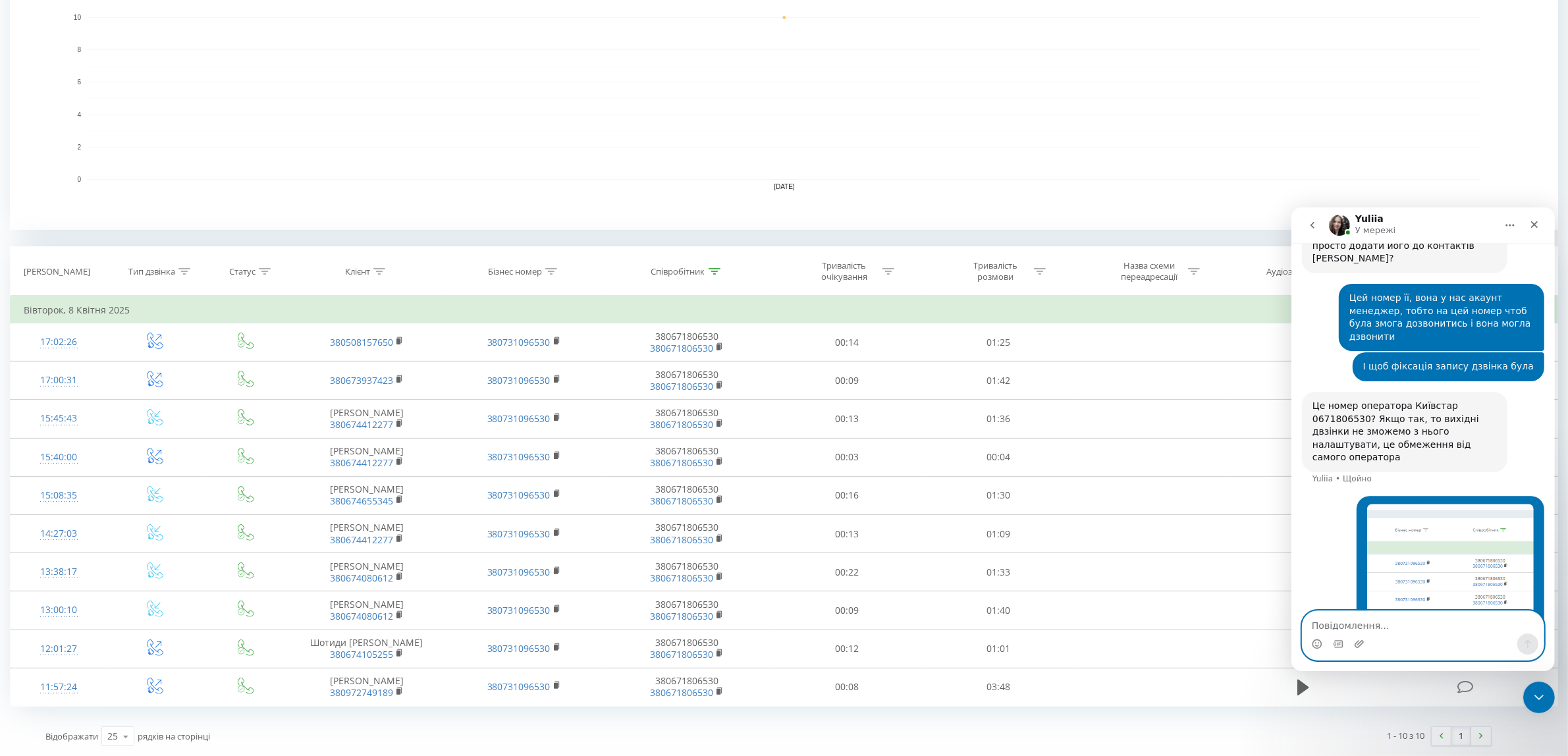
scroll to position [924, 0]
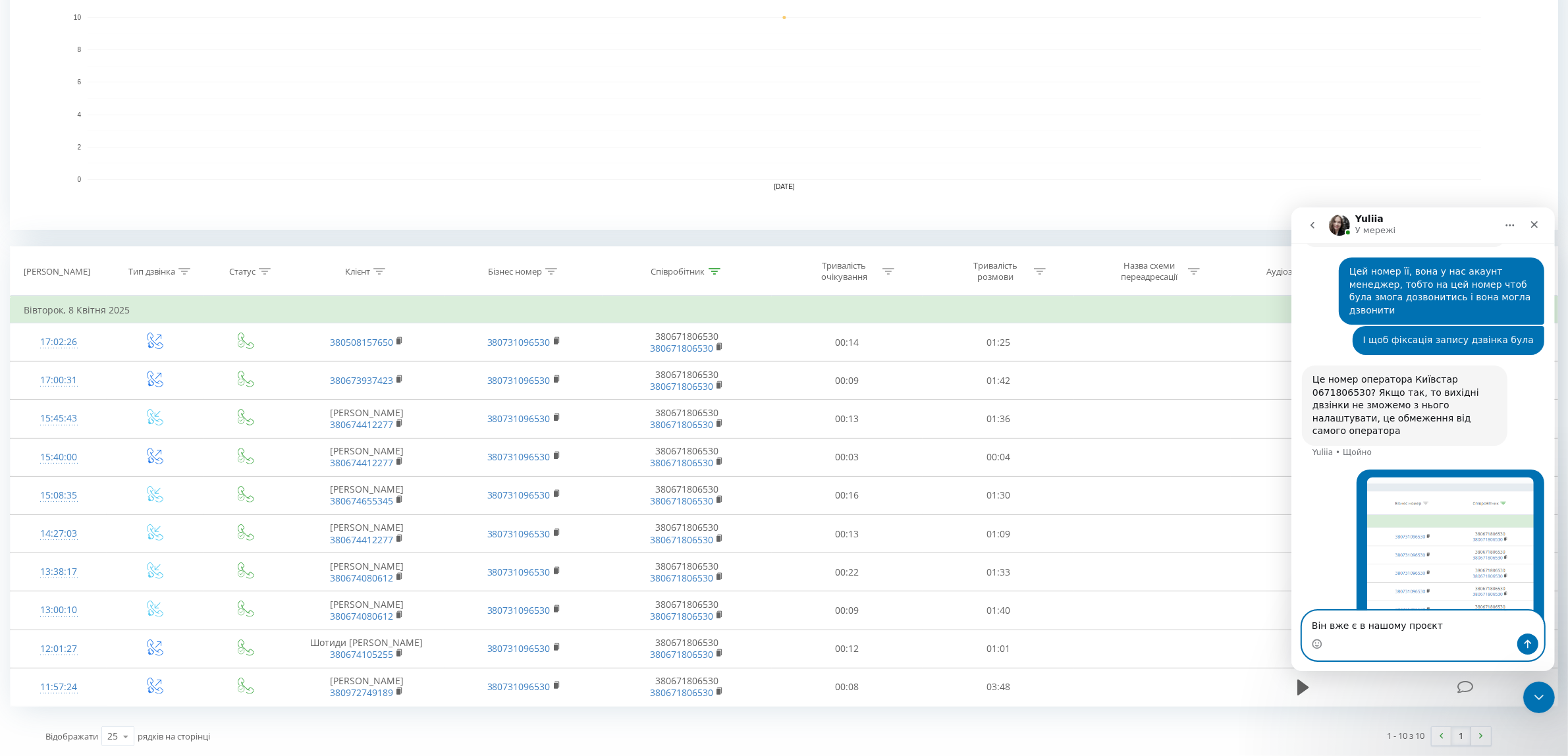
type textarea "Він вже є в нашому проєкті"
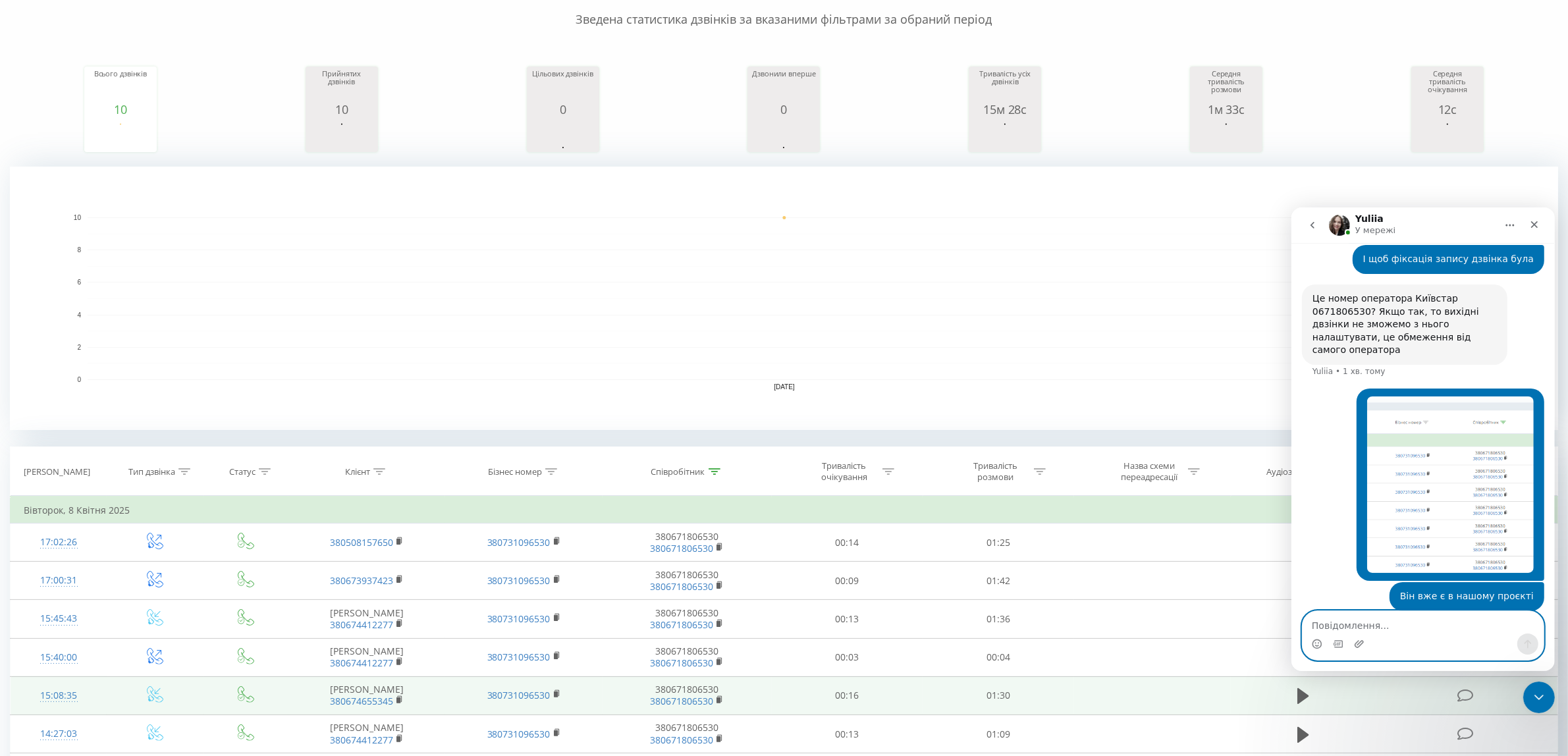
scroll to position [0, 0]
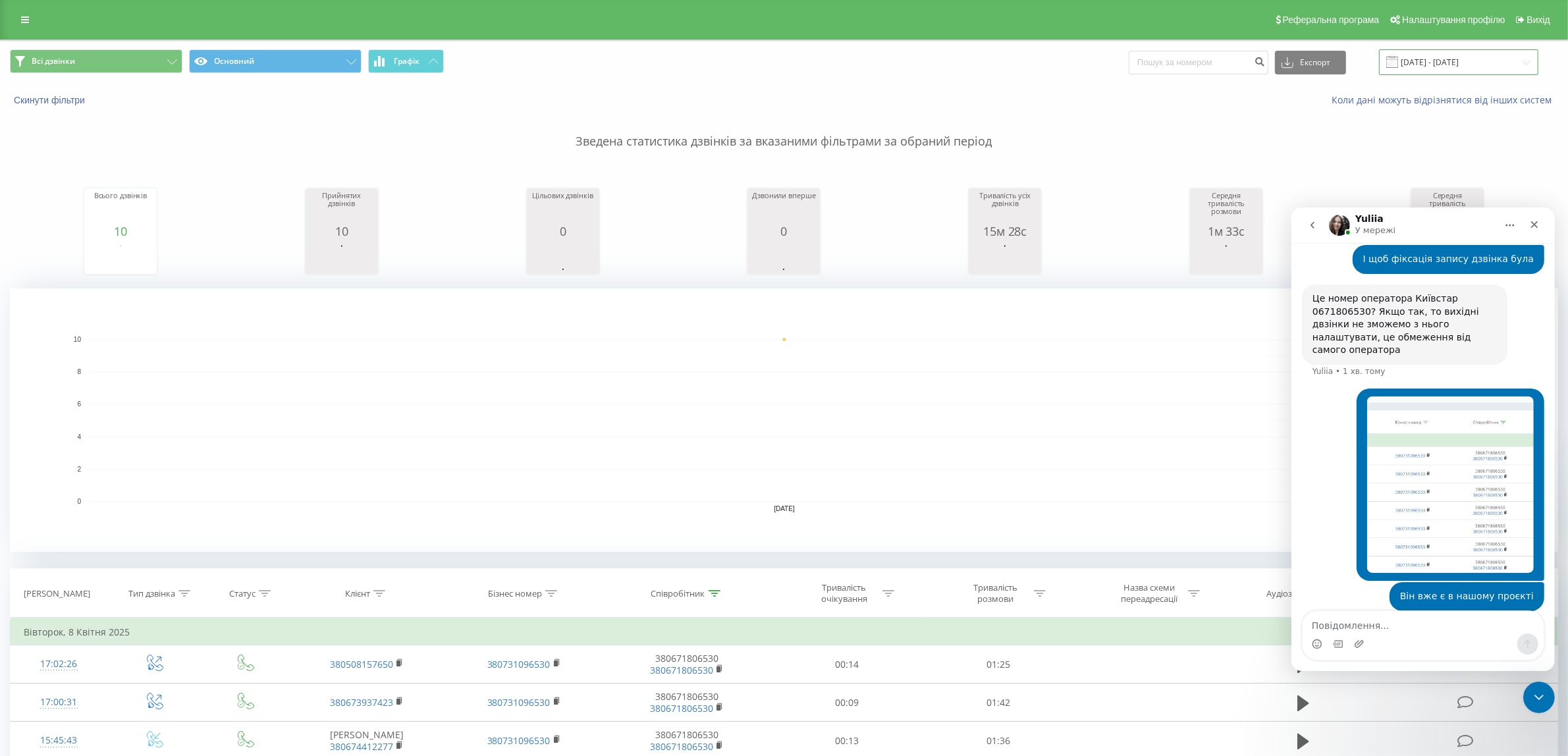
click at [1454, 60] on input "08.04.2025 - 08.04.2025" at bounding box center [1459, 62] width 159 height 26
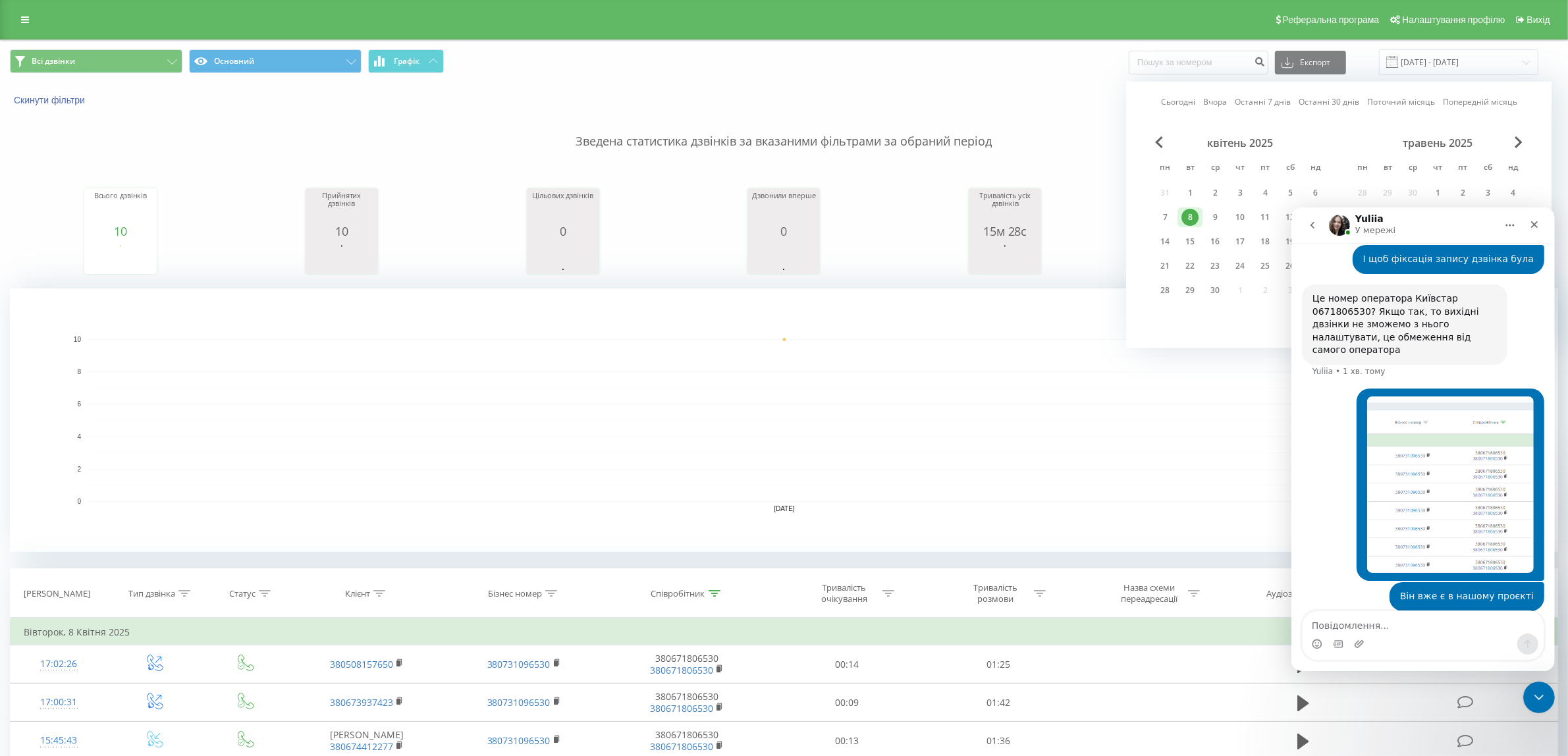
click at [1505, 144] on div "травень 2025" at bounding box center [1438, 143] width 175 height 13
click at [1513, 144] on div "травень 2025" at bounding box center [1438, 143] width 175 height 13
click at [1515, 144] on div "квітень 2025 пн вт ср чт пт сб нд 31 1 2 3 4 5 6 7 8 9 10 11 12 13 14 15 16 17 …" at bounding box center [1339, 225] width 373 height 178
click at [1518, 144] on span "Next Month" at bounding box center [1519, 142] width 8 height 12
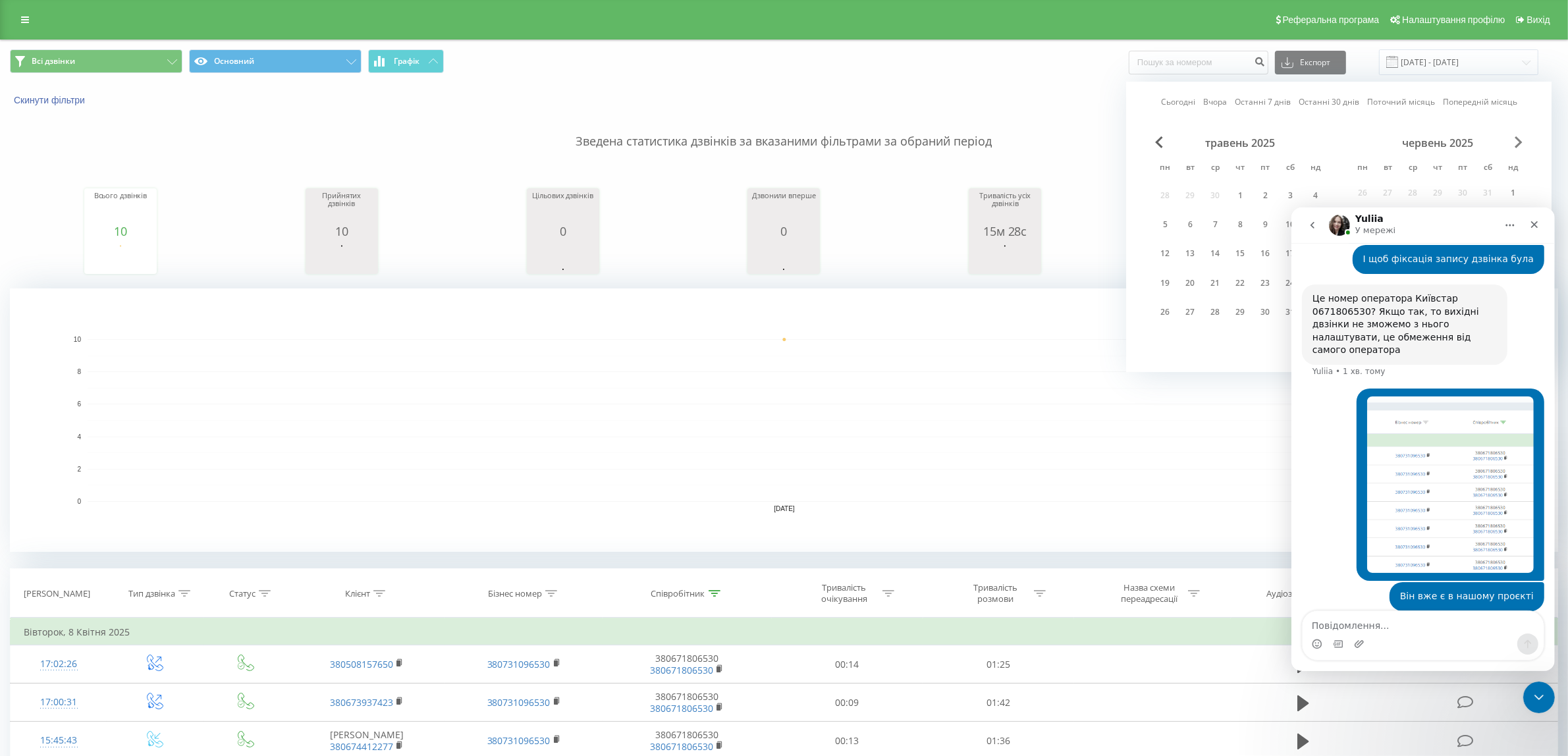
click at [1518, 144] on span "Next Month" at bounding box center [1519, 142] width 8 height 12
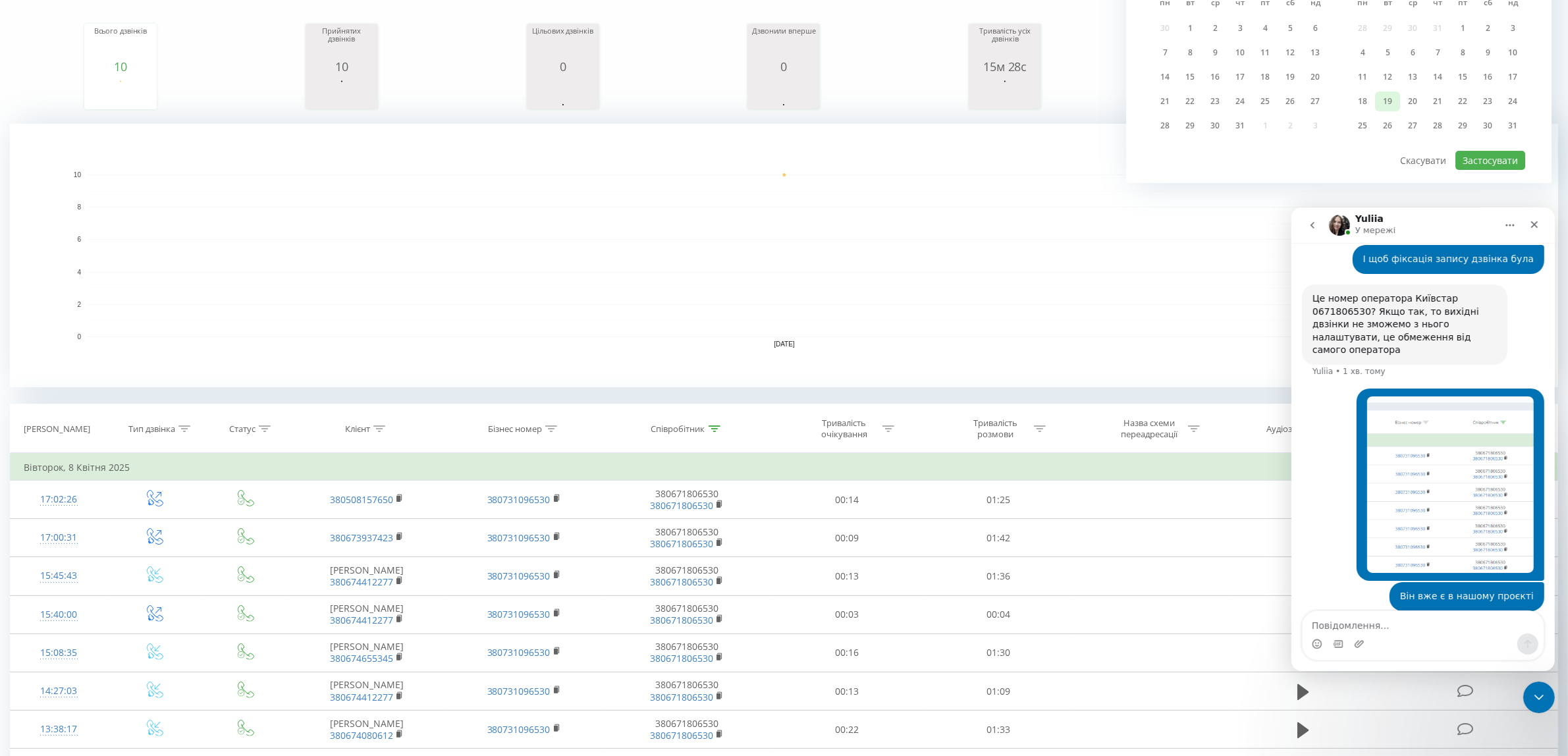
scroll to position [1020, 0]
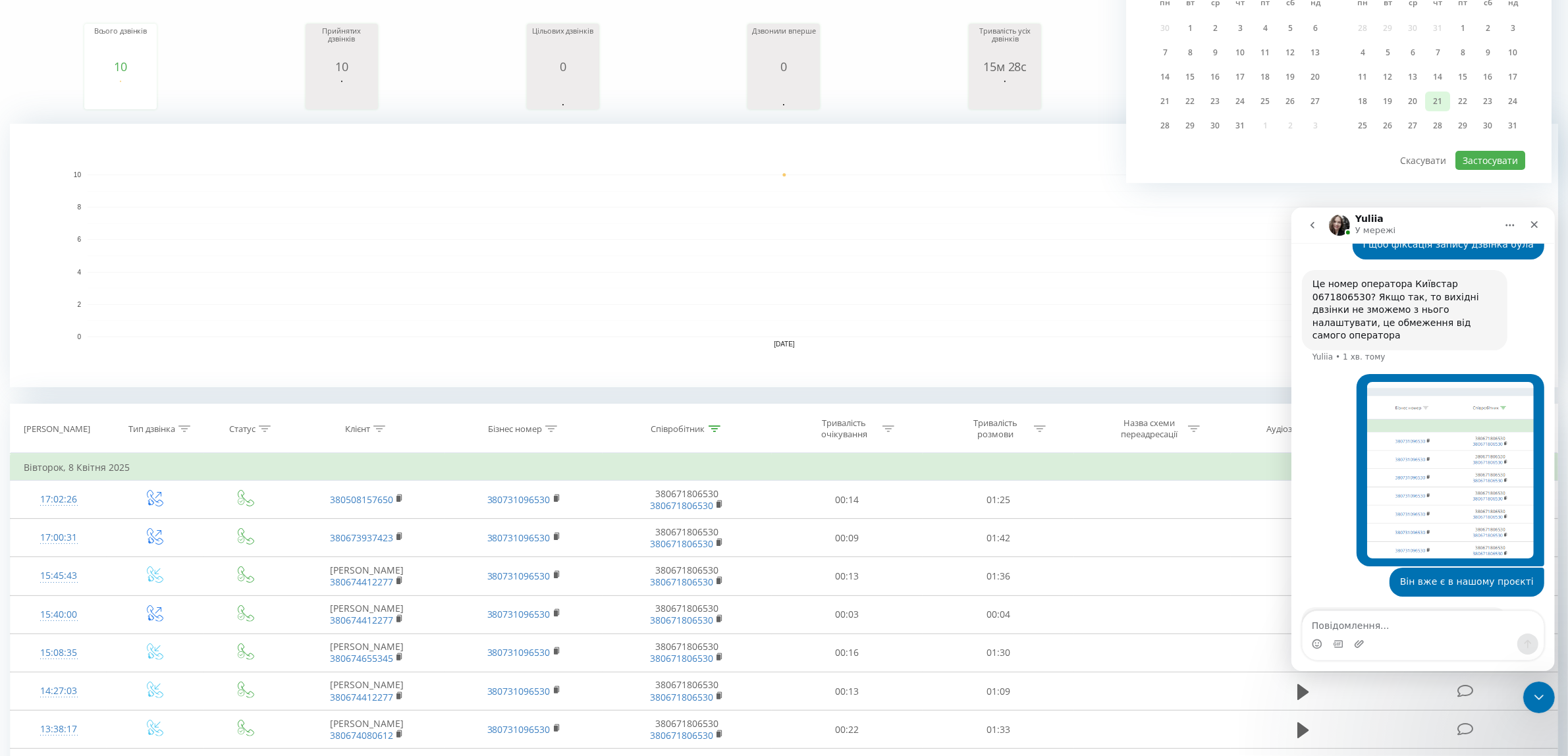
click at [1439, 99] on div "21" at bounding box center [1437, 101] width 17 height 17
click at [1485, 150] on div at bounding box center [1339, 150] width 373 height 2
click at [1484, 154] on button "Застосувати" at bounding box center [1490, 161] width 70 height 19
type input "21.08.2025 - 21.08.2025"
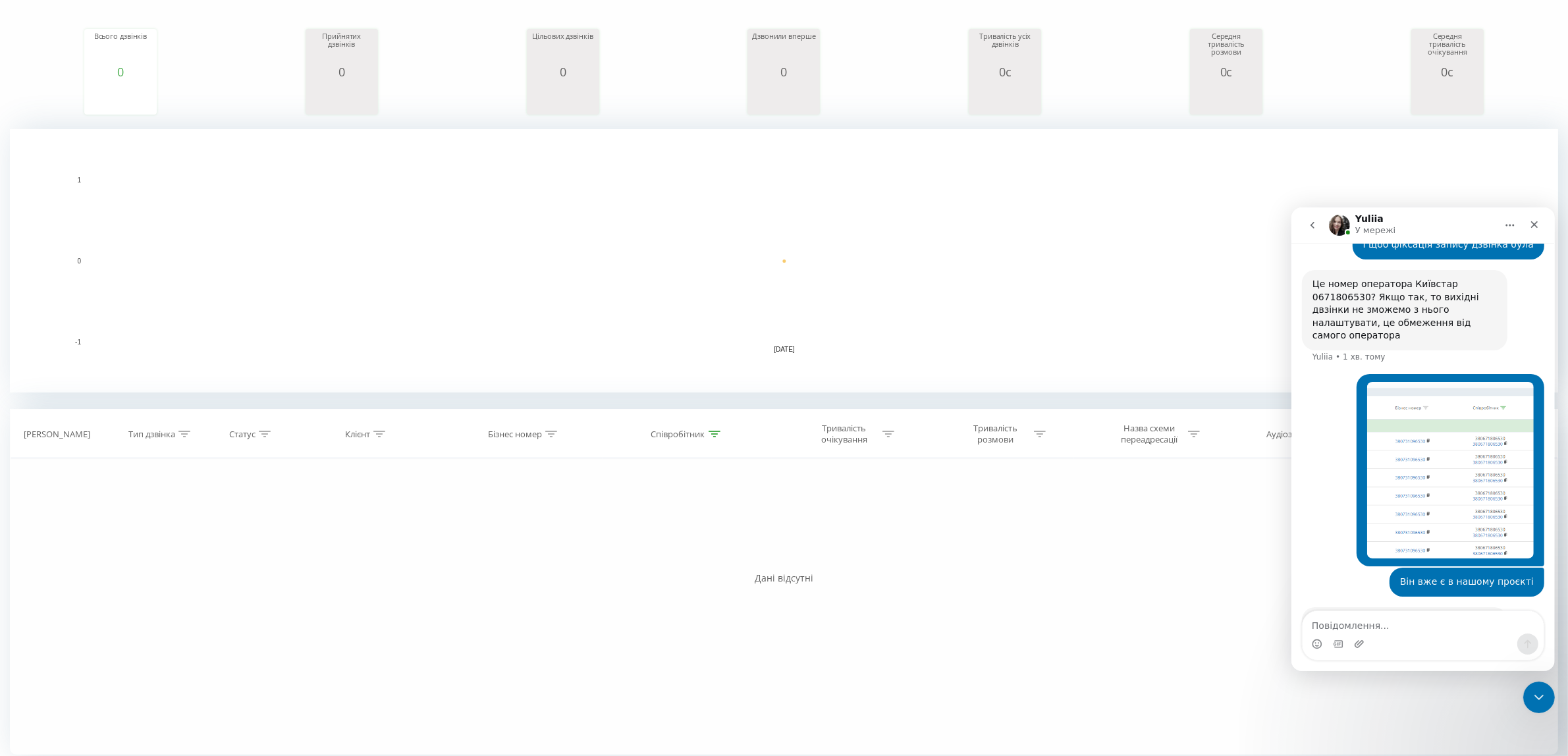
scroll to position [170, 0]
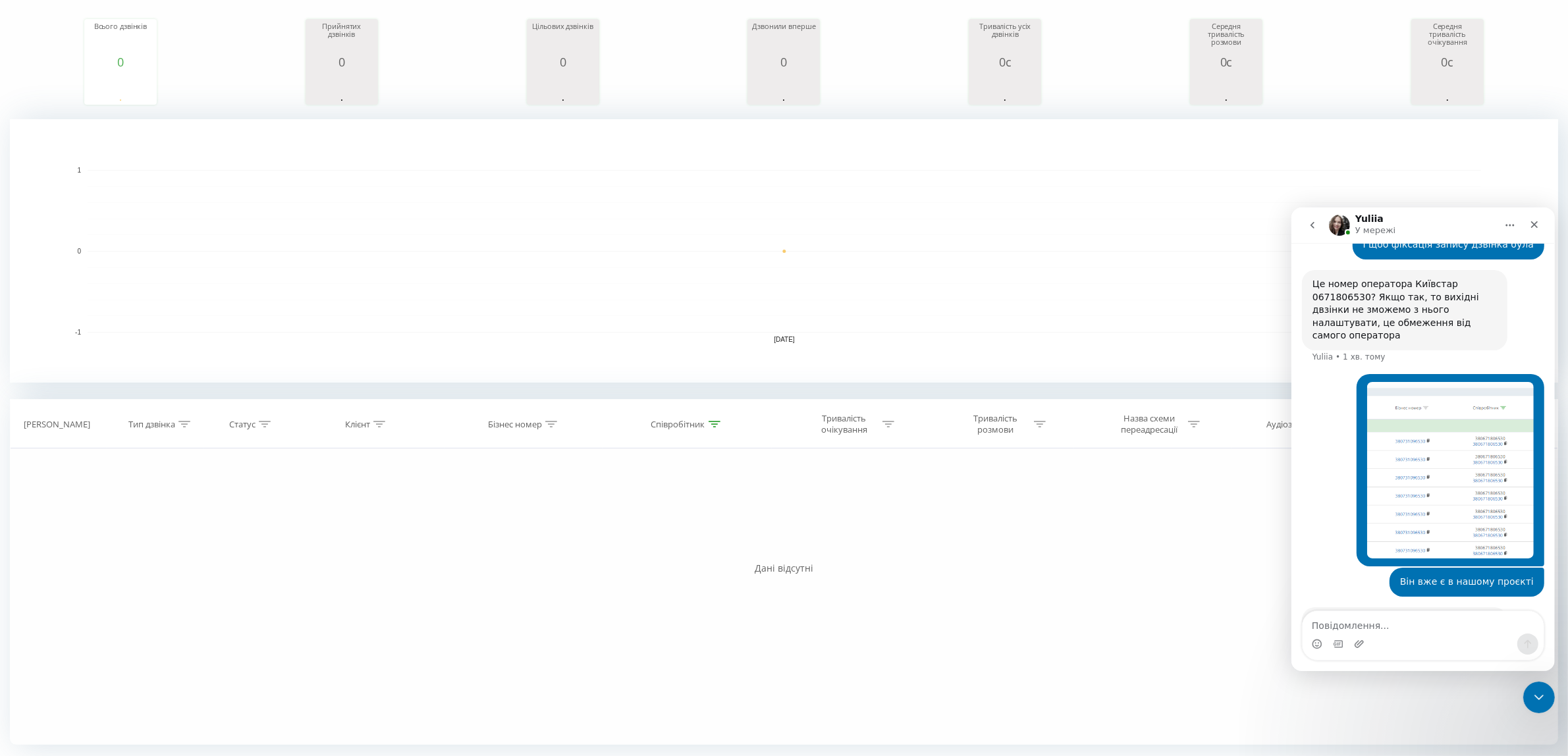
click at [718, 433] on th "Співробітник" at bounding box center [687, 424] width 170 height 49
click at [712, 421] on icon at bounding box center [714, 424] width 12 height 6
drag, startPoint x: 679, startPoint y: 514, endPoint x: 587, endPoint y: 512, distance: 92.0
click at [587, 512] on div "Фільтрувати за умовою Дорівнює Введіть значення Скасувати OK Фільтрувати за умо…" at bounding box center [784, 597] width 1549 height 297
click at [708, 536] on span "OK" at bounding box center [716, 544] width 37 height 20
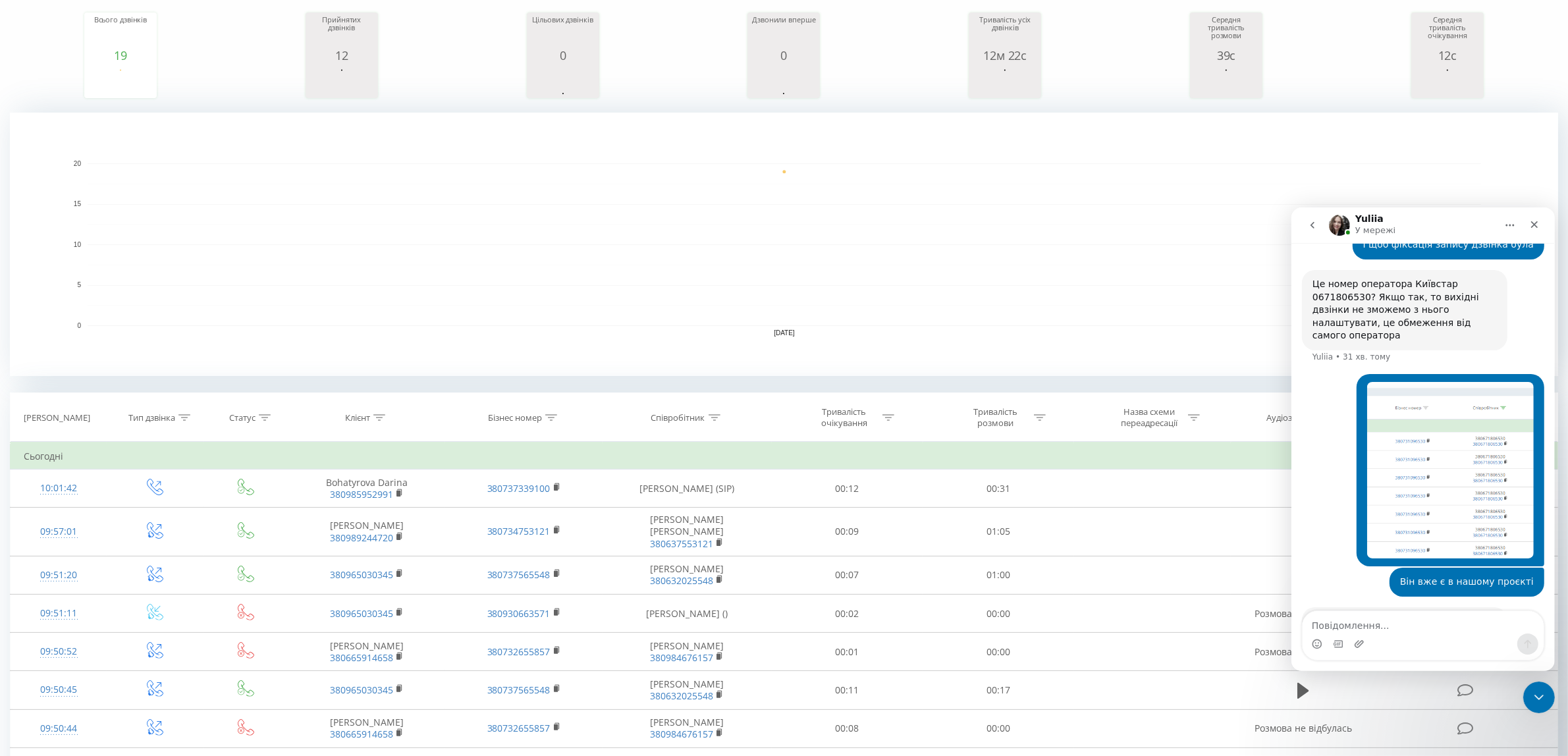
scroll to position [1070, 0]
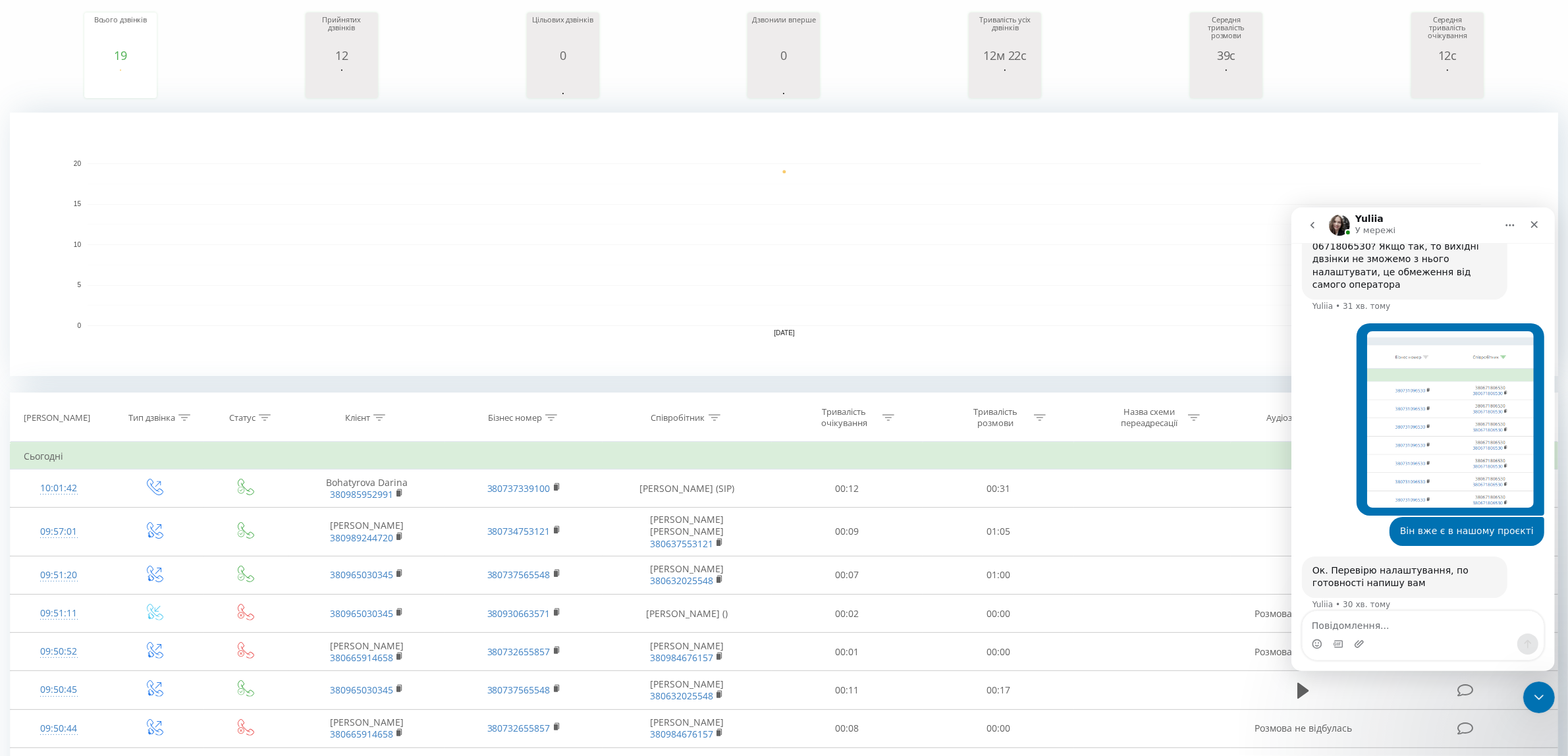
click at [1460, 627] on div "Вводить текст…" at bounding box center [1422, 651] width 242 height 51
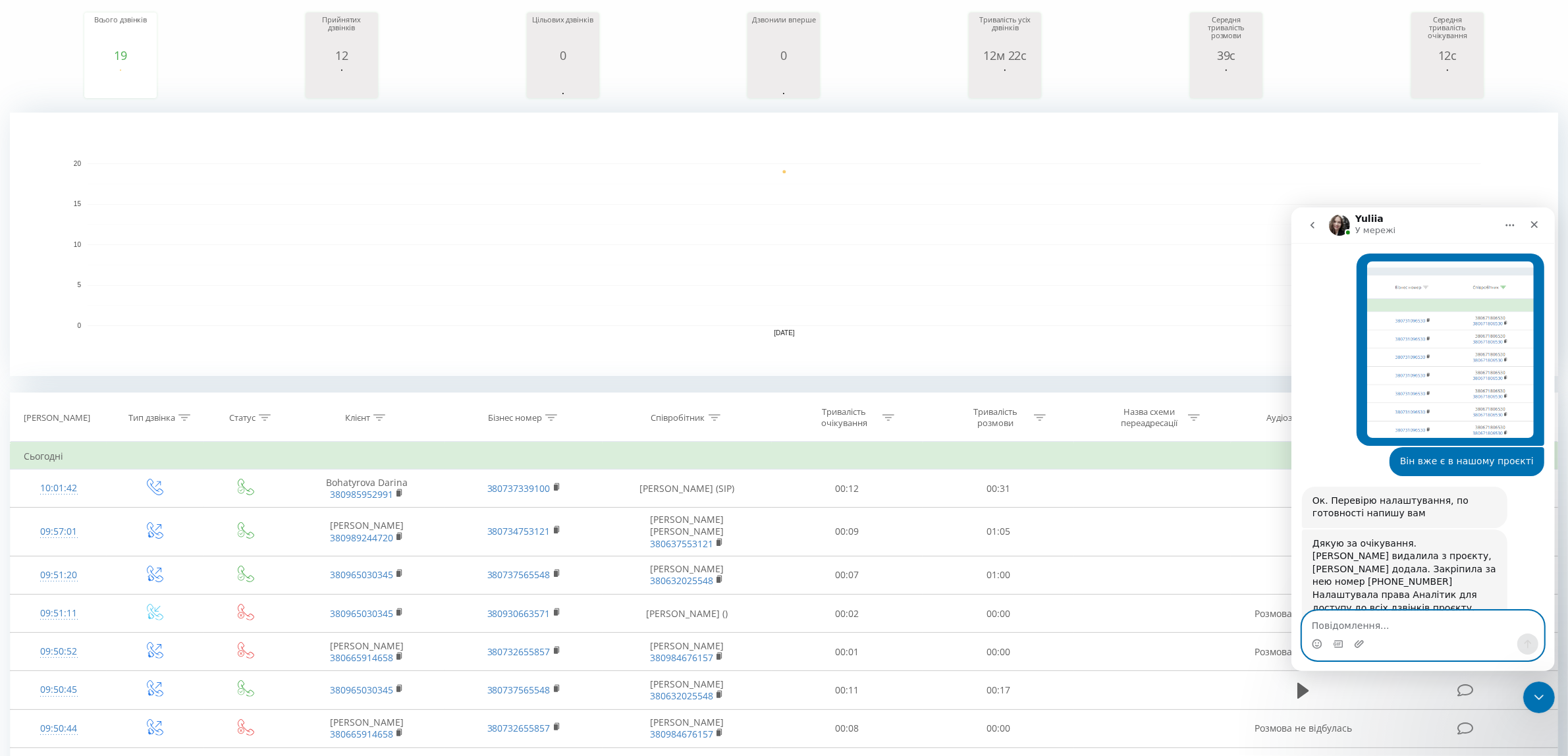
click at [1370, 630] on textarea "Повідомлення..." at bounding box center [1422, 622] width 241 height 23
type textarea "Дякую, на її пошту прийде лист для входу у кабінет ?"
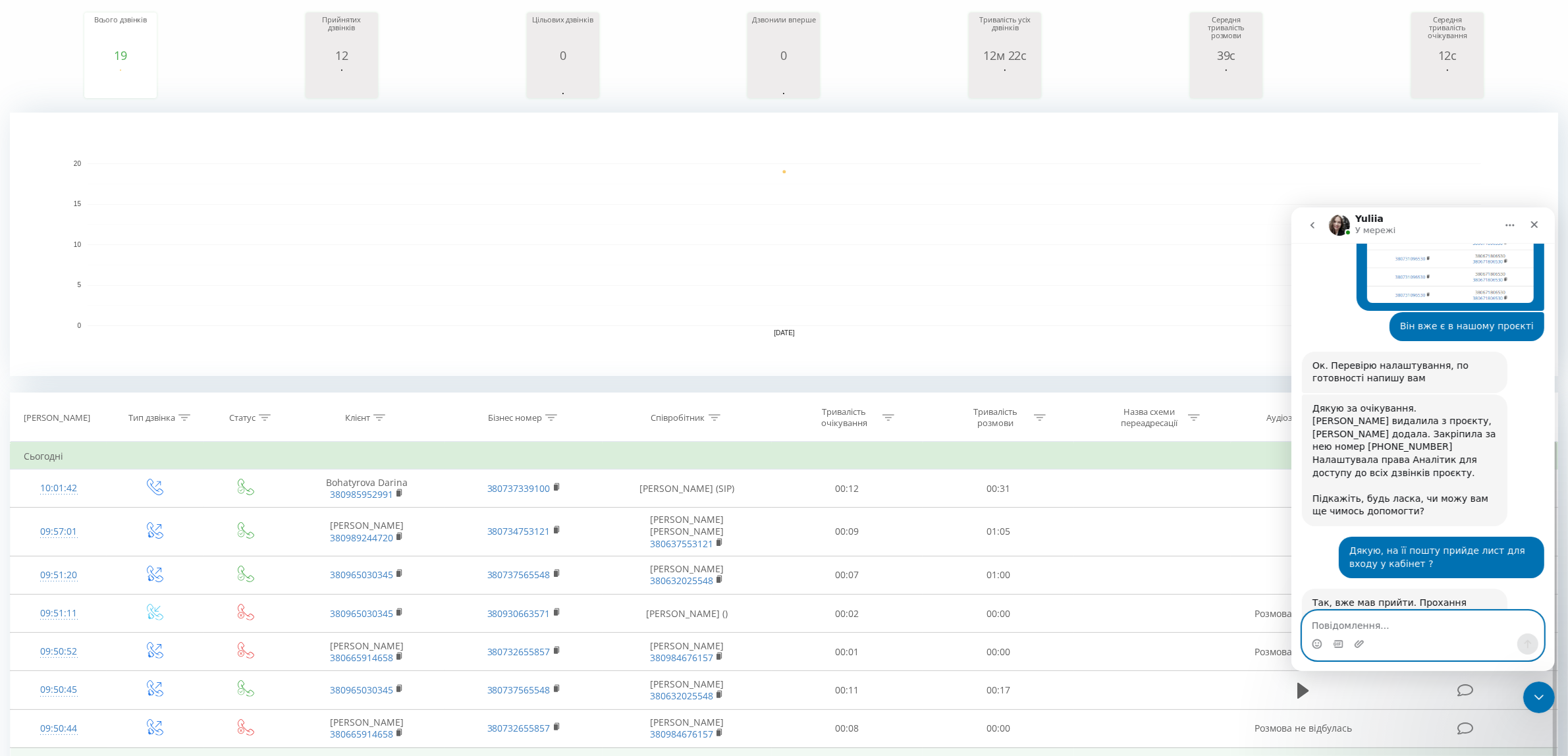
scroll to position [1275, 0]
type textarea "Так є, наче все працює. Дякую"
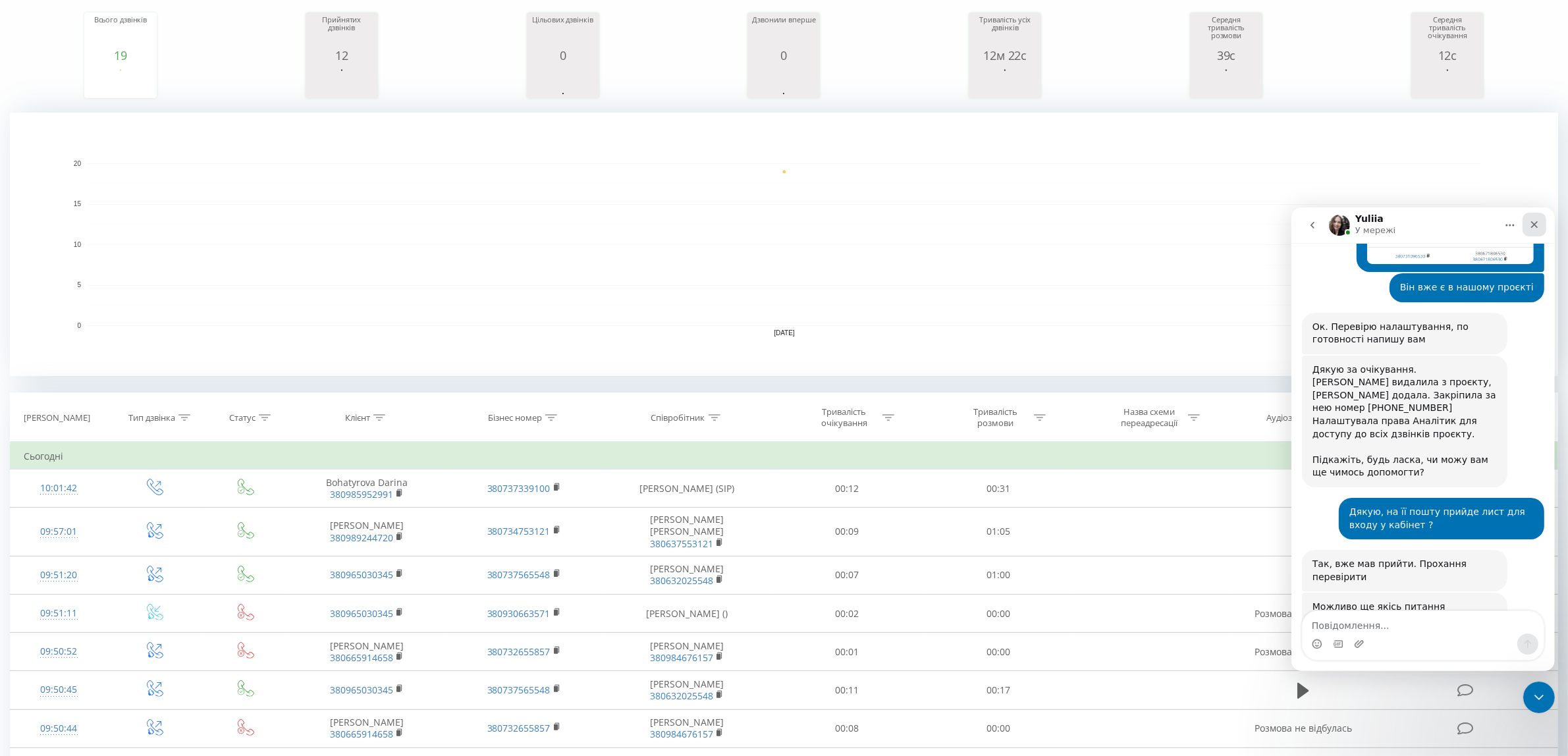
click at [1530, 230] on div "Закрити" at bounding box center [1533, 224] width 23 height 23
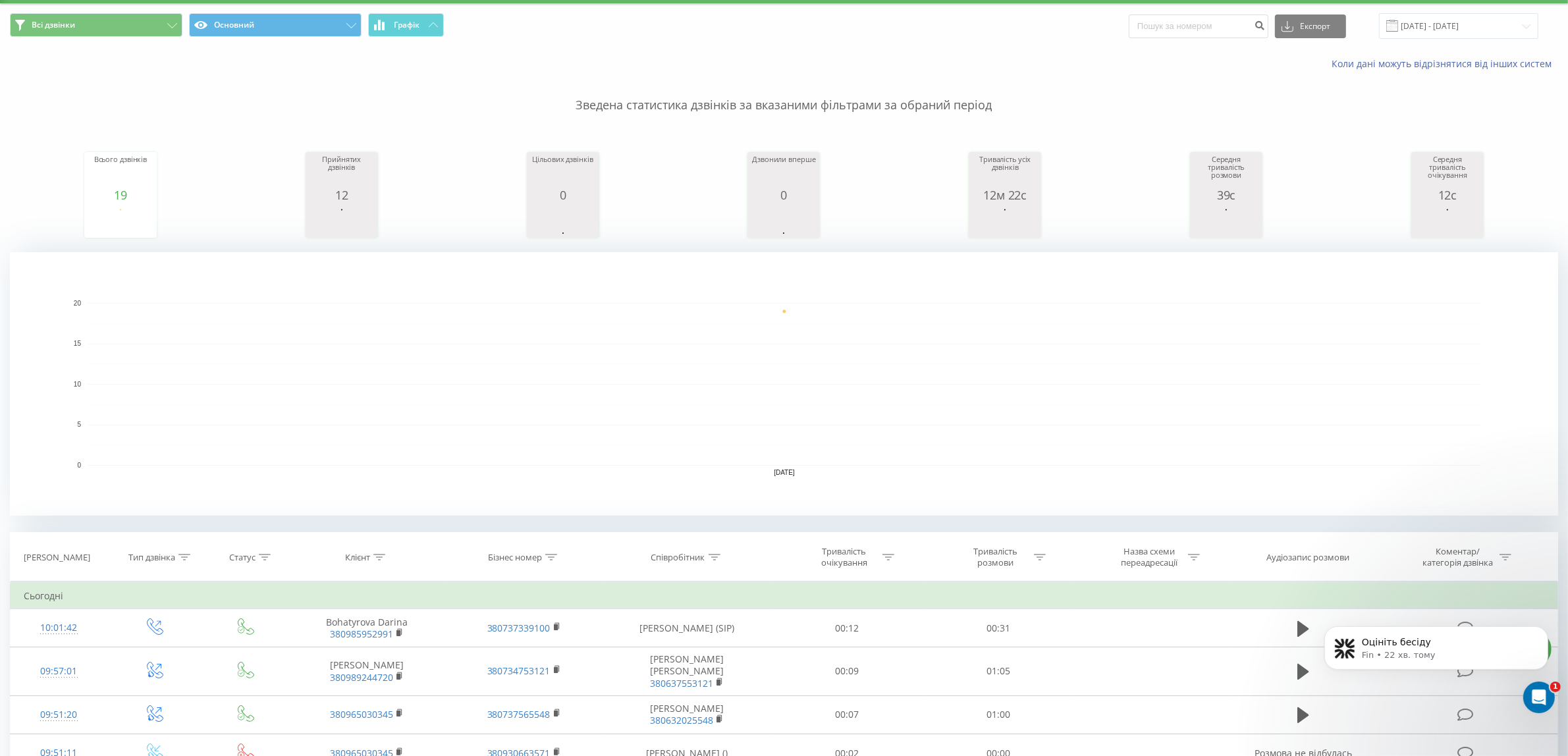
scroll to position [0, 0]
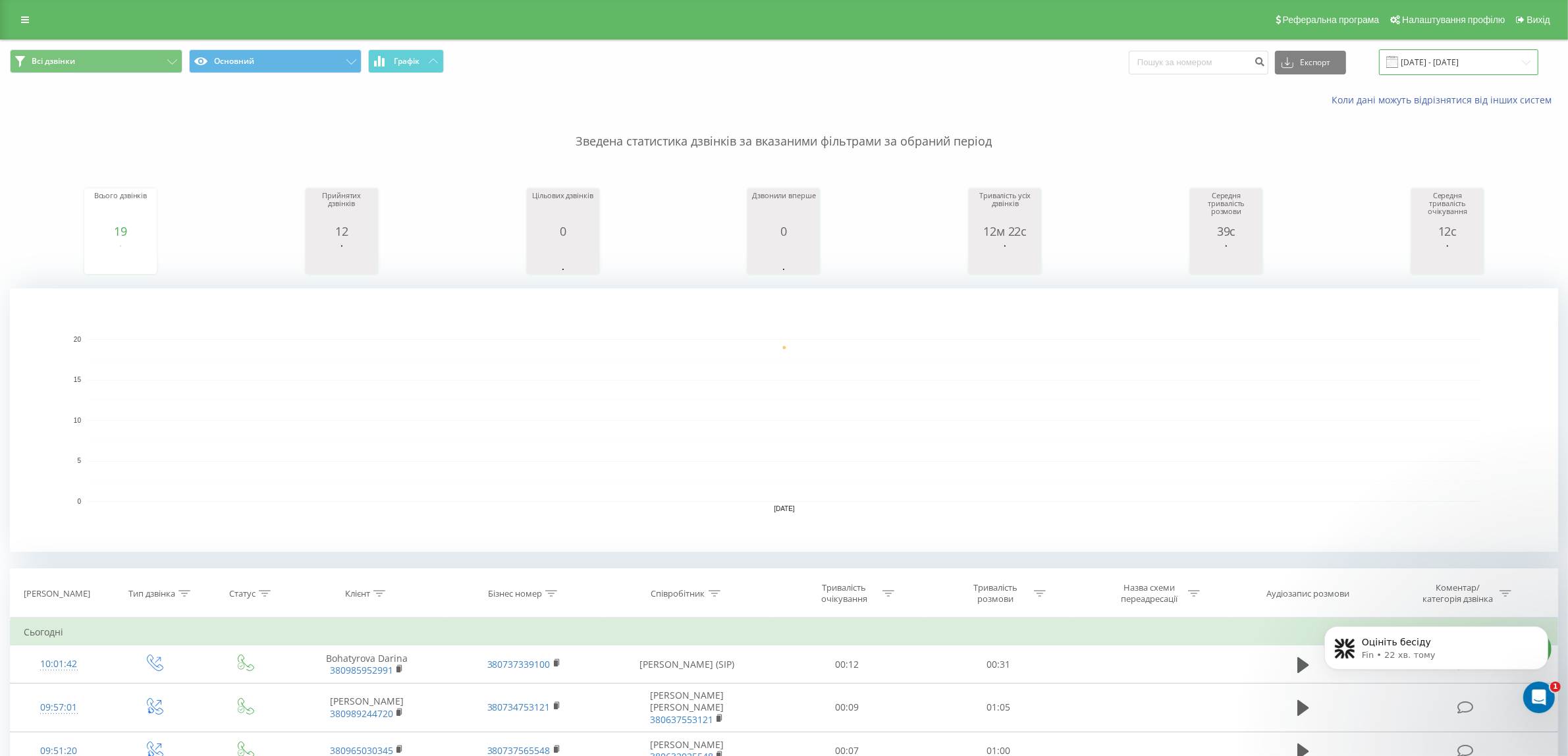
click at [1407, 74] on input "21.08.2025 - 21.08.2025" at bounding box center [1459, 62] width 159 height 26
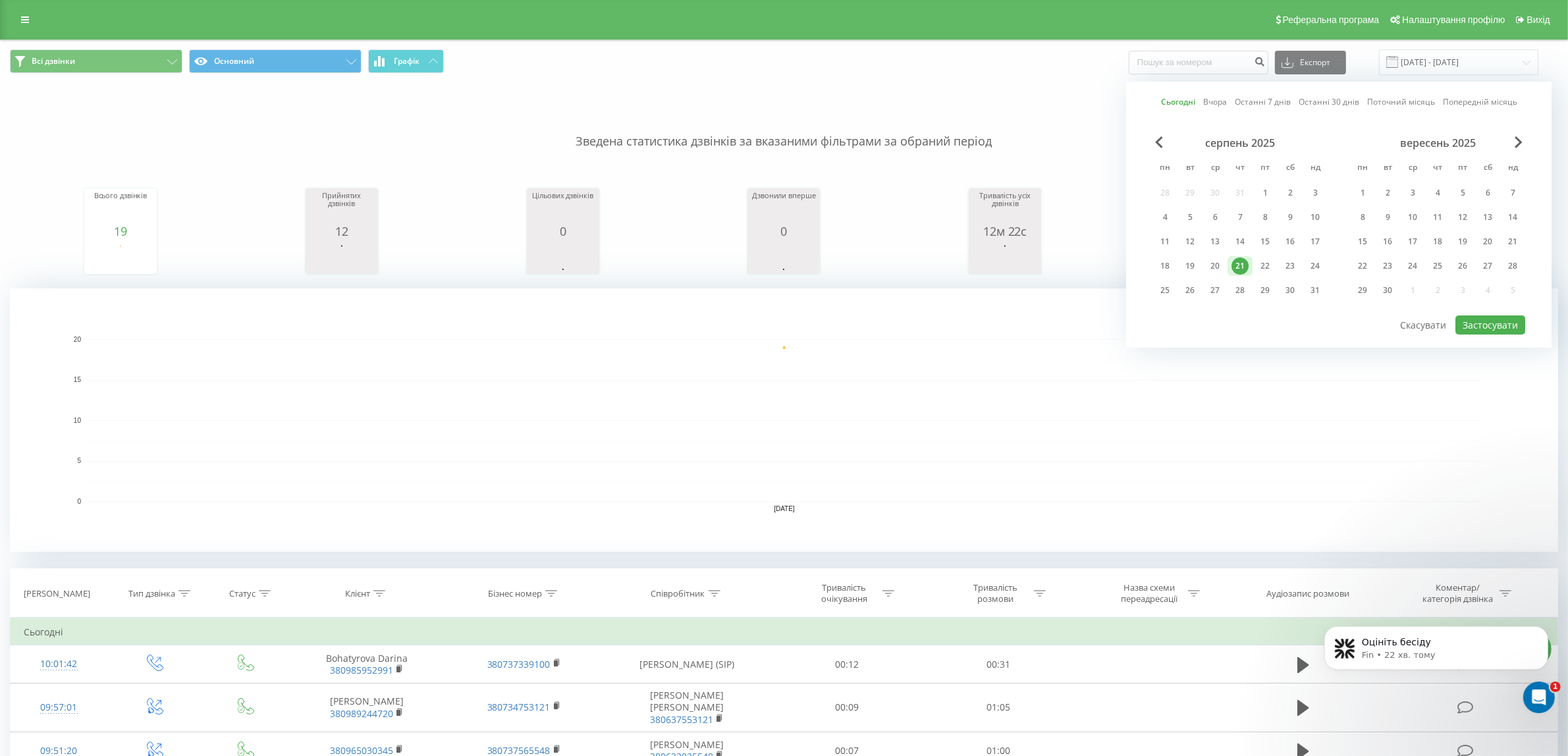
click at [1170, 136] on div "Сьогодні Вчора Останні 7 днів Останні 30 днів Поточний місяць Попередній місяць…" at bounding box center [1339, 215] width 425 height 266
click at [1151, 142] on div "Сьогодні Вчора Останні 7 днів Останні 30 днів Поточний місяць Попередній місяць…" at bounding box center [1339, 215] width 425 height 266
click at [1155, 142] on span "Previous Month" at bounding box center [1160, 142] width 8 height 12
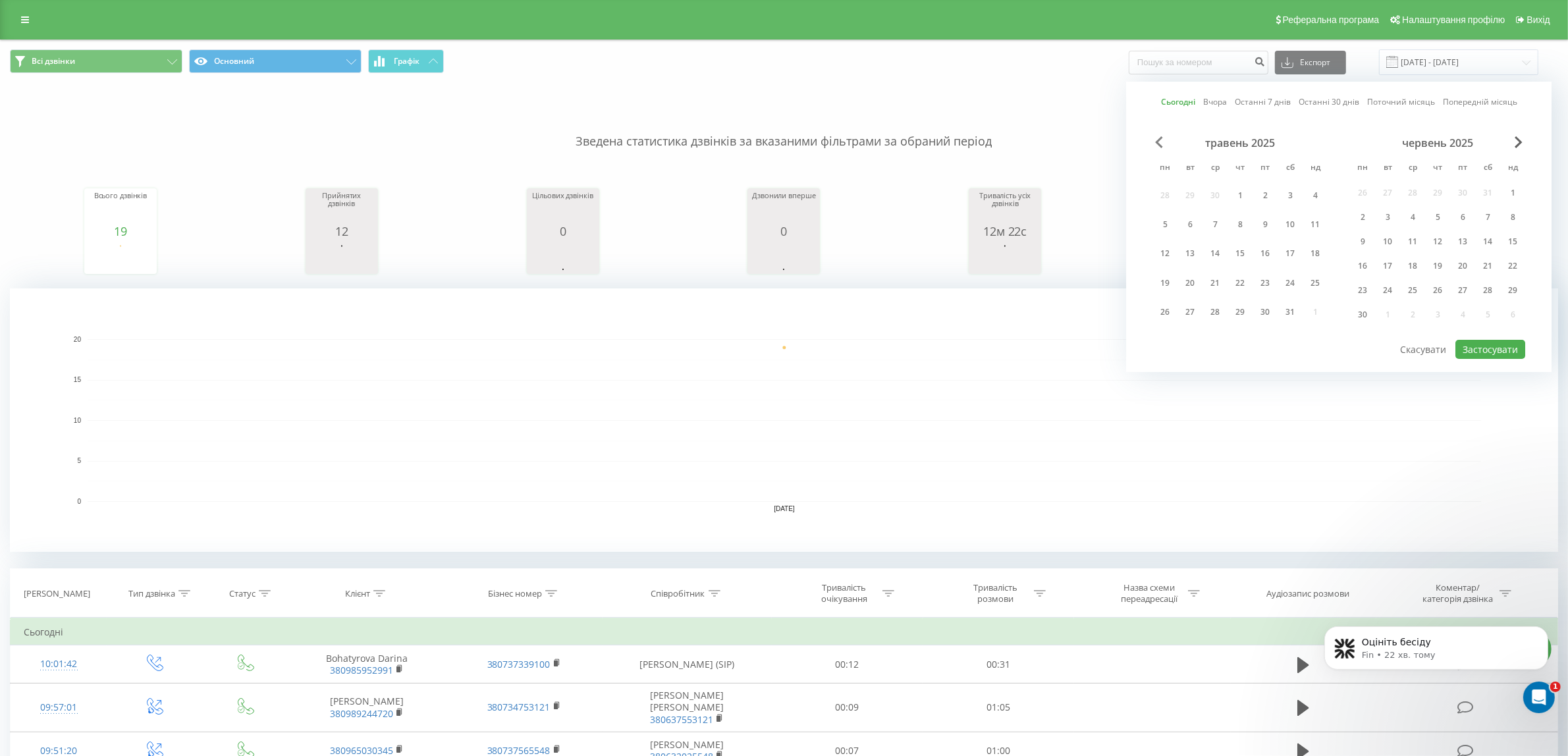
click at [1155, 142] on span "Previous Month" at bounding box center [1160, 142] width 8 height 12
click at [1184, 187] on div "1" at bounding box center [1189, 192] width 17 height 17
click at [1155, 142] on span "Previous Month" at bounding box center [1160, 142] width 8 height 12
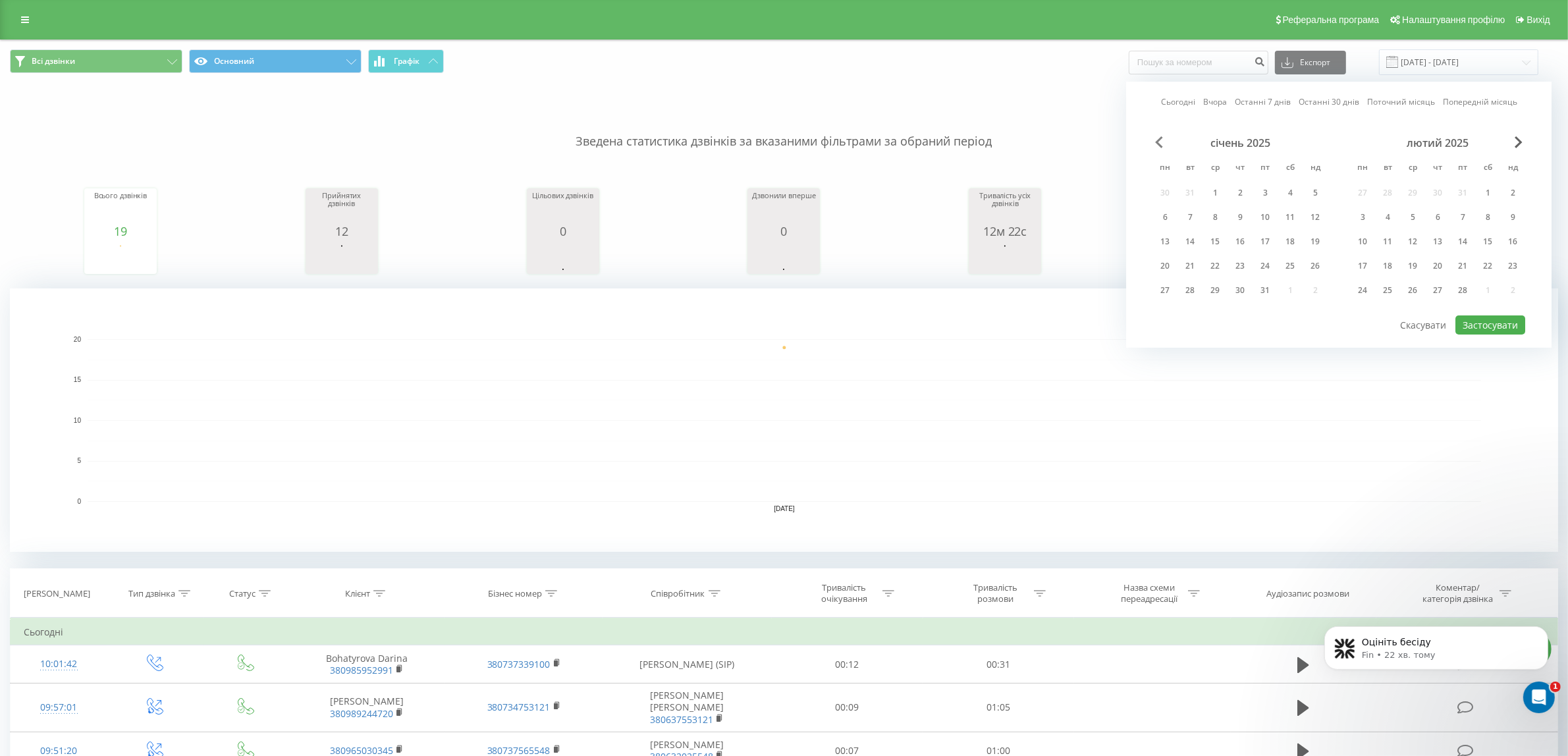
click at [1155, 142] on span "Previous Month" at bounding box center [1160, 142] width 8 height 12
click at [1155, 145] on span "Previous Month" at bounding box center [1160, 142] width 8 height 12
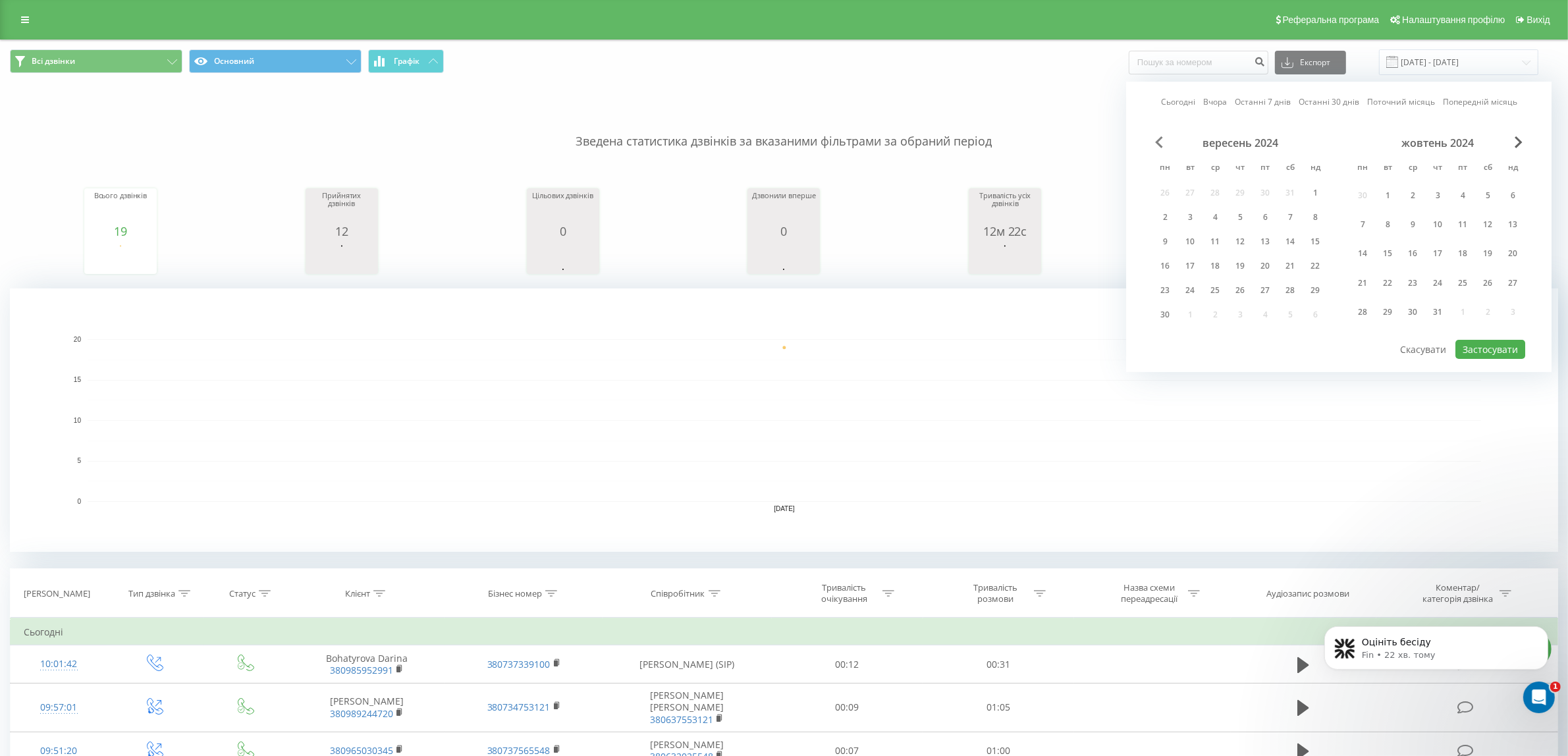
click at [1155, 145] on span "Previous Month" at bounding box center [1160, 142] width 8 height 12
click at [1290, 195] on div "1" at bounding box center [1290, 192] width 17 height 17
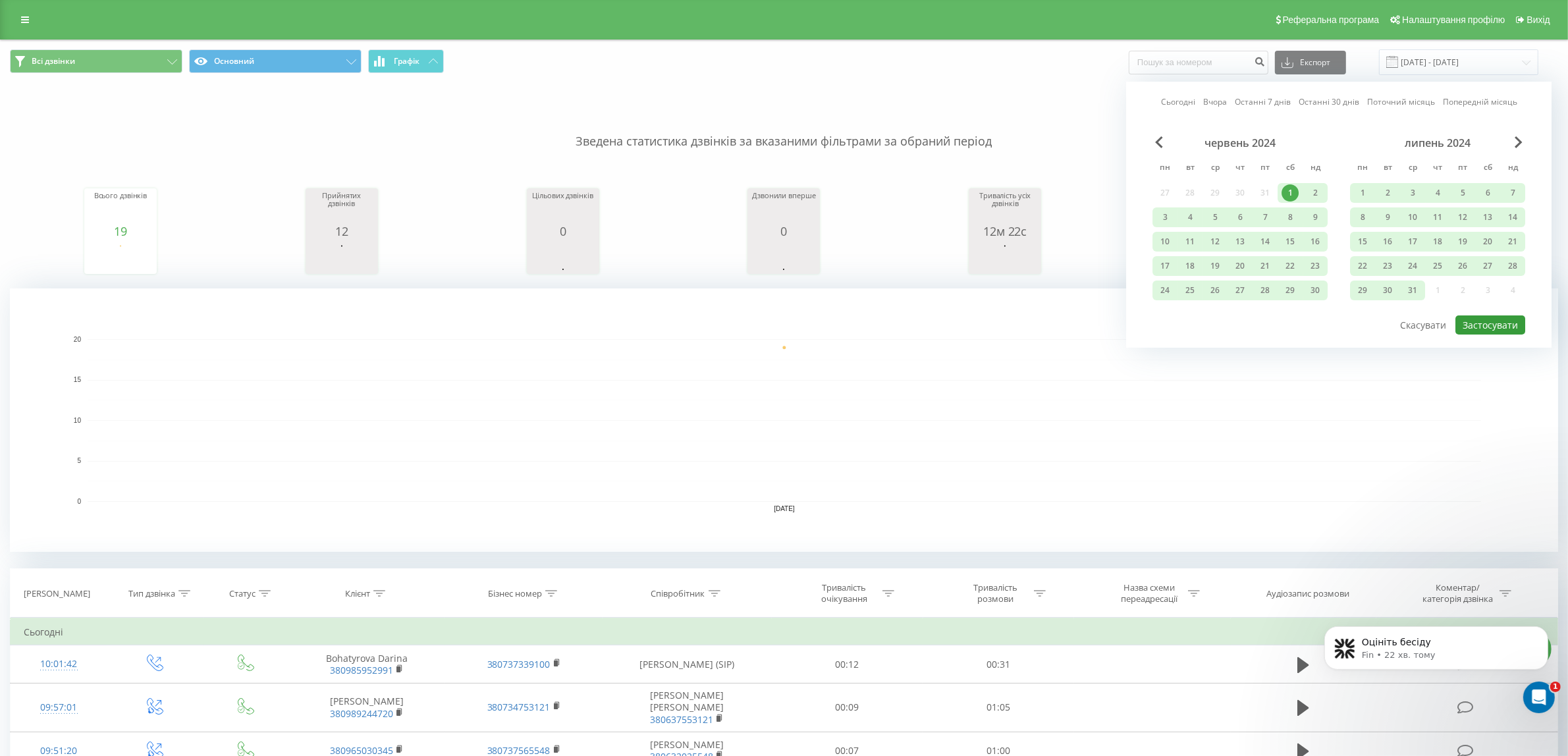
click at [1490, 318] on button "Застосувати" at bounding box center [1490, 325] width 70 height 19
type input "01.06.2024 - 01.04.2025"
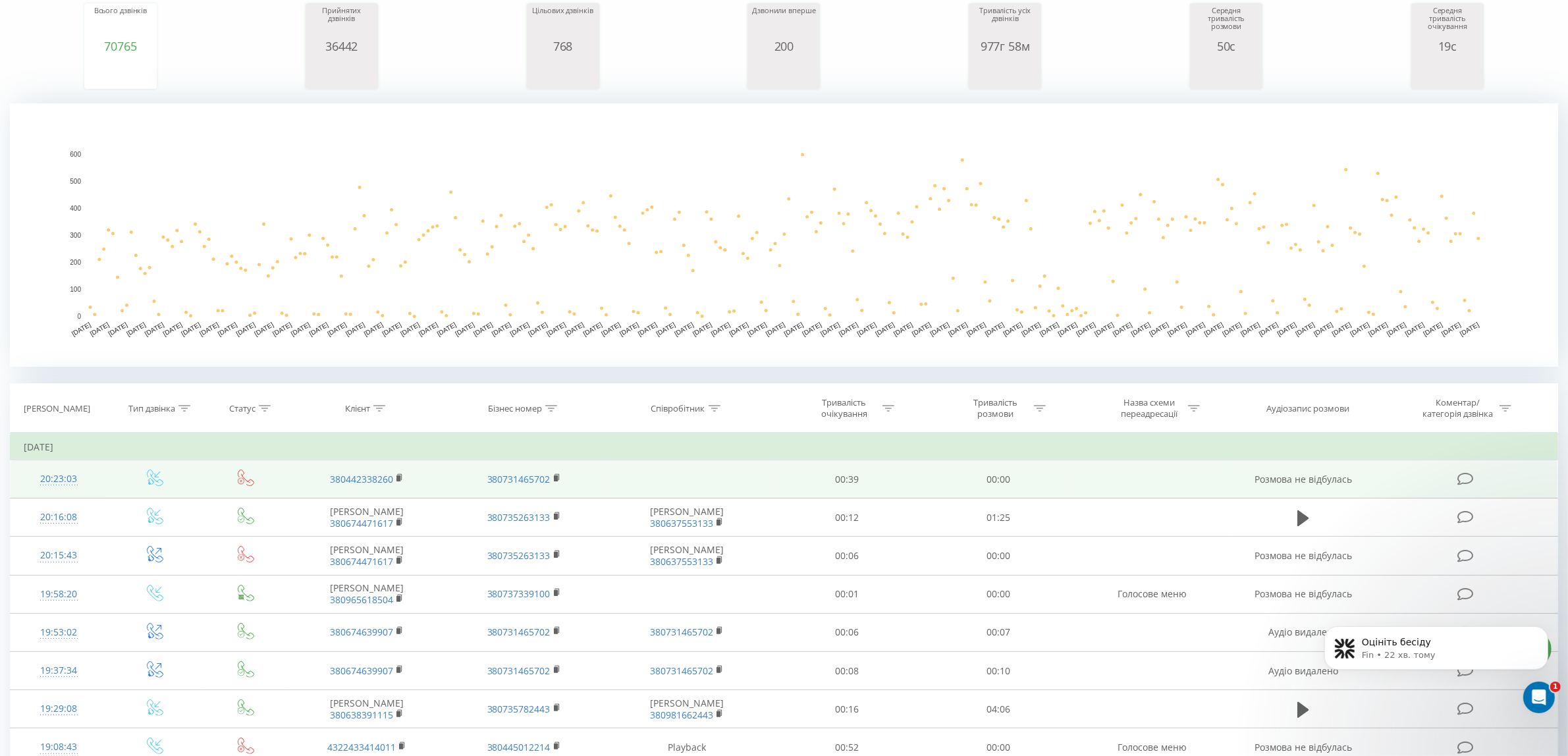
scroll to position [412, 0]
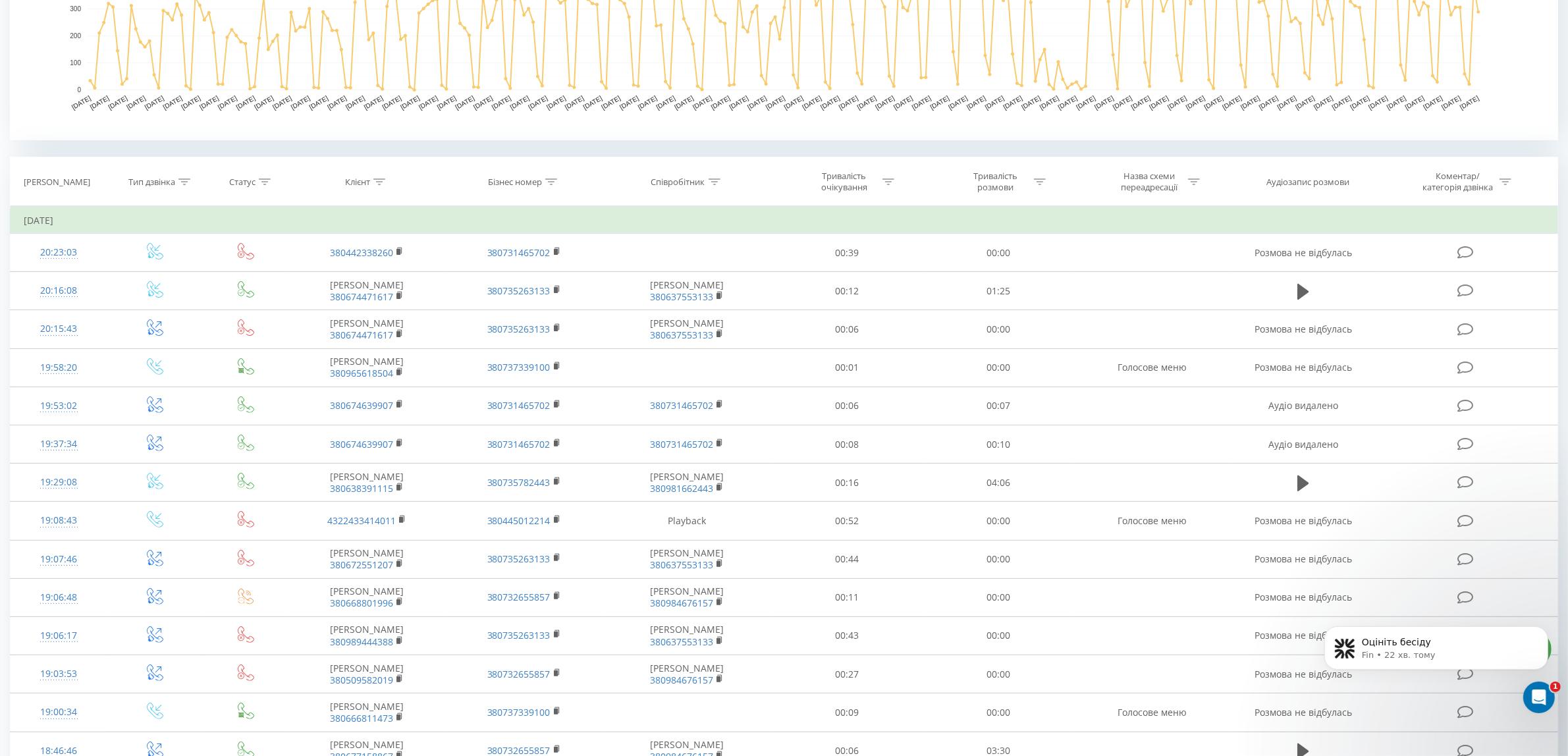
click at [719, 181] on icon at bounding box center [714, 182] width 12 height 6
click at [652, 277] on input "text" at bounding box center [688, 276] width 116 height 23
click at [650, 277] on input "0671806530" at bounding box center [688, 276] width 116 height 23
type input "0671806530"
click at [704, 304] on span "OK" at bounding box center [716, 302] width 37 height 20
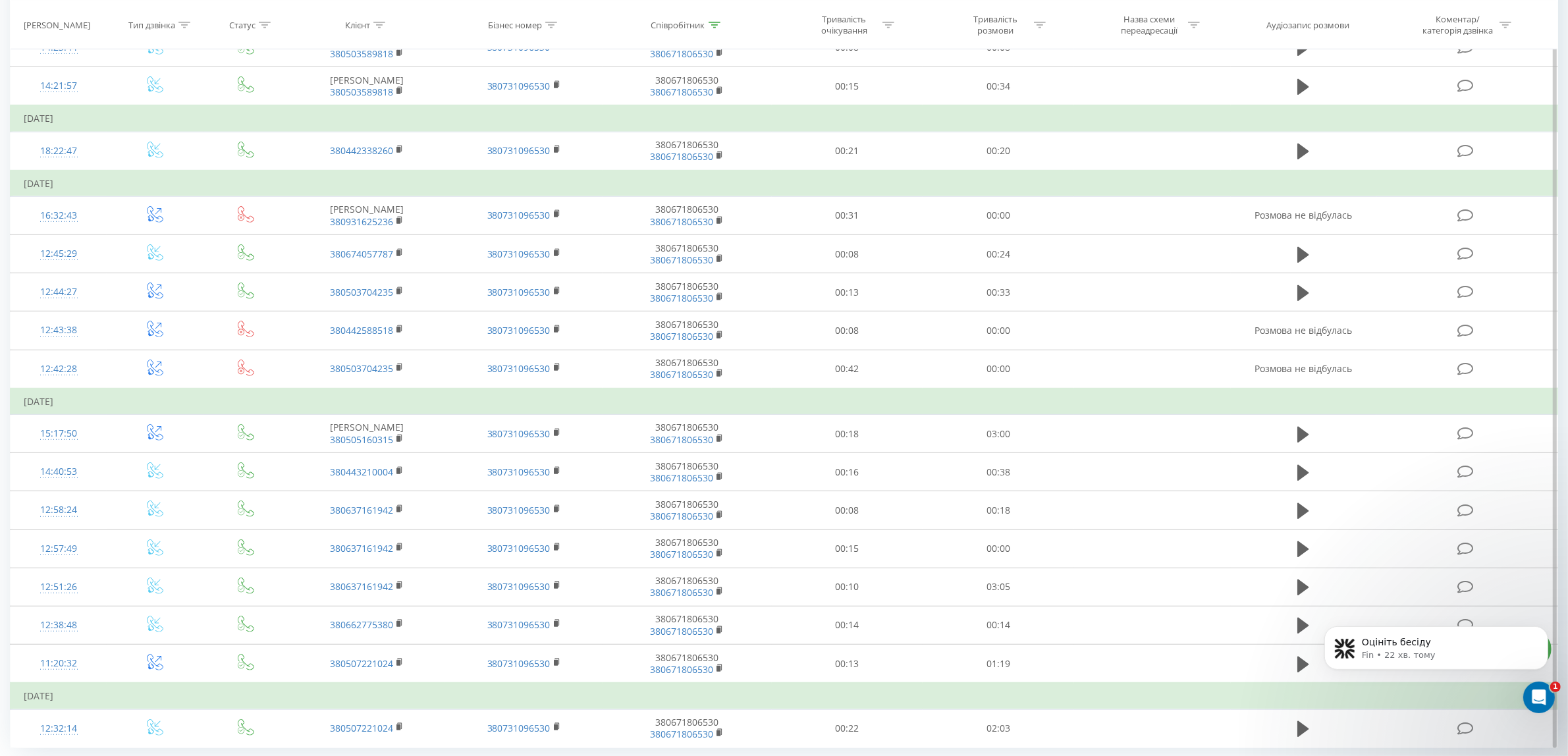
scroll to position [1031, 0]
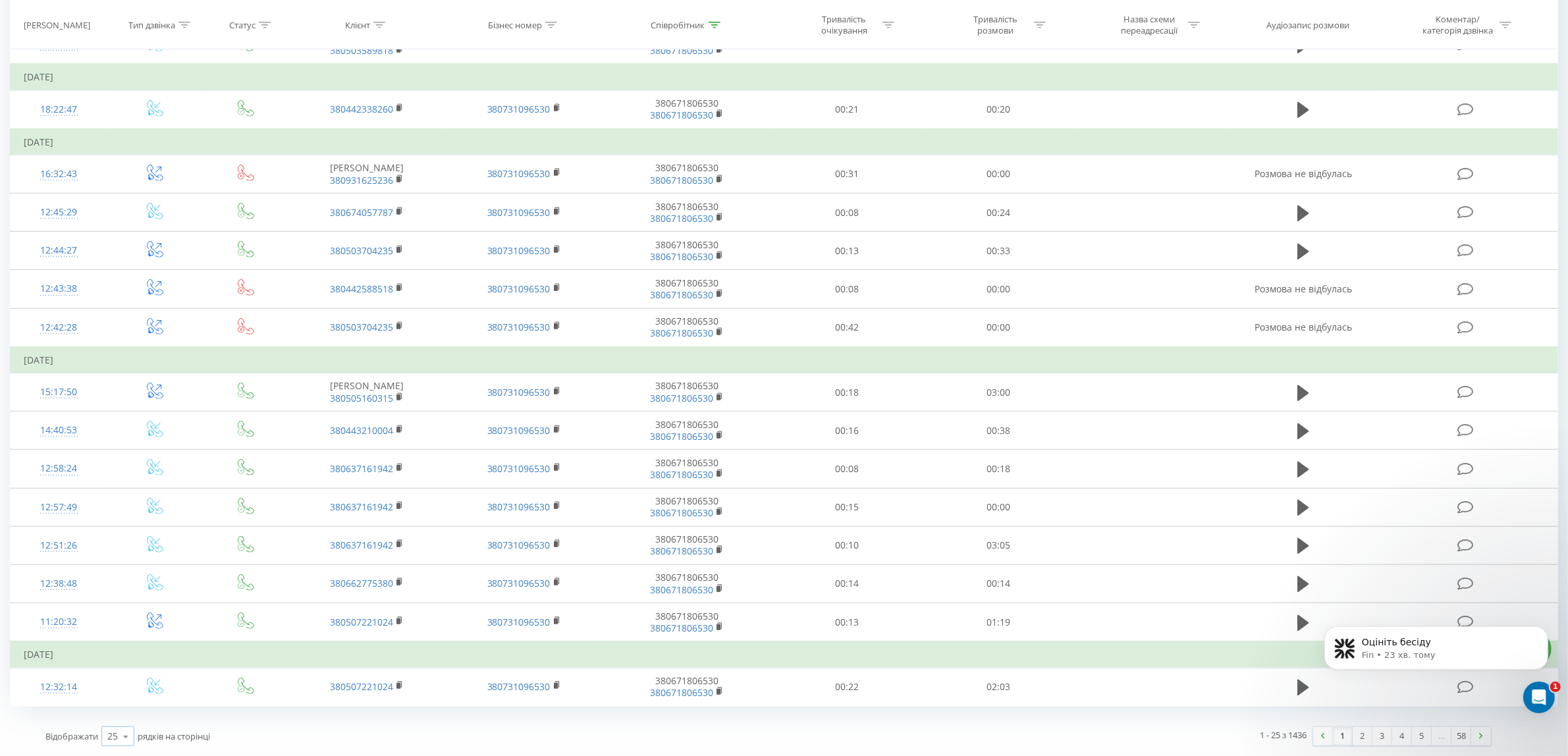
click at [112, 738] on div "25" at bounding box center [113, 737] width 10 height 13
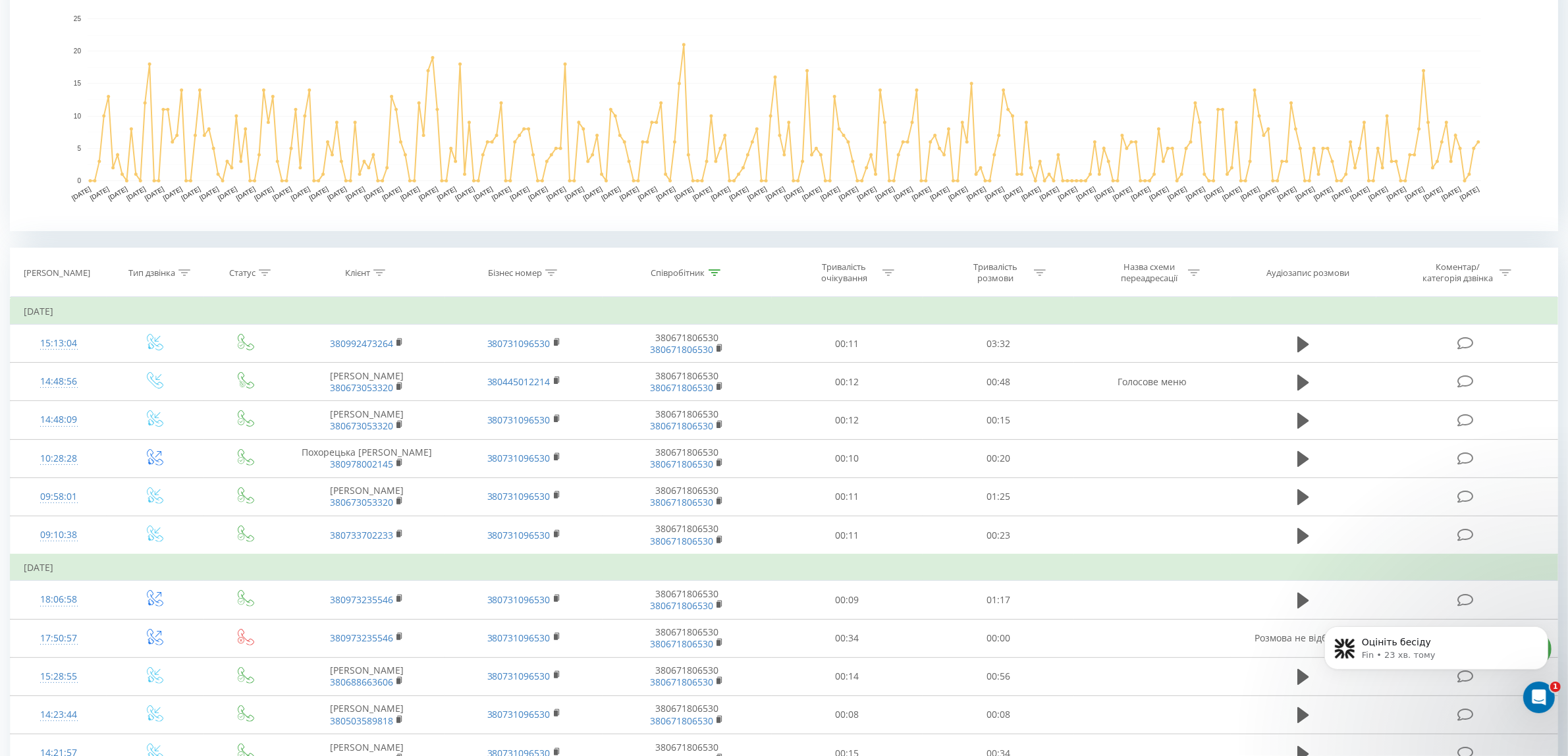
scroll to position [412, 0]
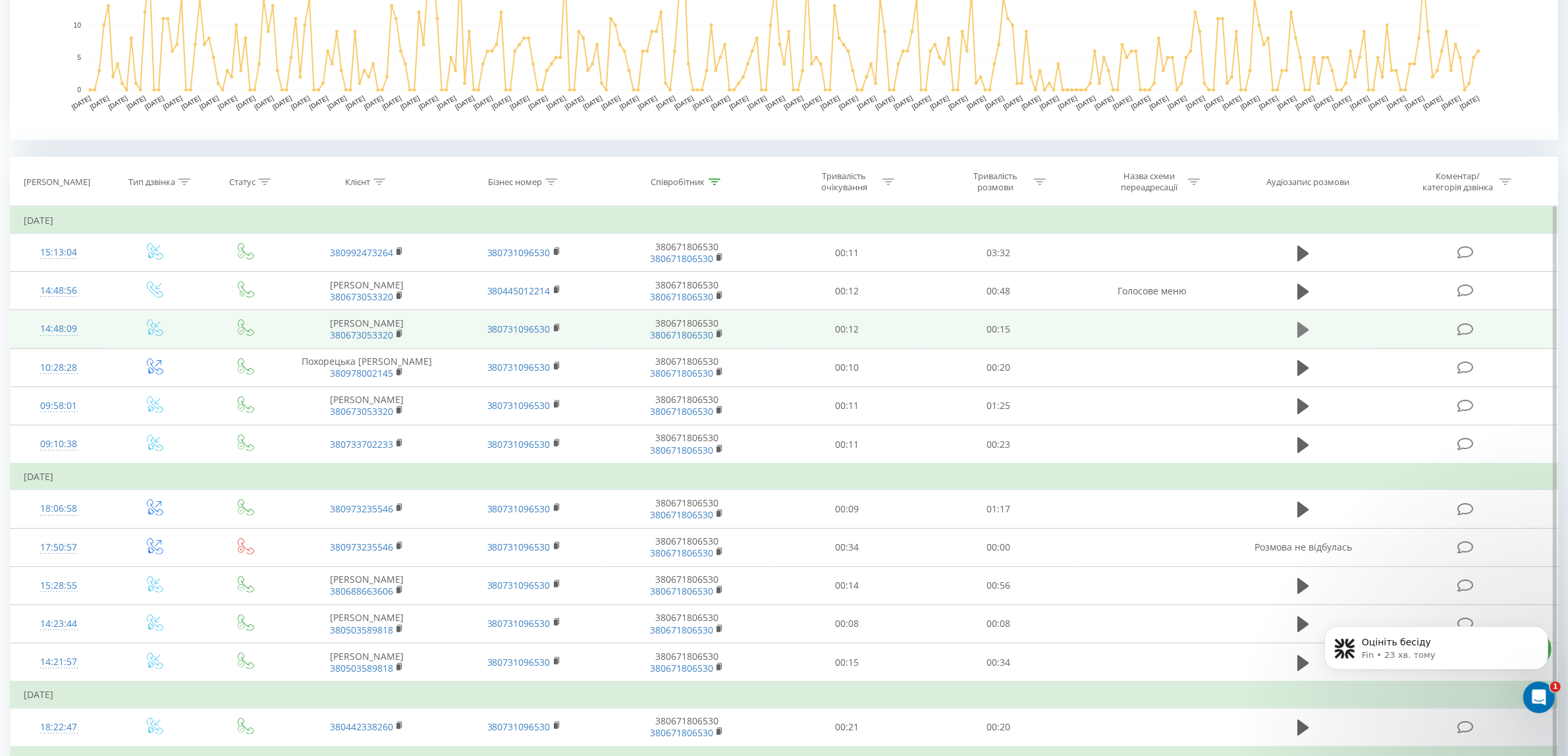
click at [1301, 331] on icon at bounding box center [1303, 331] width 12 height 16
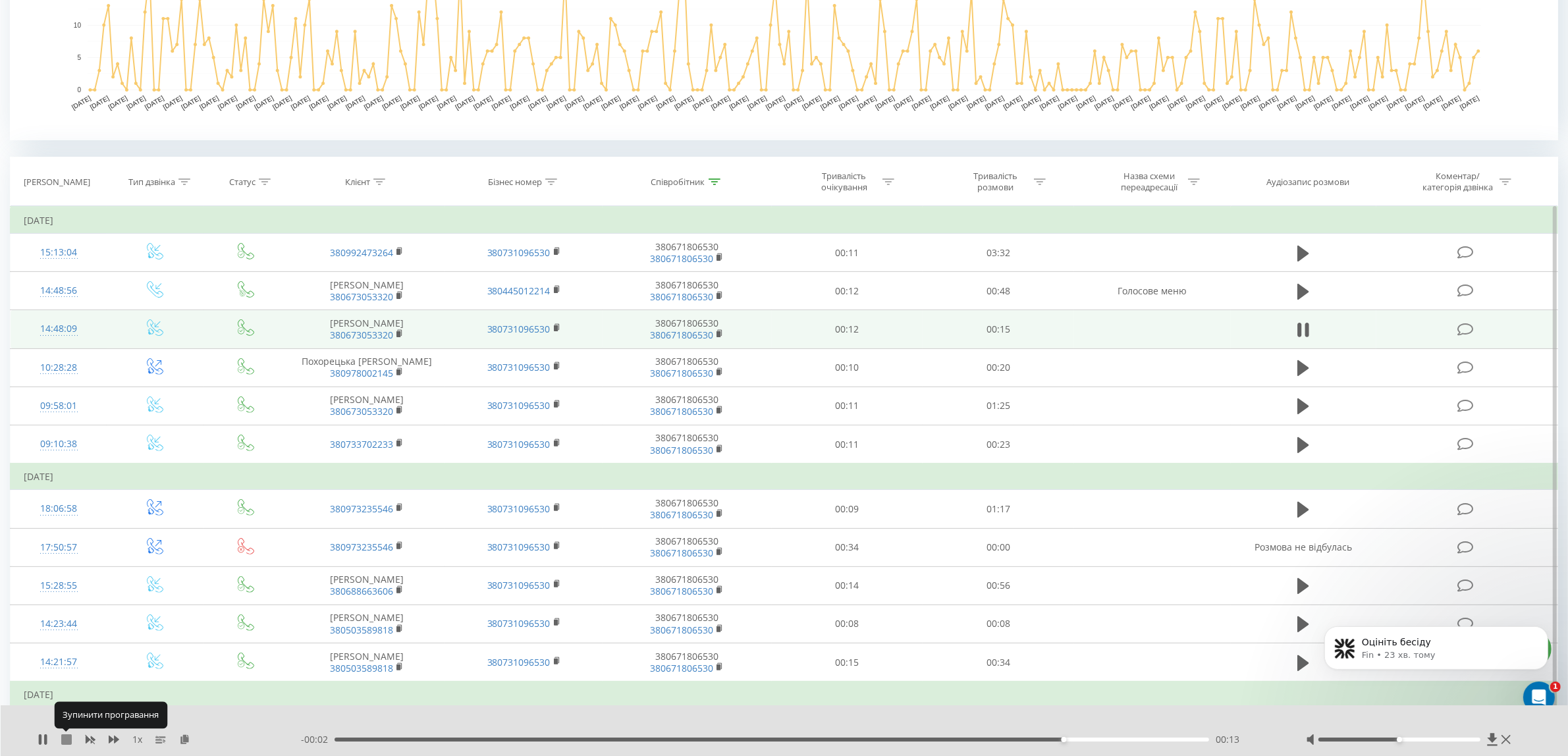
click at [63, 742] on icon at bounding box center [66, 739] width 10 height 10
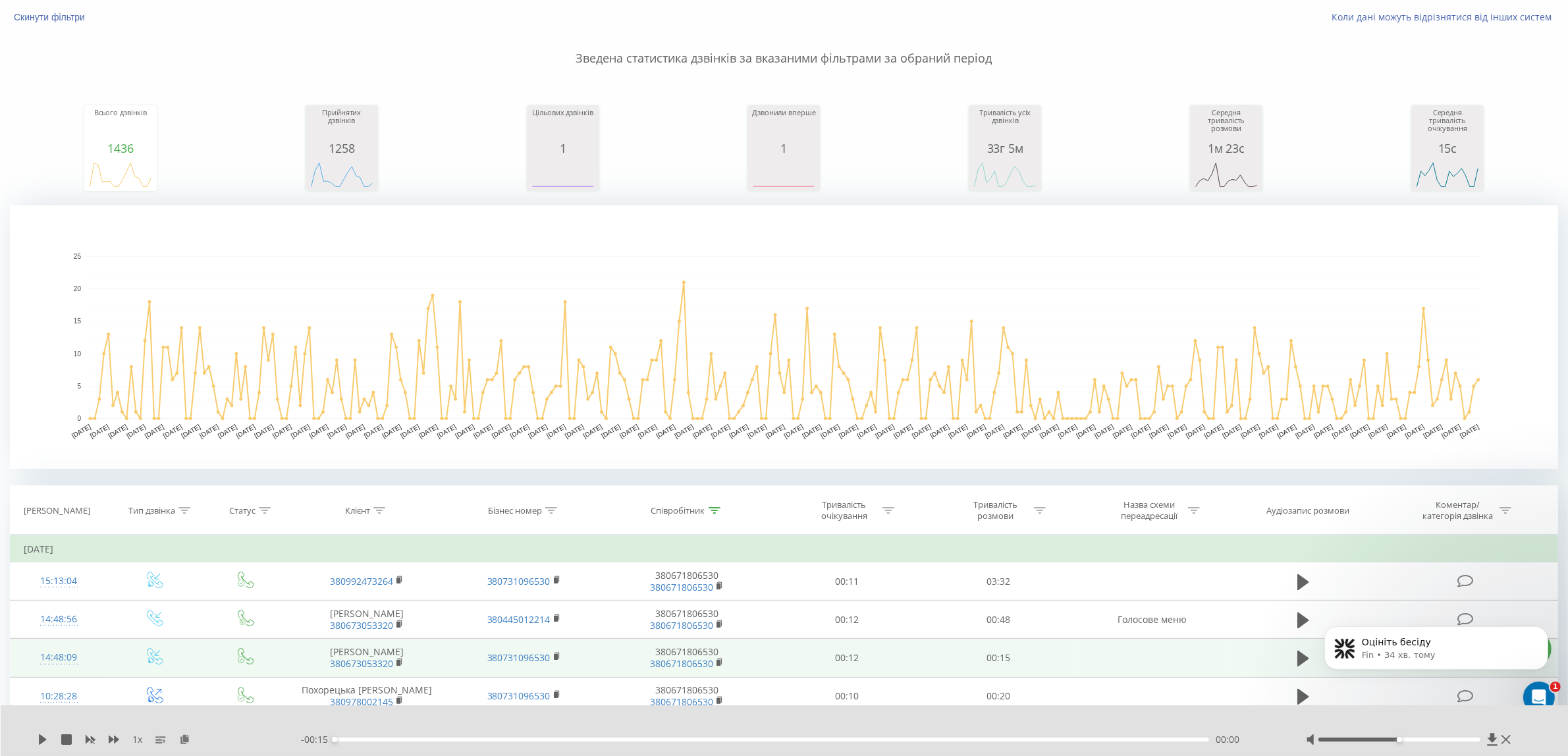
scroll to position [0, 0]
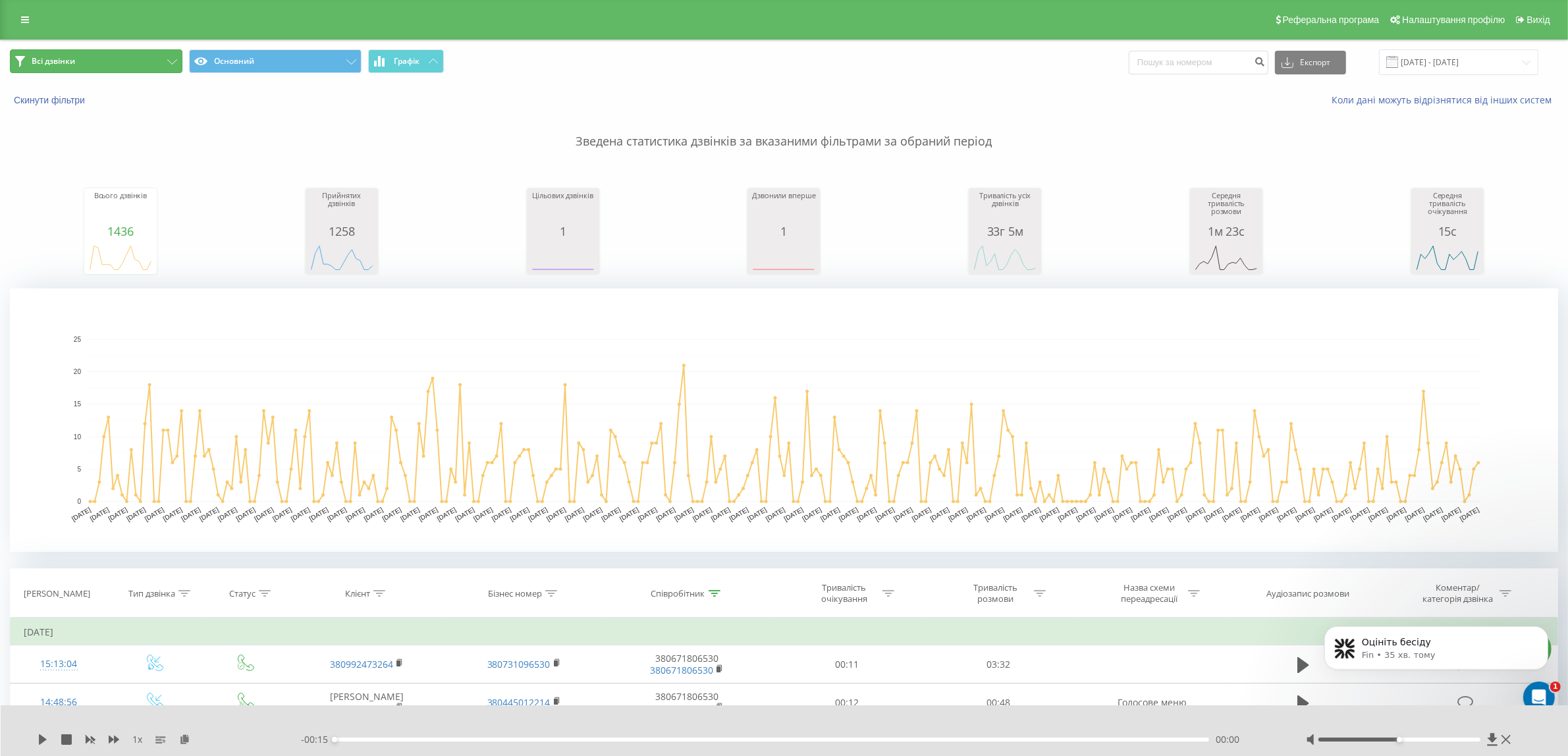
click at [129, 60] on button "Всі дзвінки" at bounding box center [96, 60] width 173 height 23
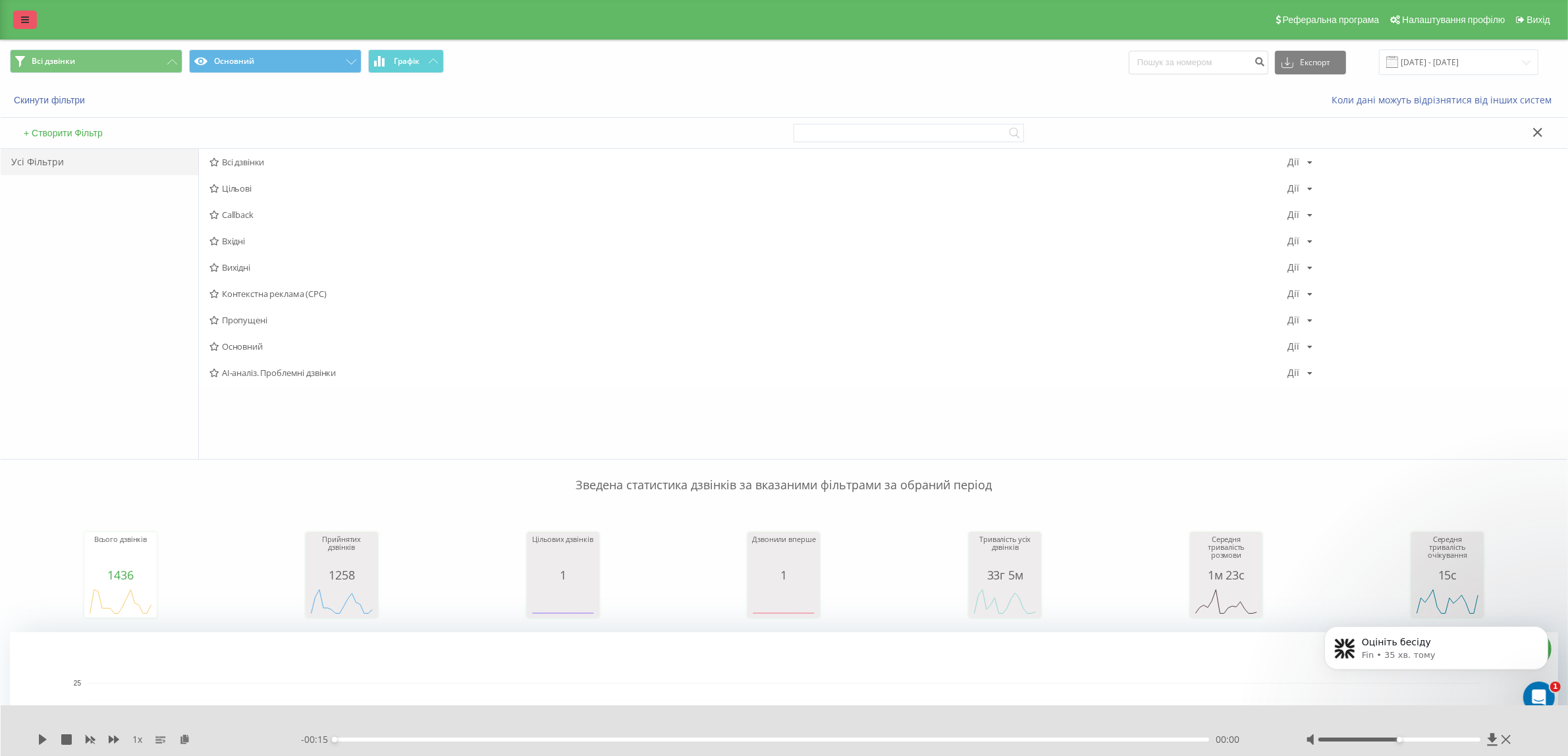
click at [21, 18] on icon at bounding box center [25, 19] width 8 height 9
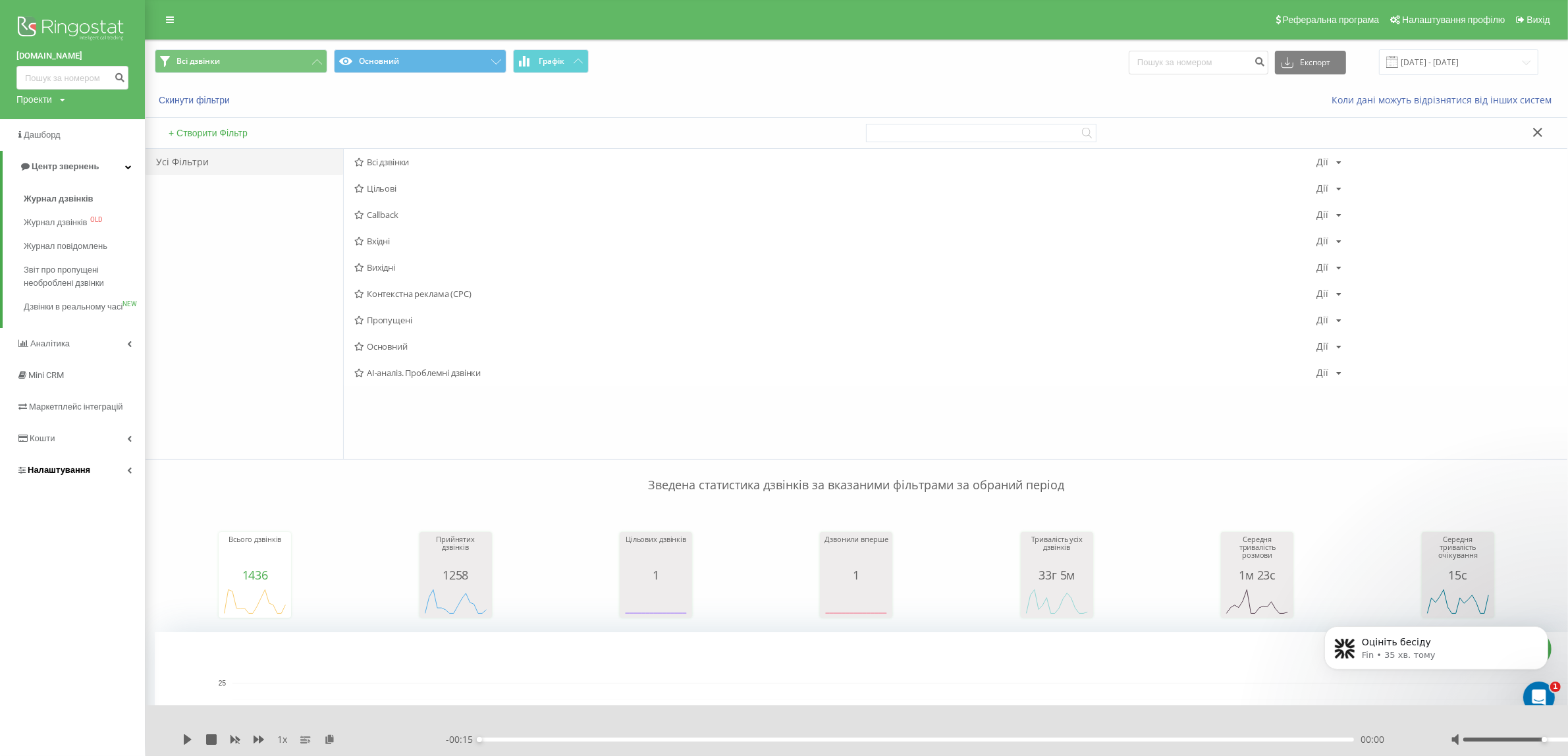
click at [46, 475] on span "Налаштування" at bounding box center [59, 470] width 63 height 10
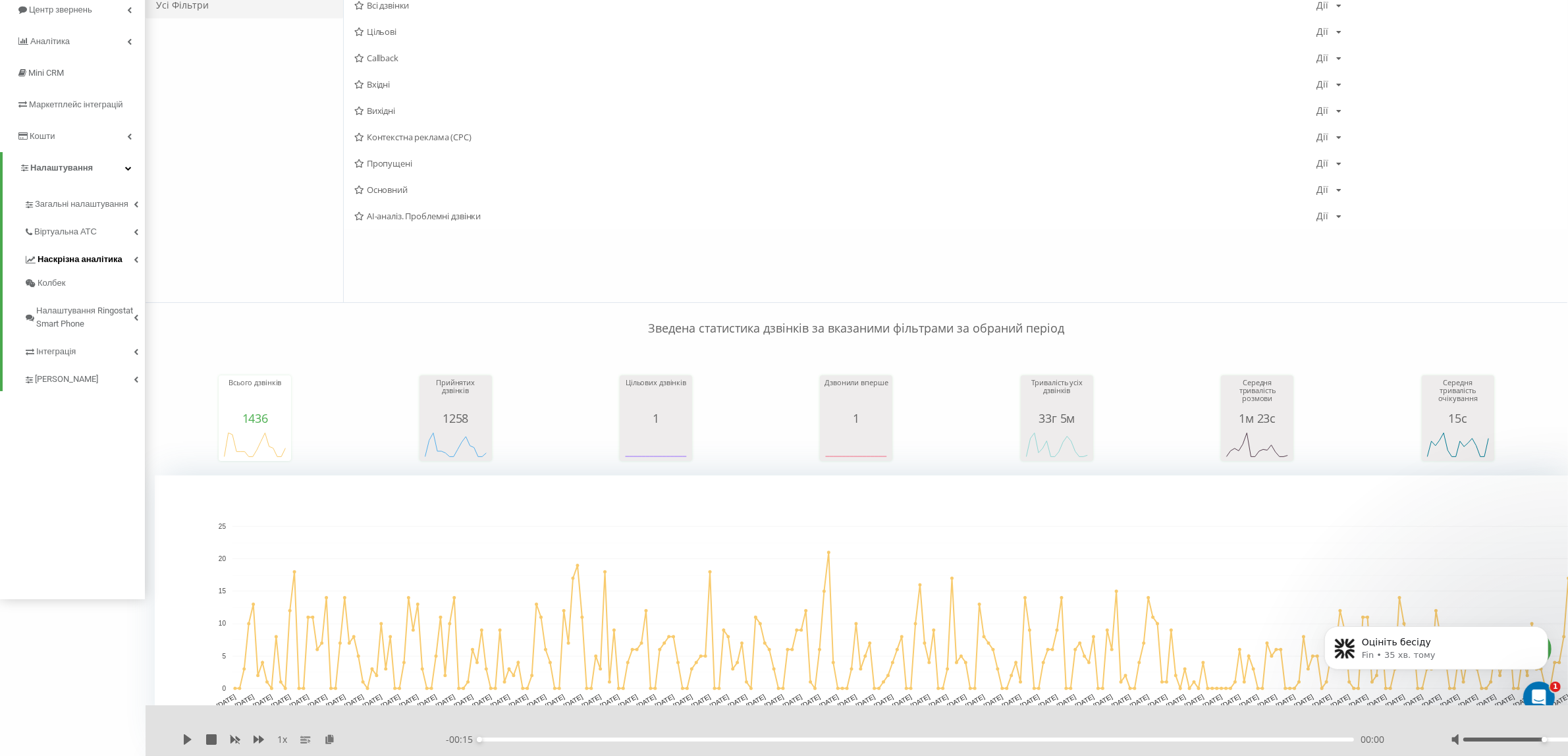
scroll to position [165, 0]
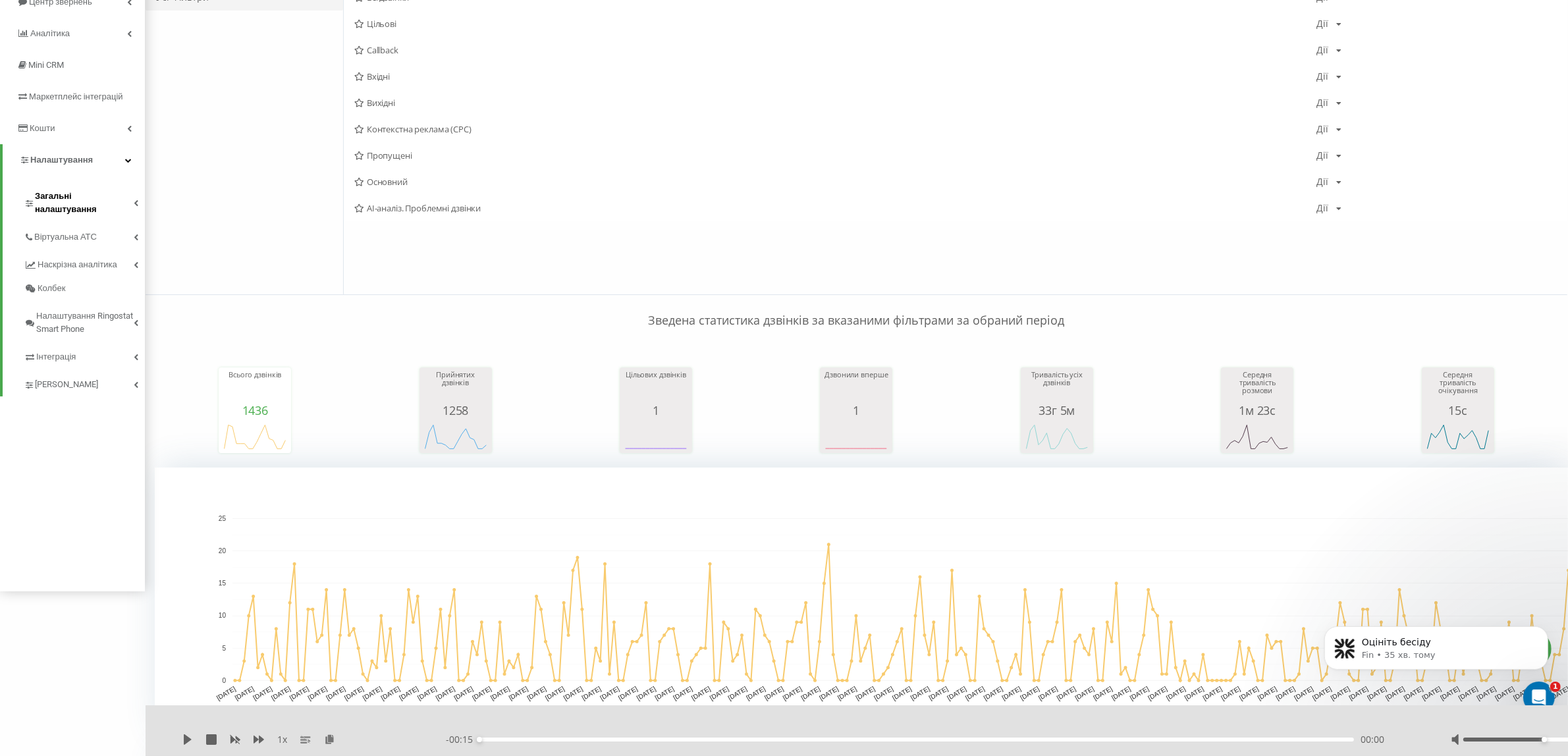
click at [72, 191] on span "Загальні налаштування" at bounding box center [84, 203] width 99 height 27
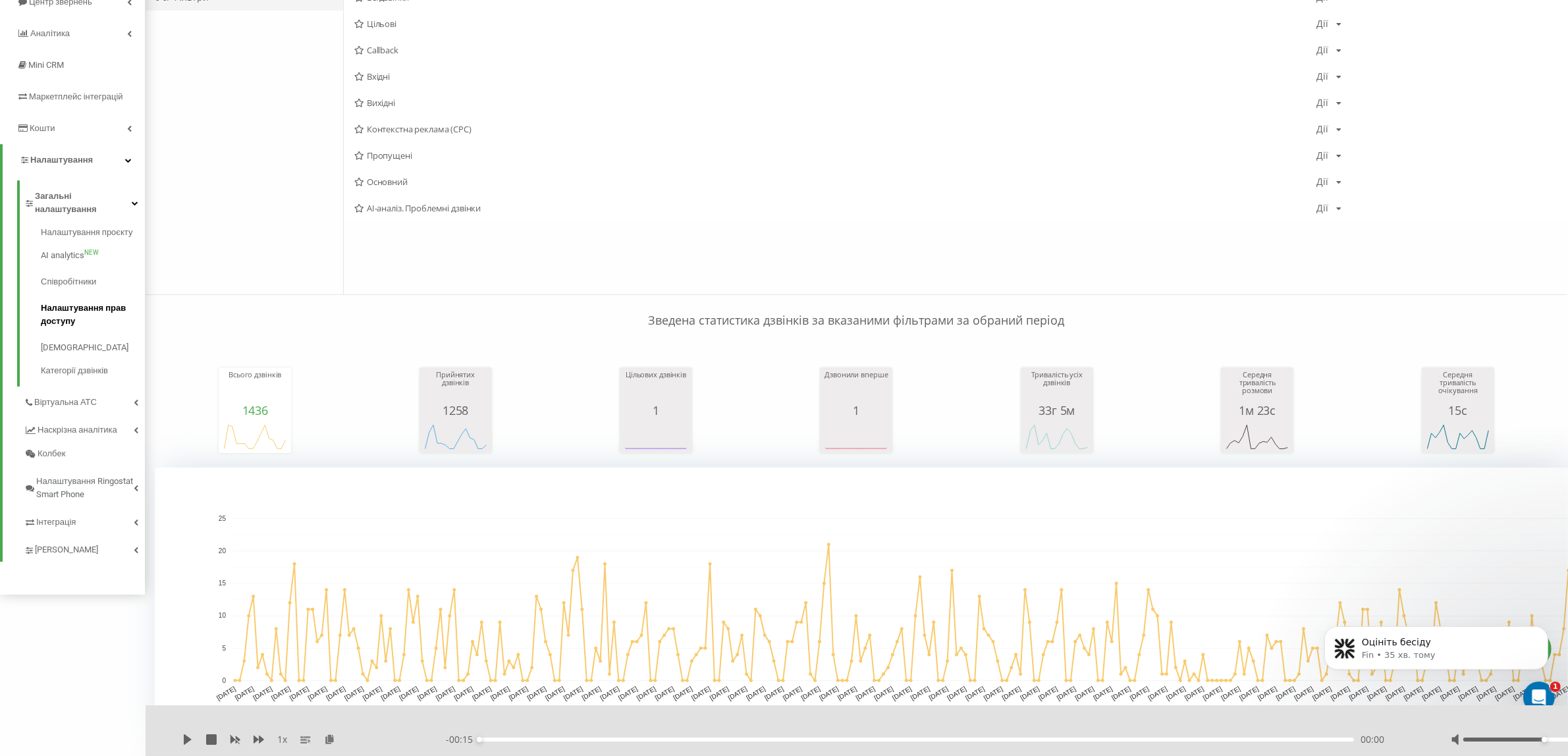
click at [54, 302] on span "Налаштування прав доступу" at bounding box center [89, 314] width 97 height 27
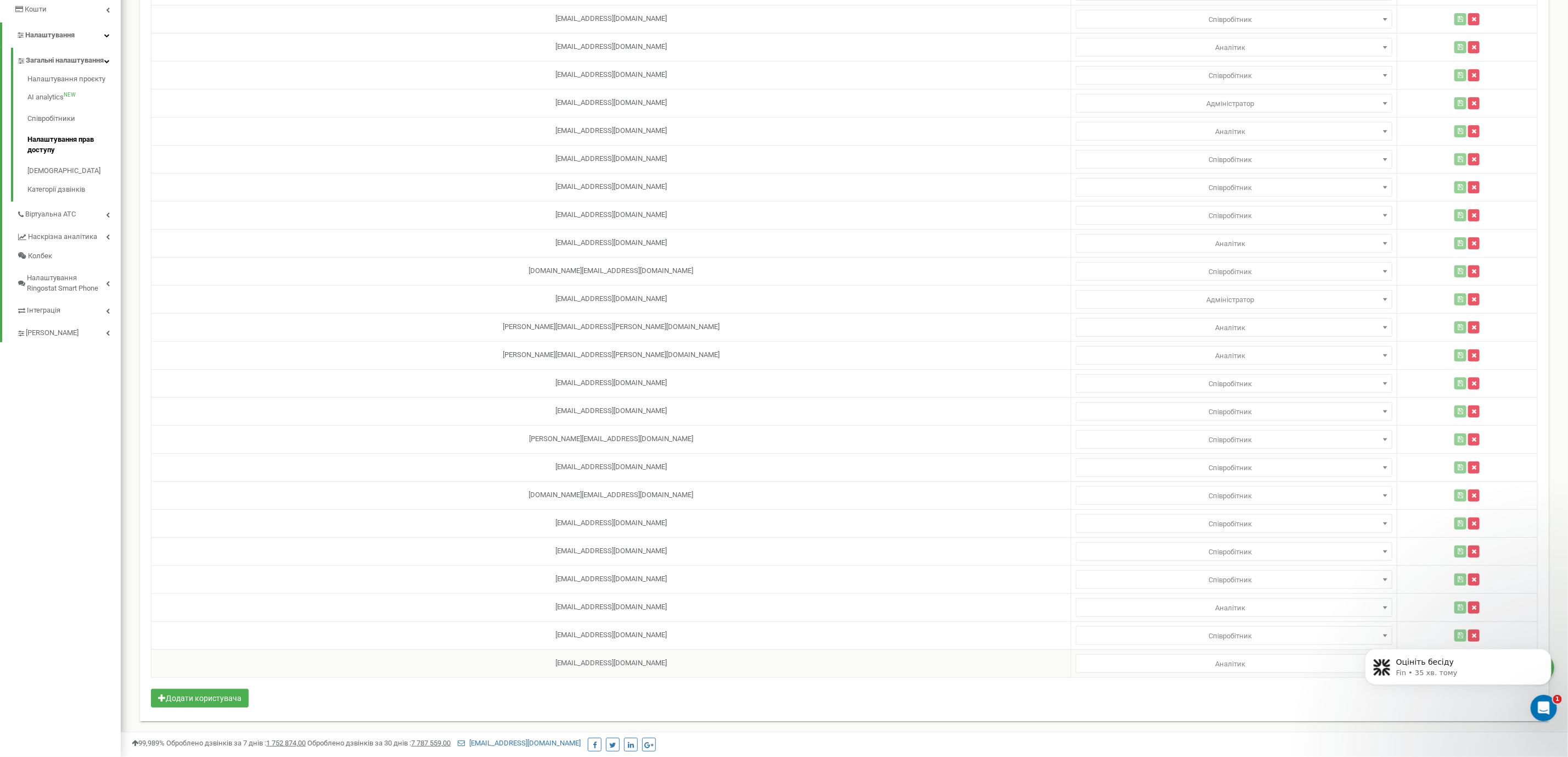
select select
click at [1191, 663] on span "Аналітик" at bounding box center [1234, 664] width 309 height 15
click at [781, 664] on td "[EMAIL_ADDRESS][DOMAIN_NAME]" at bounding box center [611, 663] width 920 height 28
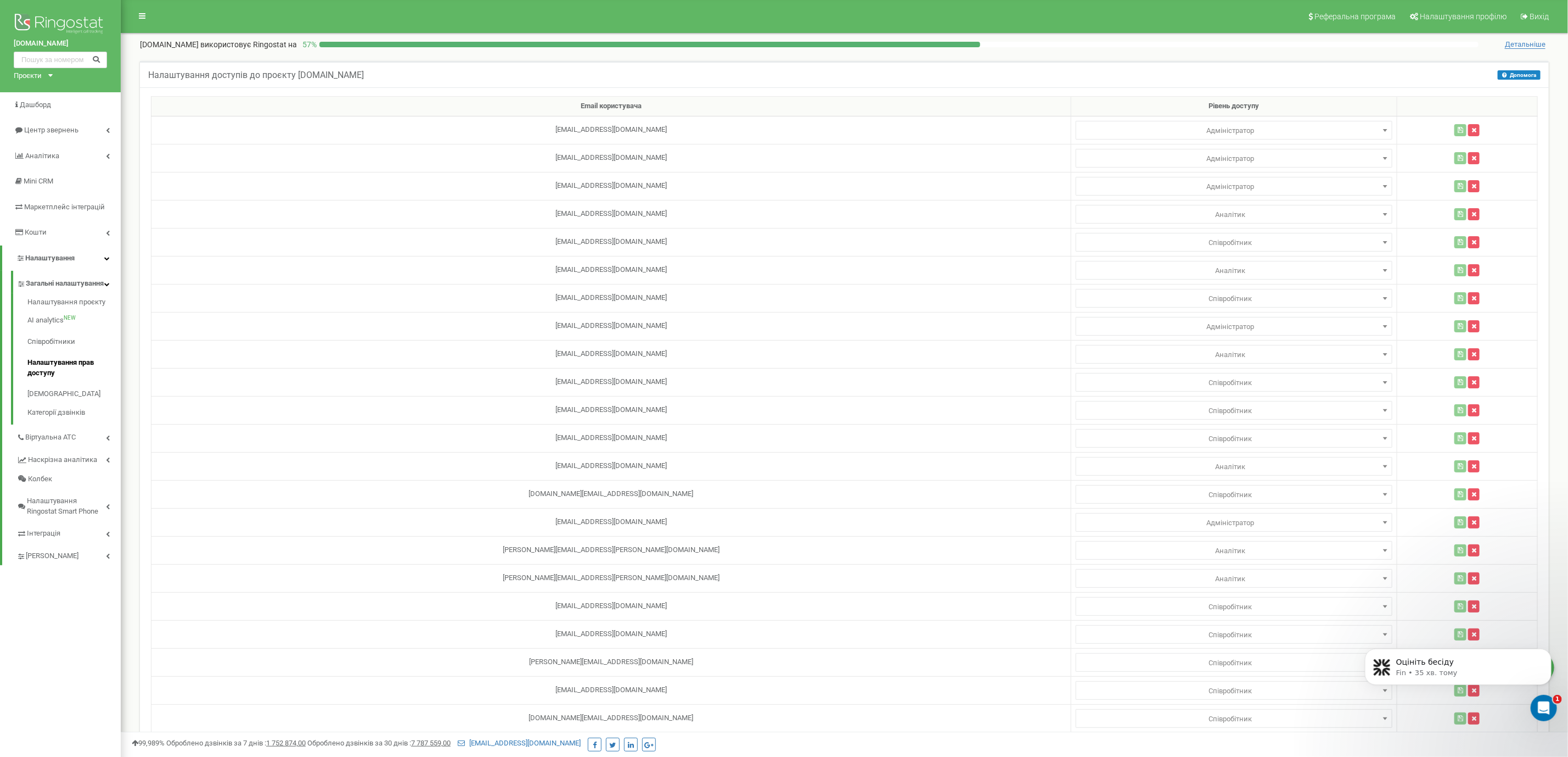
scroll to position [231, 0]
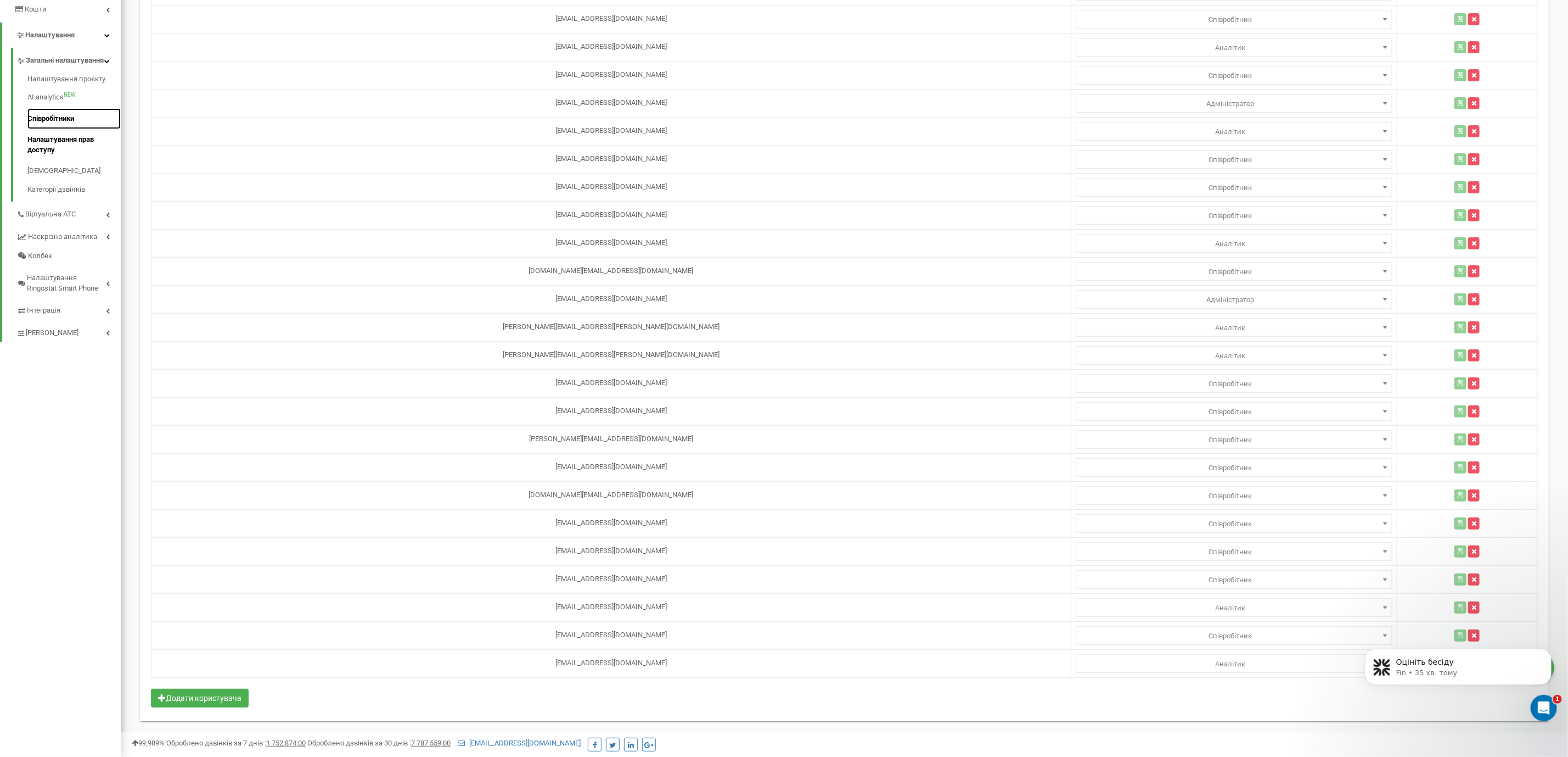
click at [53, 117] on link "Співробітники" at bounding box center [74, 119] width 93 height 21
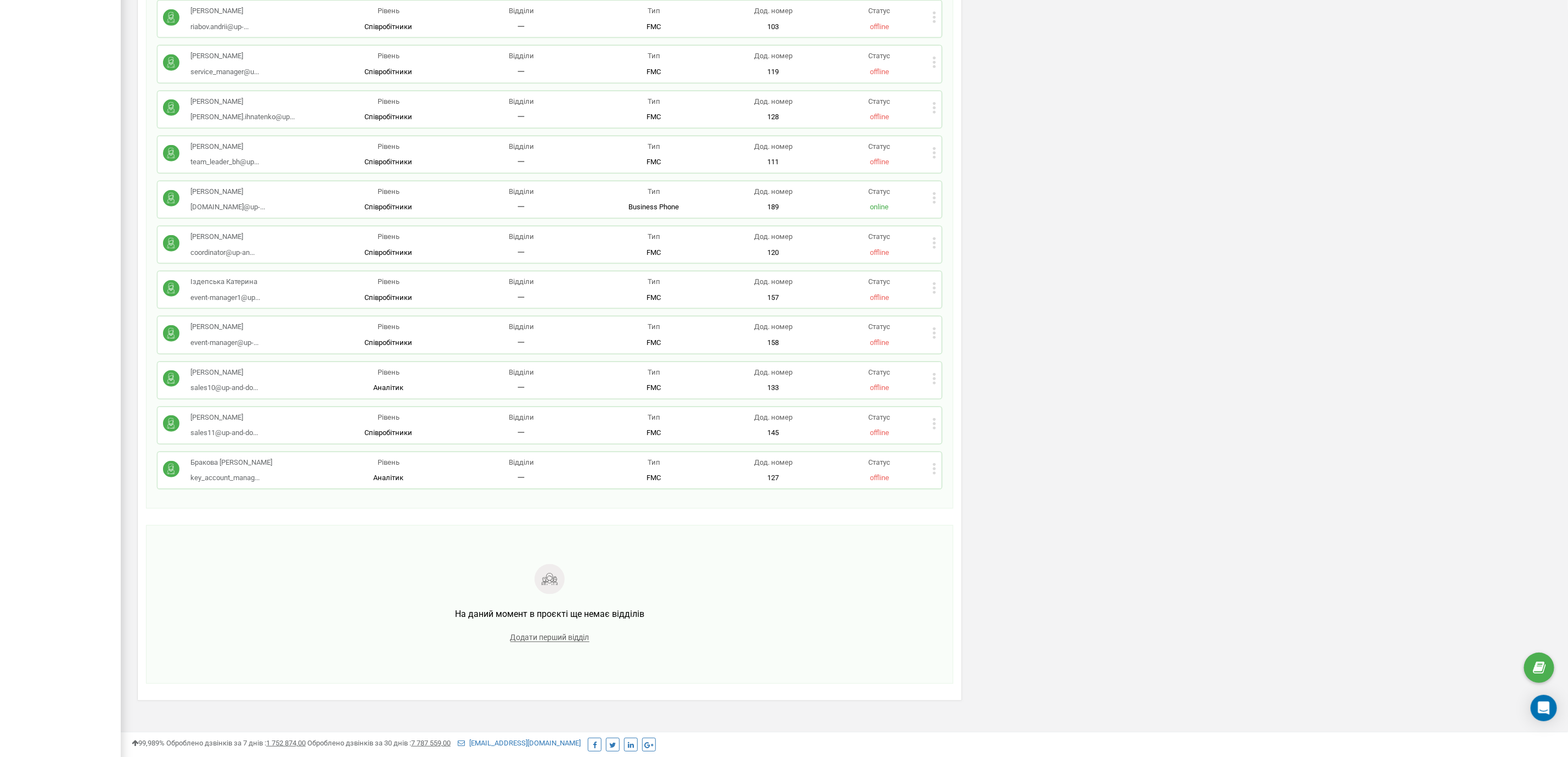
scroll to position [705, 0]
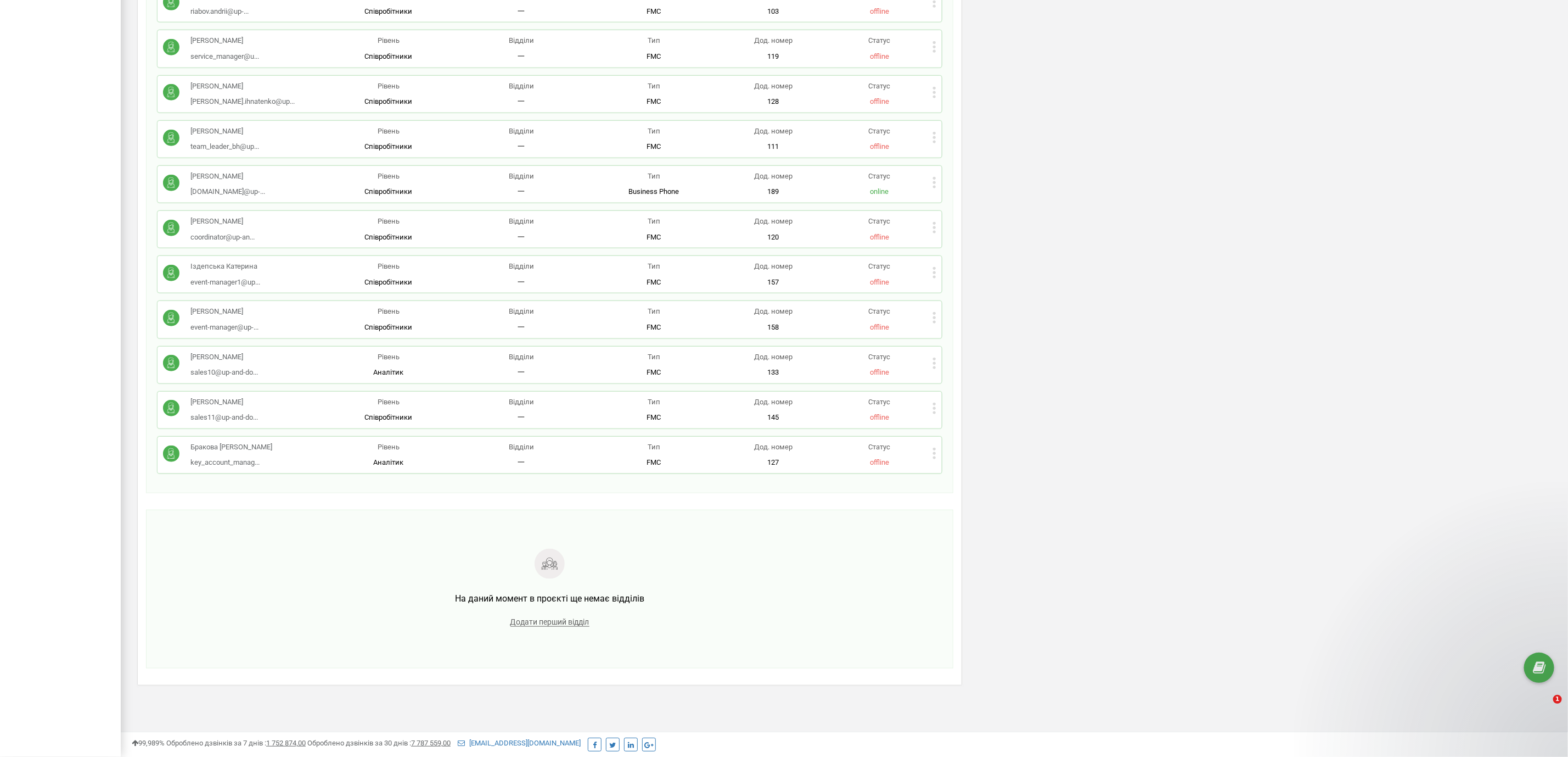
click at [216, 447] on p "Бракова [PERSON_NAME]" at bounding box center [231, 447] width 82 height 11
click at [933, 455] on icon at bounding box center [935, 453] width 4 height 11
click at [940, 471] on icon at bounding box center [943, 471] width 8 height 8
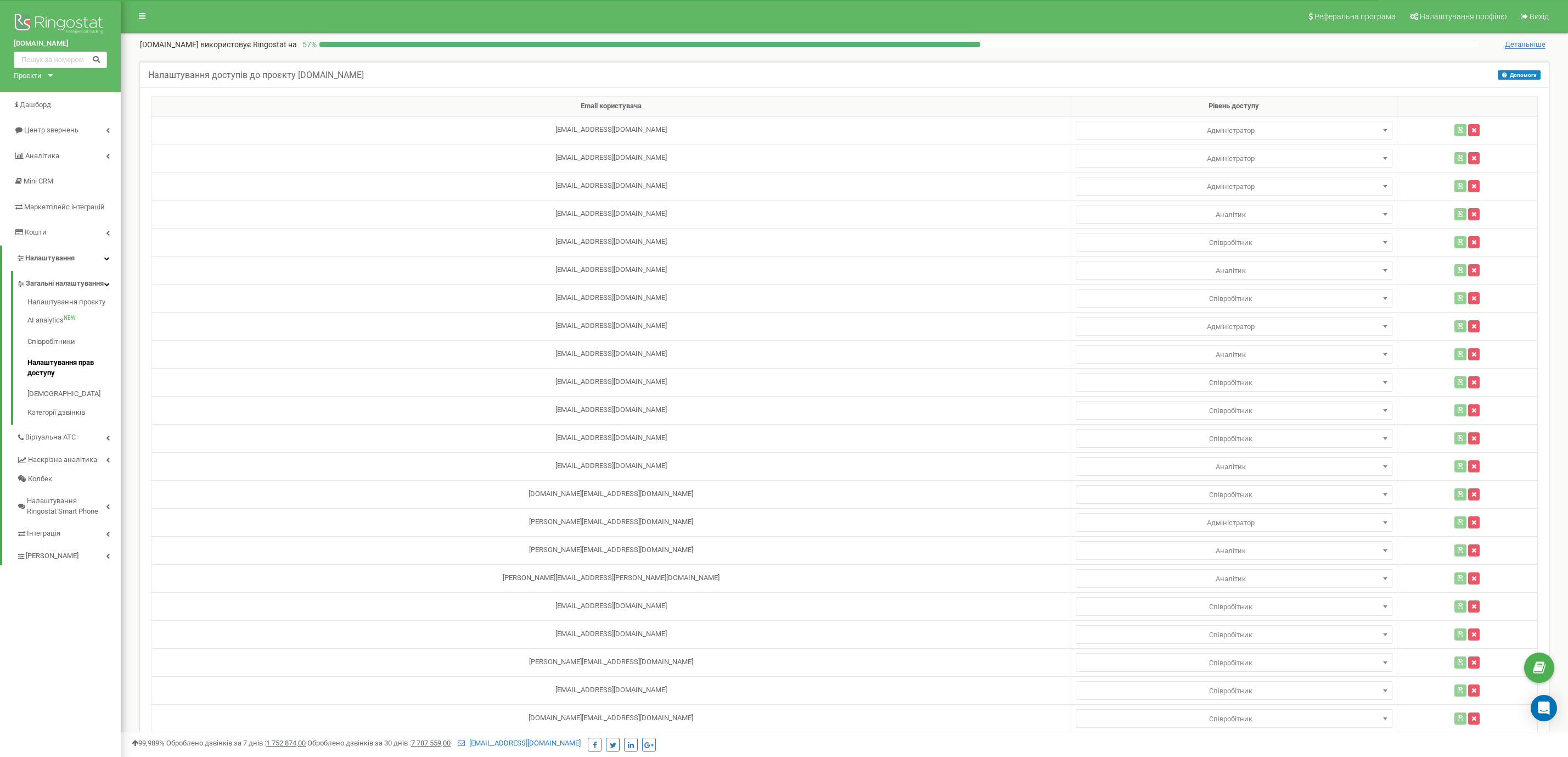
select select
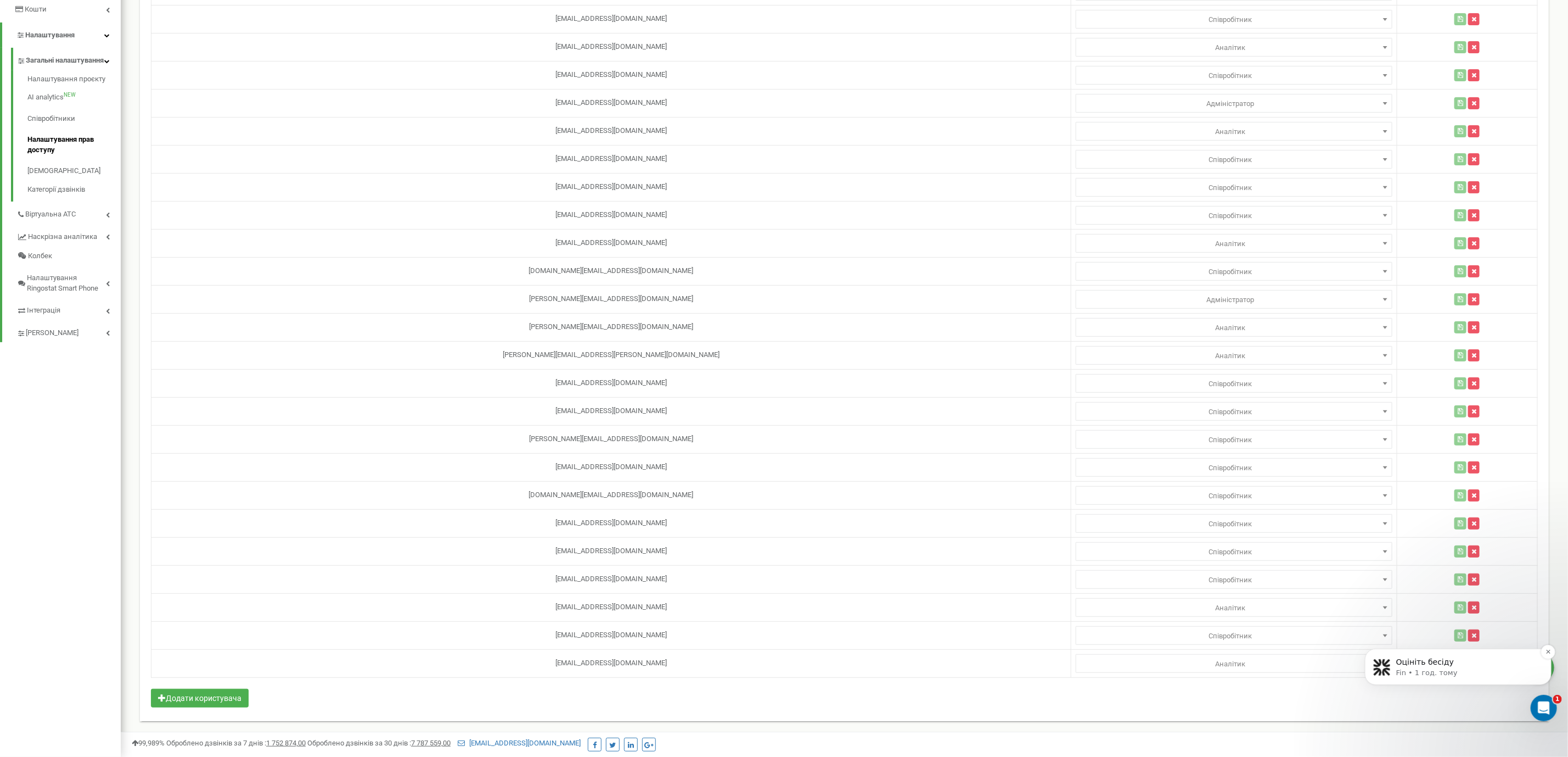
click at [1396, 660] on div "Оцініть бесіду" at bounding box center [1466, 661] width 145 height 14
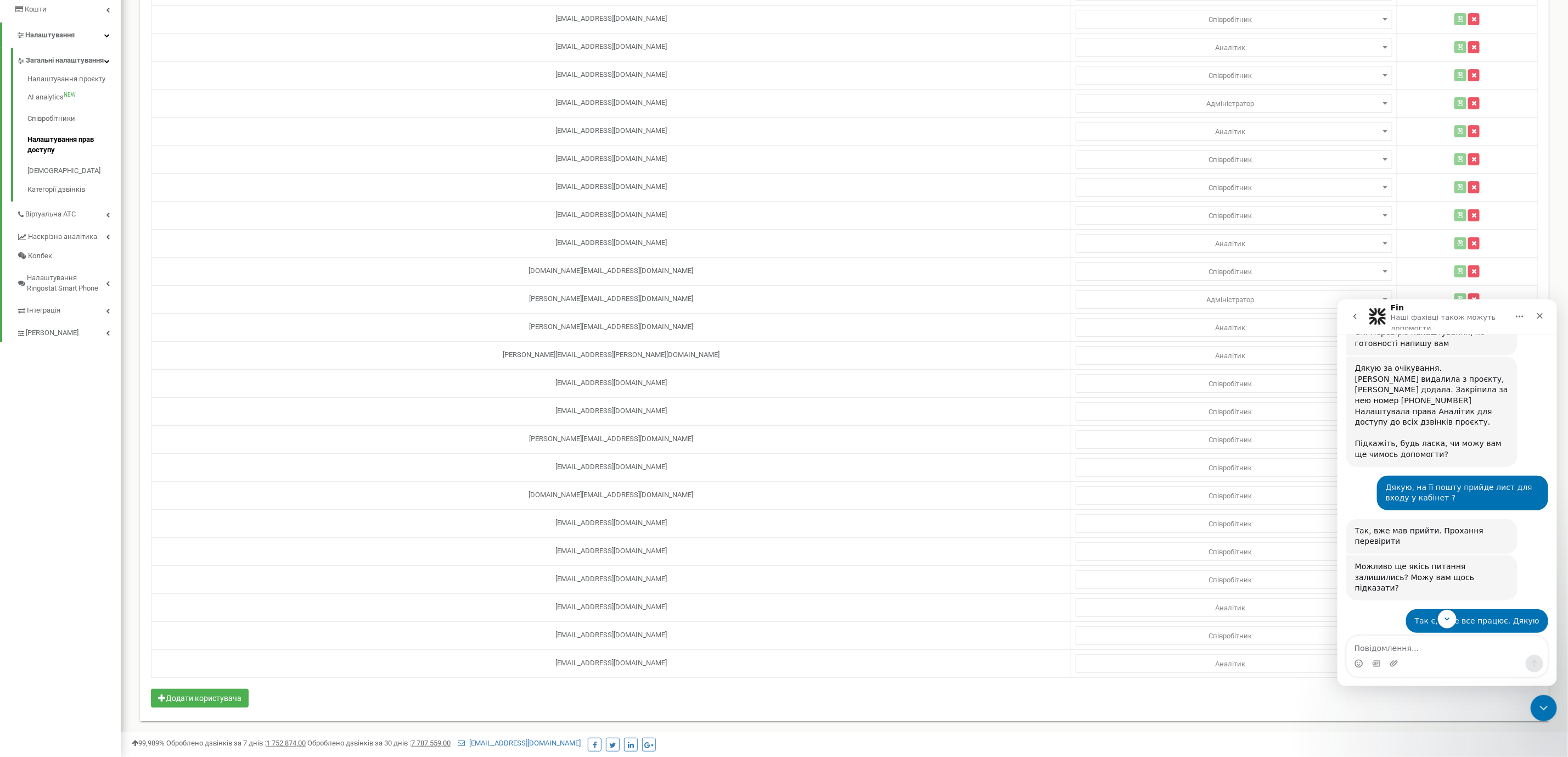
scroll to position [1389, 0]
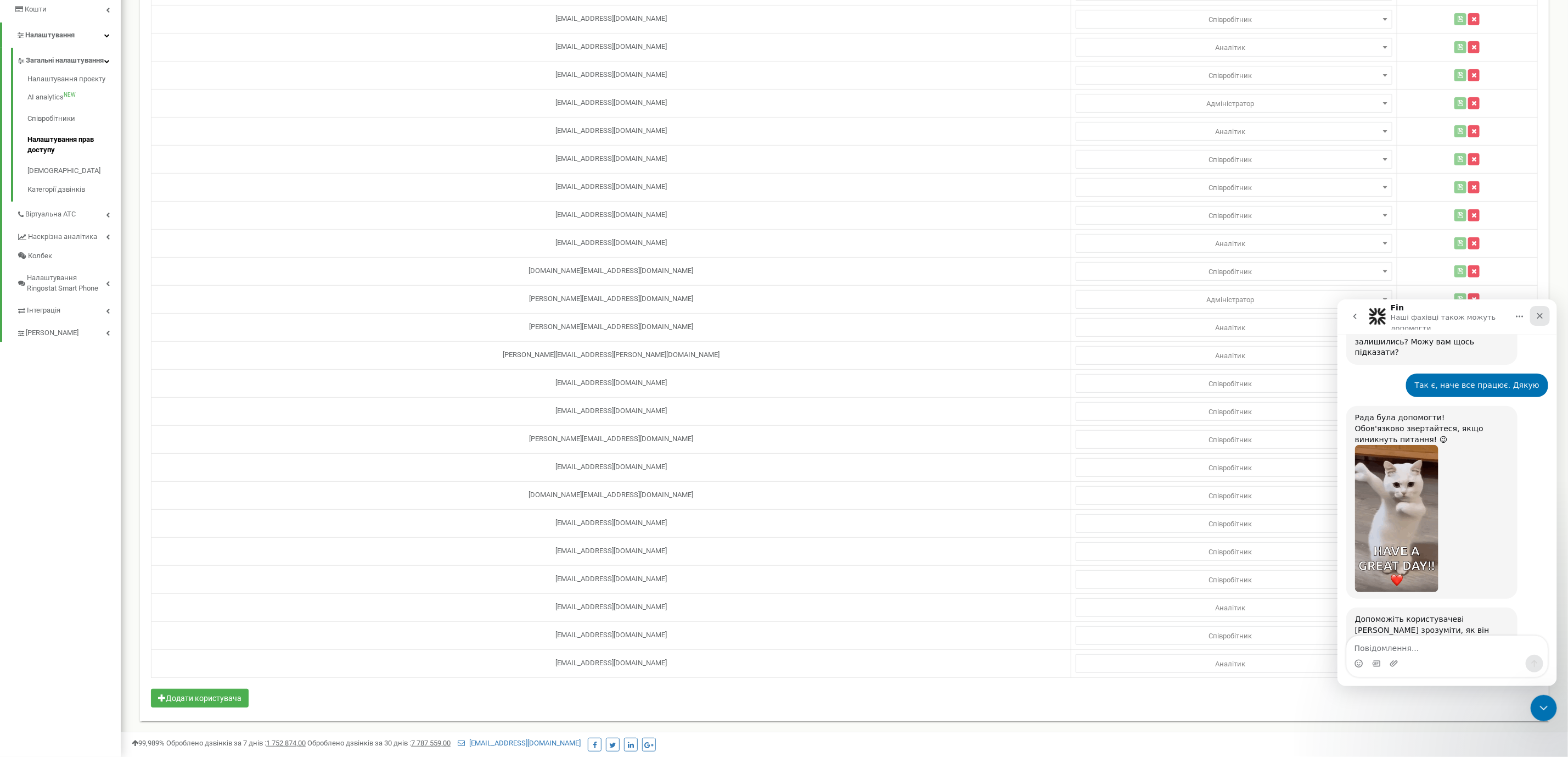
click at [1532, 319] on div "Закрити" at bounding box center [1539, 314] width 19 height 19
